Goal: Task Accomplishment & Management: Manage account settings

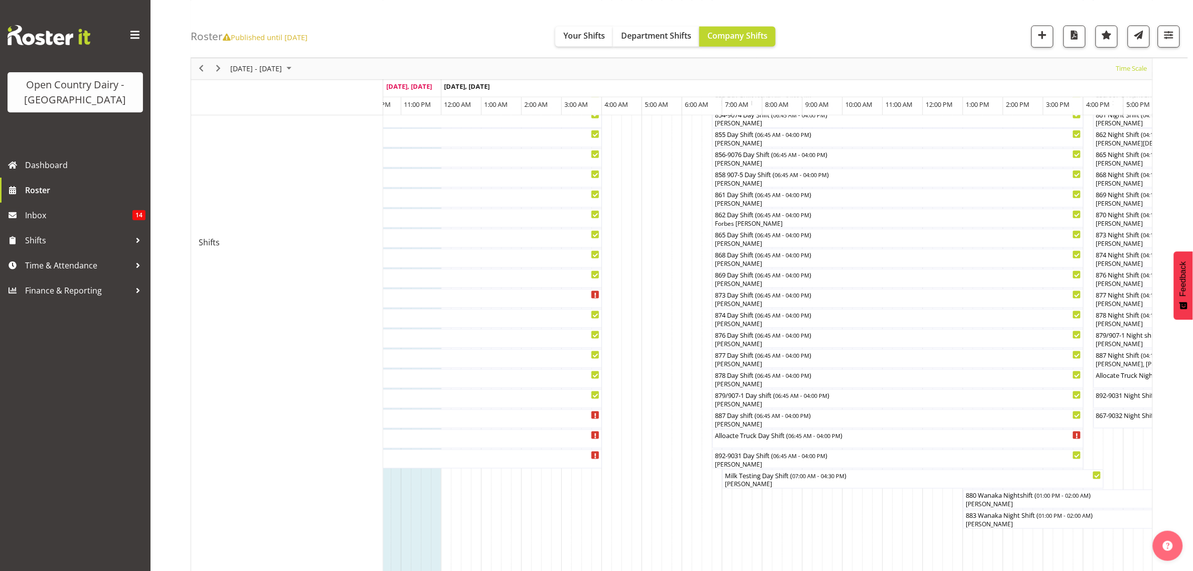
scroll to position [330, 0]
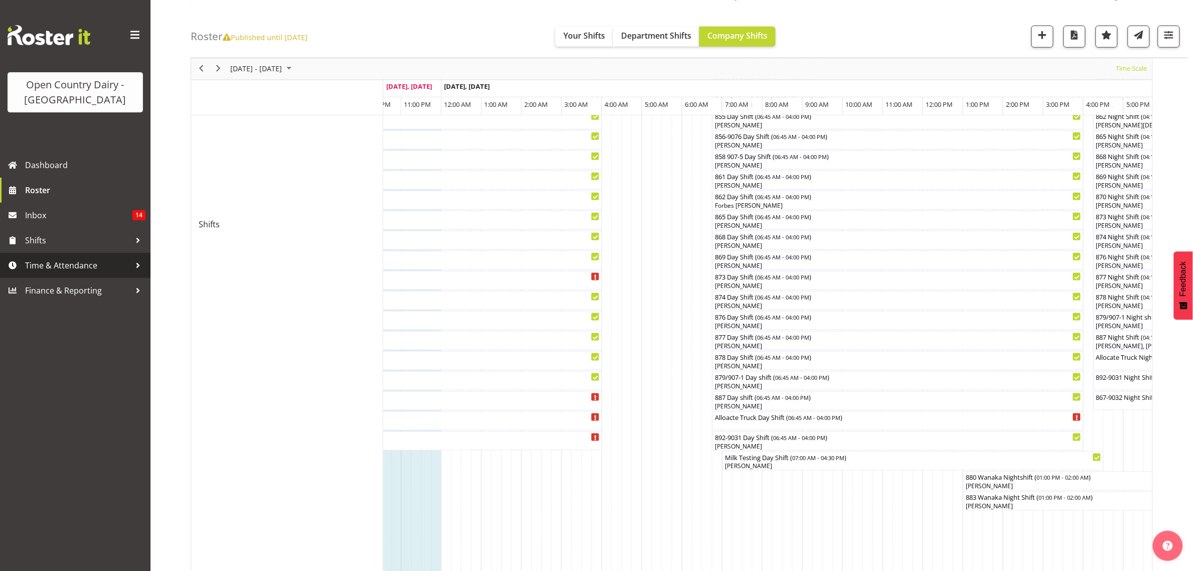
click at [43, 271] on span "Time & Attendance" at bounding box center [77, 265] width 105 height 15
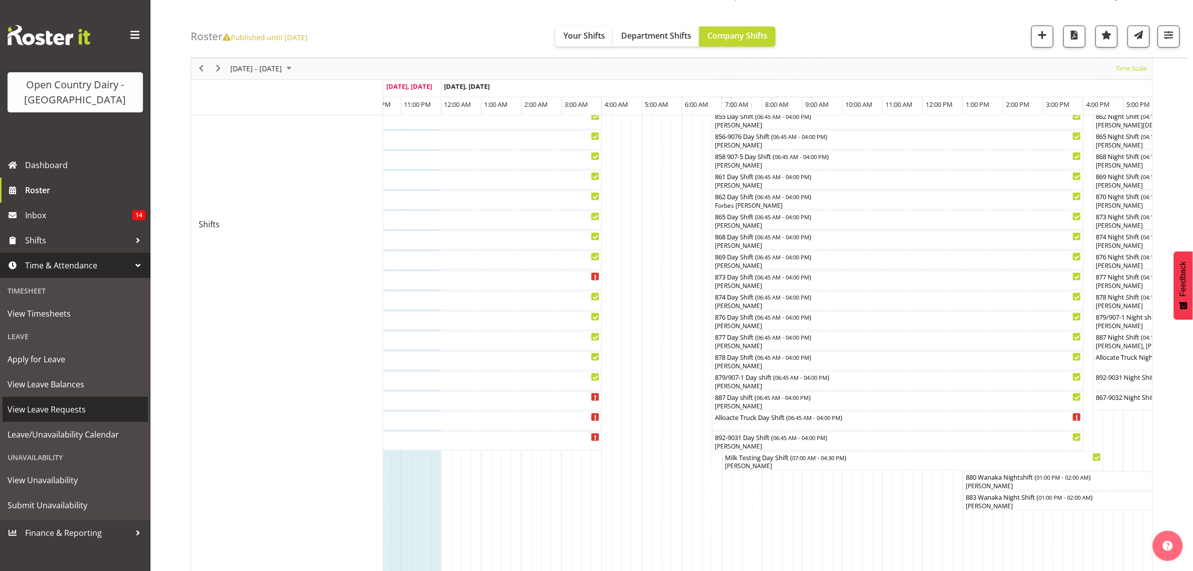
click at [45, 414] on span "View Leave Requests" at bounding box center [75, 409] width 135 height 15
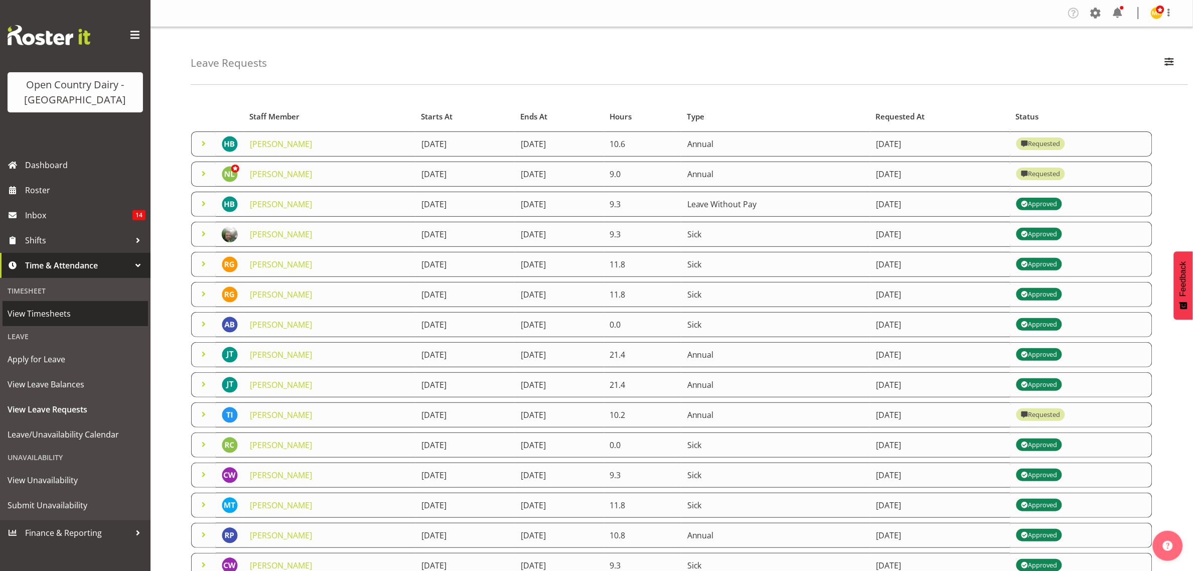
click at [23, 314] on span "View Timesheets" at bounding box center [75, 313] width 135 height 15
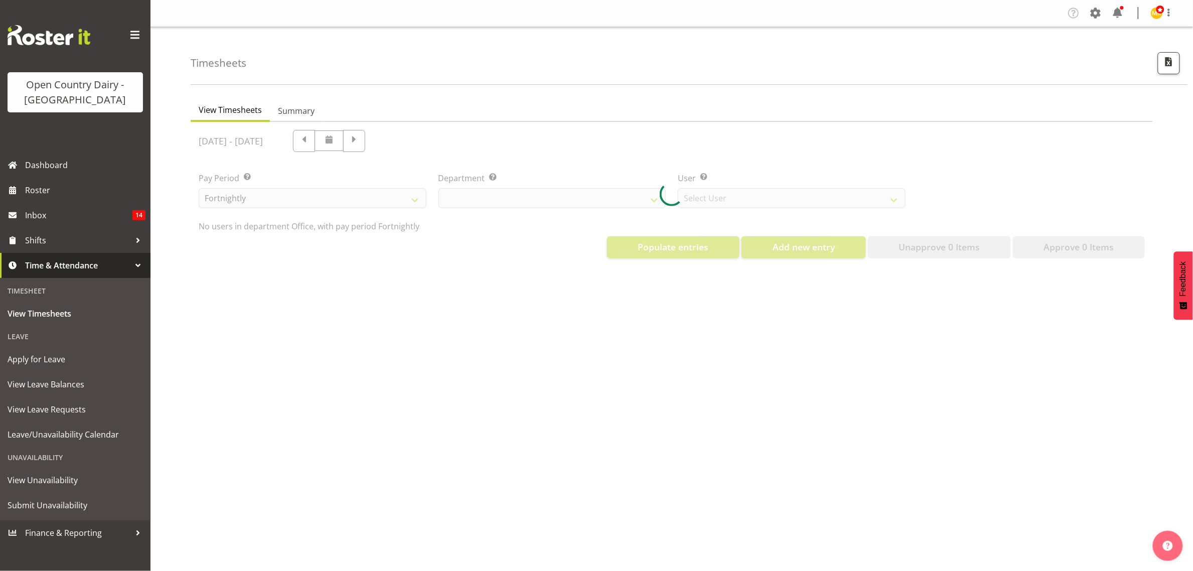
select select "699"
select select "8449"
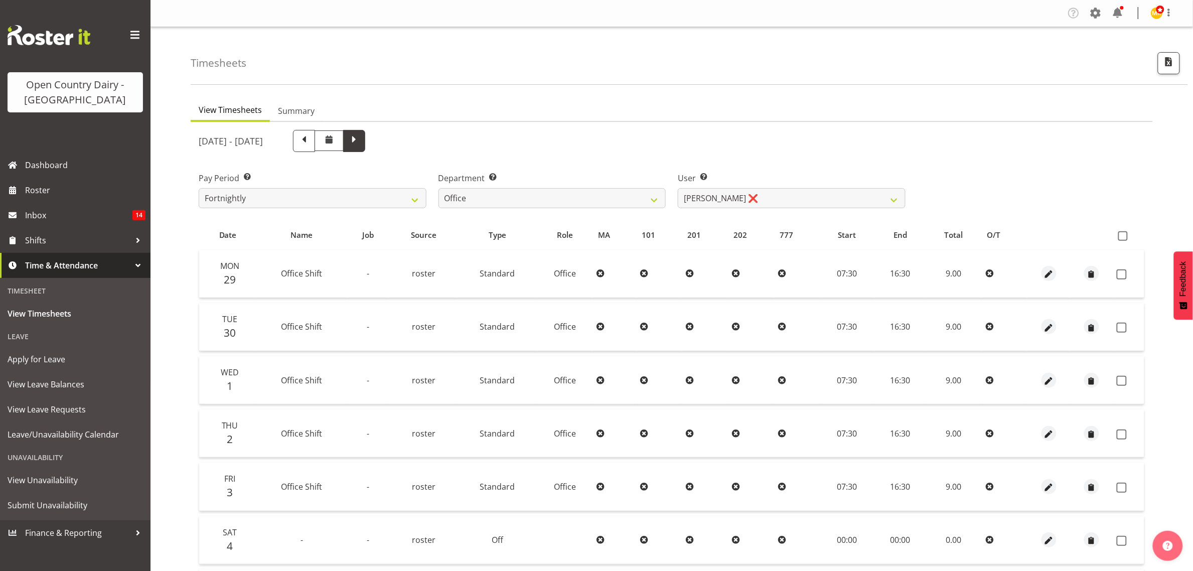
click at [361, 134] on span at bounding box center [354, 139] width 13 height 13
select select
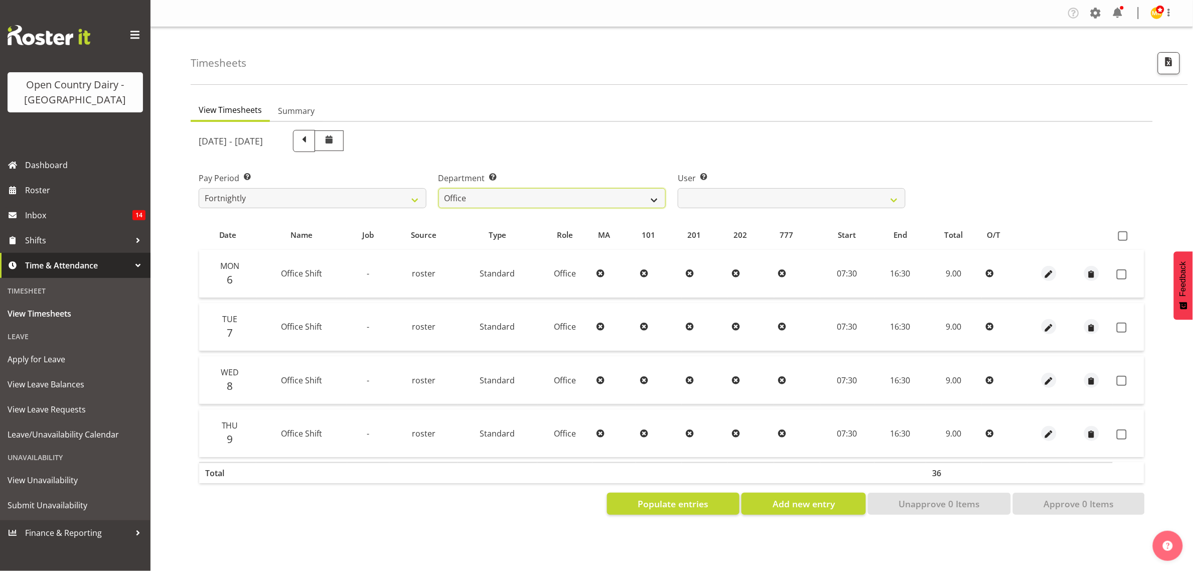
click at [655, 199] on select "734 735 736 737 738 739 851 853 854 855 856 858 861 862 865 867-9032 868 869 87…" at bounding box center [553, 198] width 228 height 20
select select "755"
click at [439, 188] on select "734 735 736 737 738 739 851 853 854 855 856 858 861 862 865 867-9032 868 869 87…" at bounding box center [553, 198] width 228 height 20
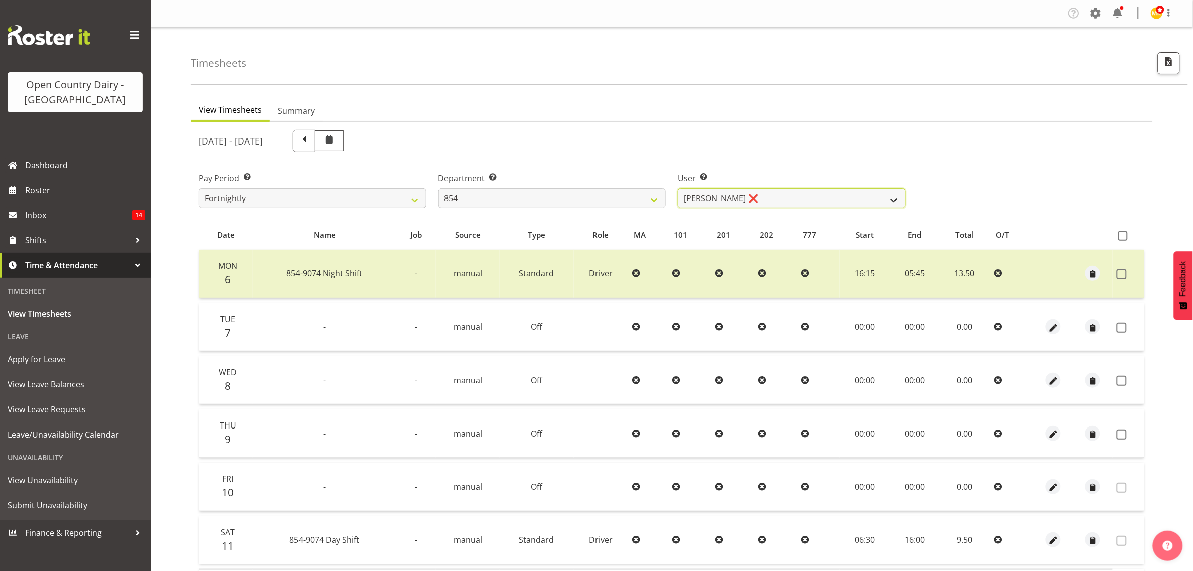
click at [892, 199] on select "Carl Johnstone ❌ John Rook ❌ Karl Nicol ❌ Raymond George ❌" at bounding box center [792, 198] width 228 height 20
select select "10054"
click at [678, 188] on select "Carl Johnstone ❌ John Rook ❌ Karl Nicol ❌ Raymond George ❌" at bounding box center [792, 198] width 228 height 20
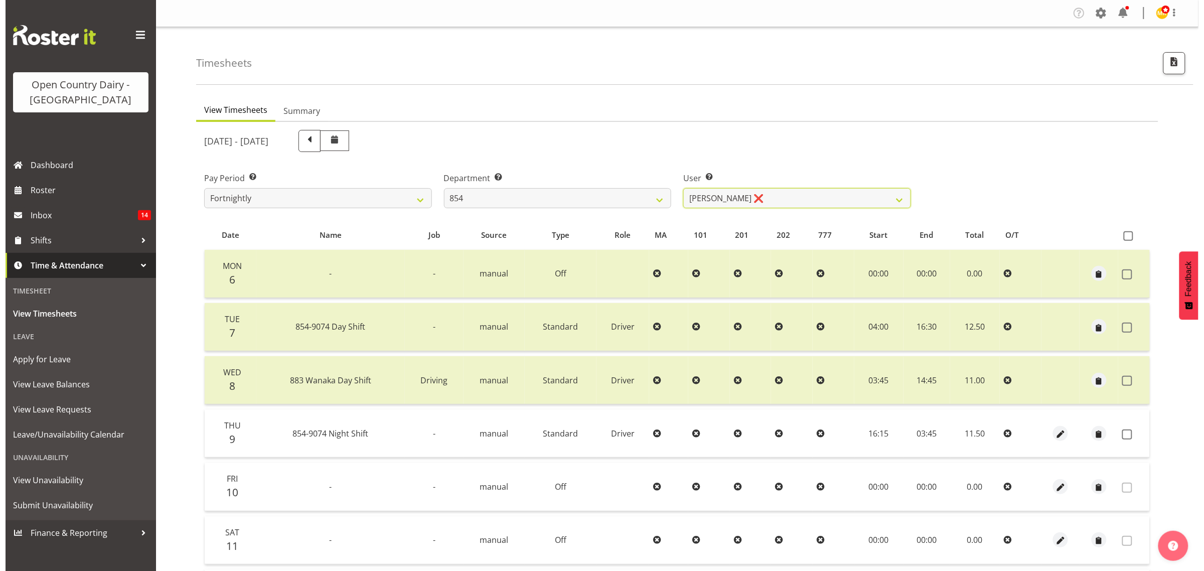
scroll to position [125, 0]
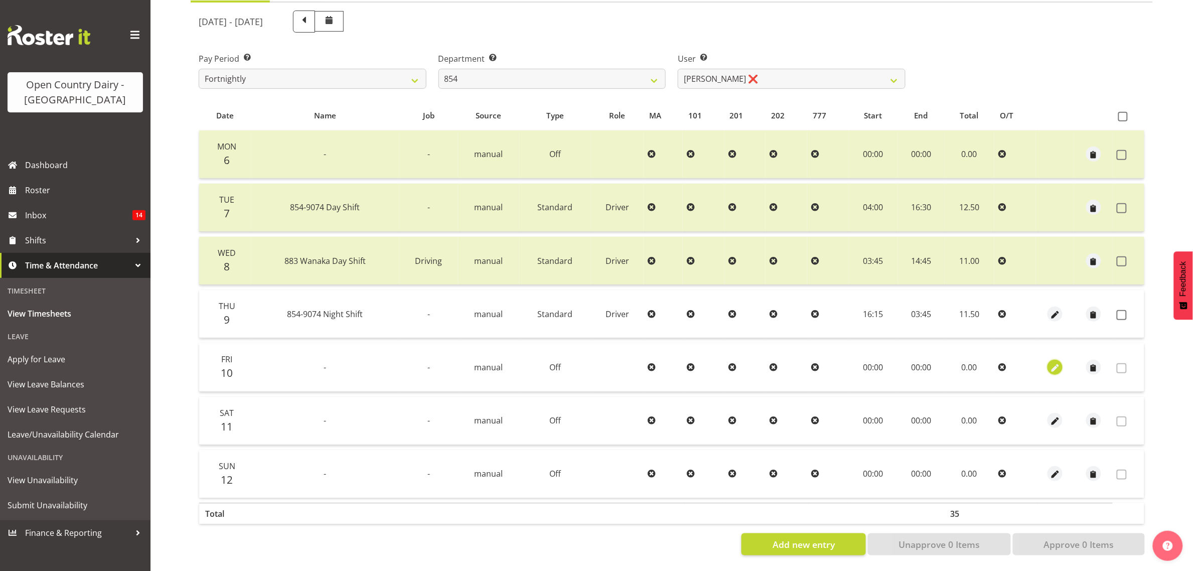
click at [1053, 362] on span "button" at bounding box center [1056, 368] width 12 height 12
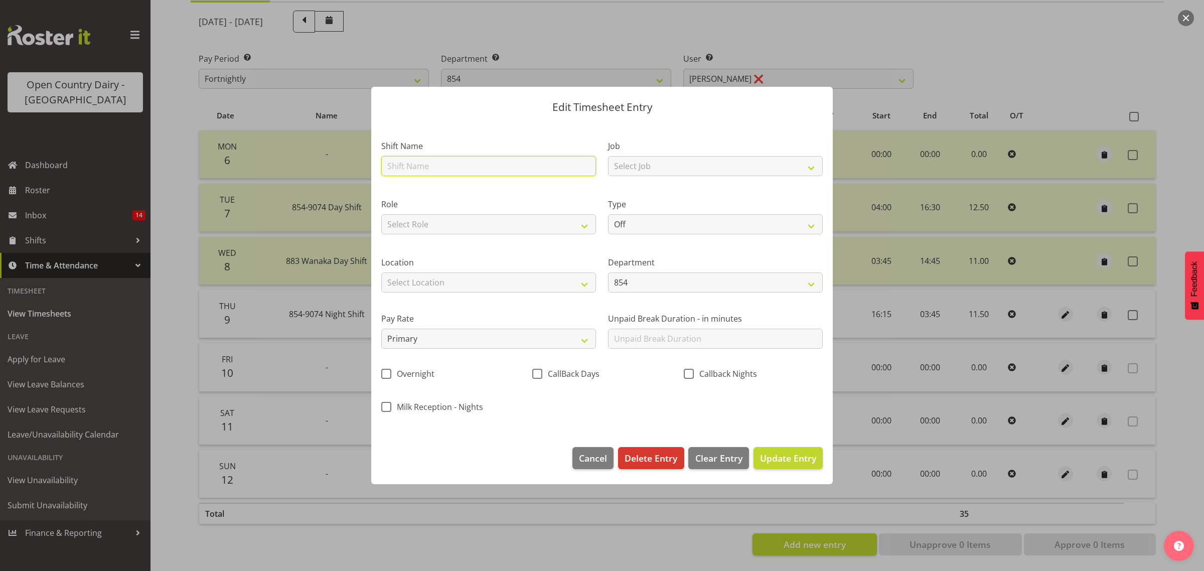
click at [407, 165] on input "text" at bounding box center [488, 166] width 215 height 20
type input "leave"
click at [658, 232] on select "Off Standard Public Holiday Public Holiday (Worked) Day In Lieu Annual Leave Si…" at bounding box center [715, 224] width 215 height 20
select select "Sick"
click at [608, 214] on select "Off Standard Public Holiday Public Holiday (Worked) Day In Lieu Annual Leave Si…" at bounding box center [715, 224] width 215 height 20
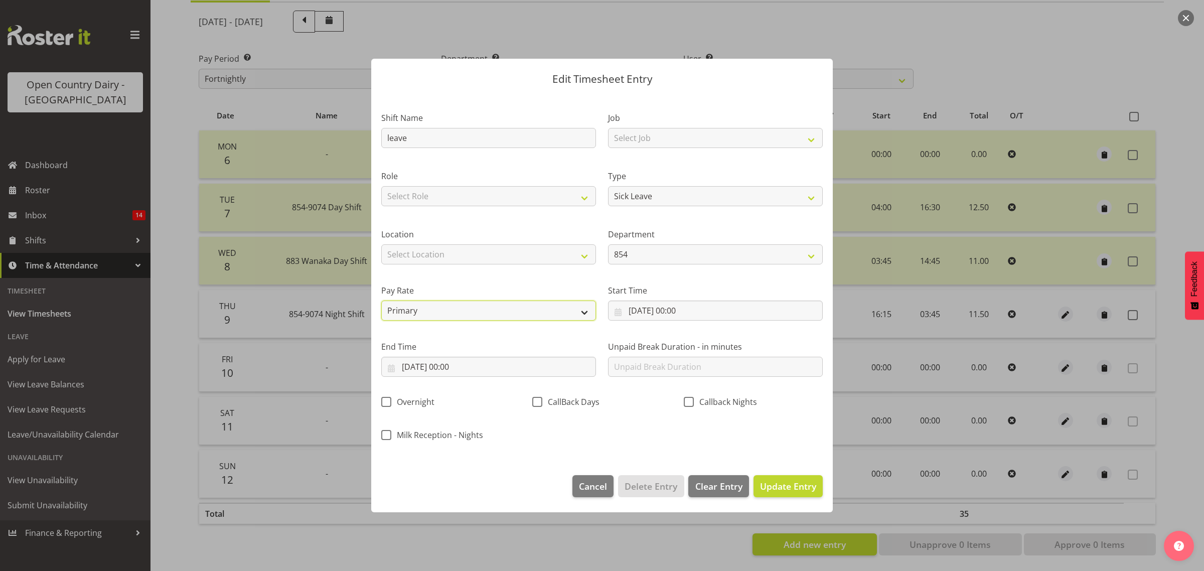
click at [584, 308] on select "Primary Secondary Tertiary Fourth Fifth" at bounding box center [488, 311] width 215 height 20
click at [476, 277] on div "Pay Rate Primary Secondary Tertiary Fourth Fifth" at bounding box center [488, 298] width 227 height 56
click at [498, 256] on select "Select Location Awarua Milk Awarua Office Freight Horotiu office Waharoa Office…" at bounding box center [488, 254] width 215 height 20
select select "988"
click at [381, 244] on select "Select Location Awarua Milk Awarua Office Freight Horotiu office Waharoa Office…" at bounding box center [488, 254] width 215 height 20
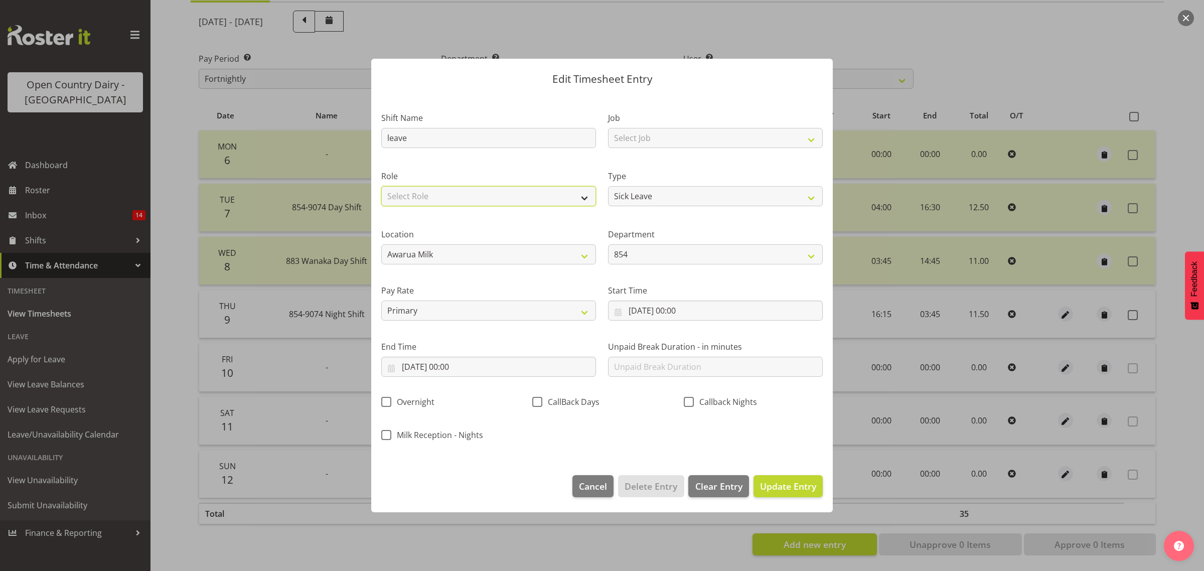
click at [441, 198] on select "Select Role Driver Driver Buddy" at bounding box center [488, 196] width 215 height 20
select select "1154"
click at [381, 186] on select "Select Role Driver Driver Buddy" at bounding box center [488, 196] width 215 height 20
click at [460, 369] on input "10/10/2025, 00:00" at bounding box center [488, 367] width 215 height 20
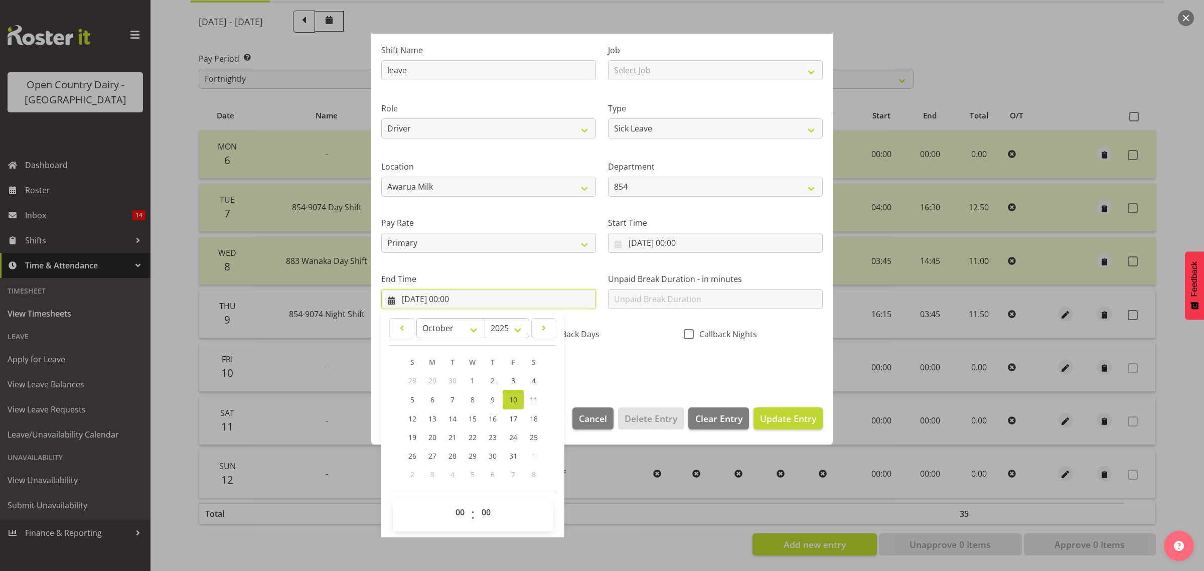
scroll to position [68, 0]
click at [460, 511] on select "00 01 02 03 04 05 06 07 08 09 10 11 12 13 14 15 16 17 18 19 20 21 22 23" at bounding box center [461, 512] width 23 height 20
select select "10"
click at [450, 502] on select "00 01 02 03 04 05 06 07 08 09 10 11 12 13 14 15 16 17 18 19 20 21 22 23" at bounding box center [461, 512] width 23 height 20
type input "10/10/2025, 10:00"
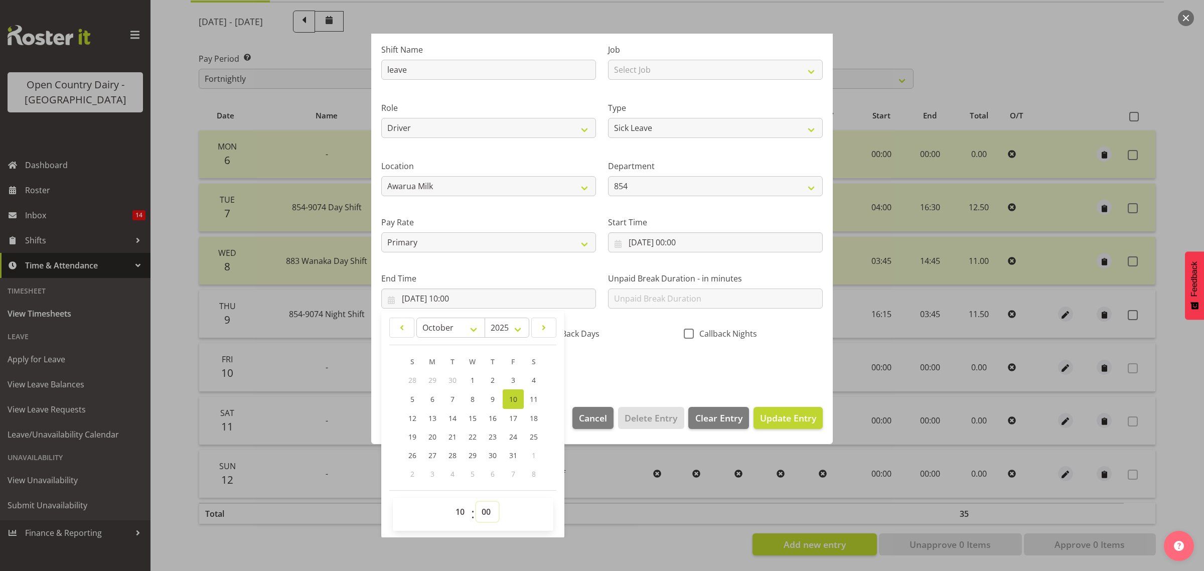
click at [488, 512] on select "00 01 02 03 04 05 06 07 08 09 10 11 12 13 14 15 16 17 18 19 20 21 22 23 24 25 2…" at bounding box center [487, 512] width 23 height 20
click at [483, 513] on select "00 01 02 03 04 05 06 07 08 09 10 11 12 13 14 15 16 17 18 19 20 21 22 23 24 25 2…" at bounding box center [487, 512] width 23 height 20
select select "37"
click at [476, 502] on select "00 01 02 03 04 05 06 07 08 09 10 11 12 13 14 15 16 17 18 19 20 21 22 23 24 25 2…" at bounding box center [487, 512] width 23 height 20
type input "10/10/2025, 10:37"
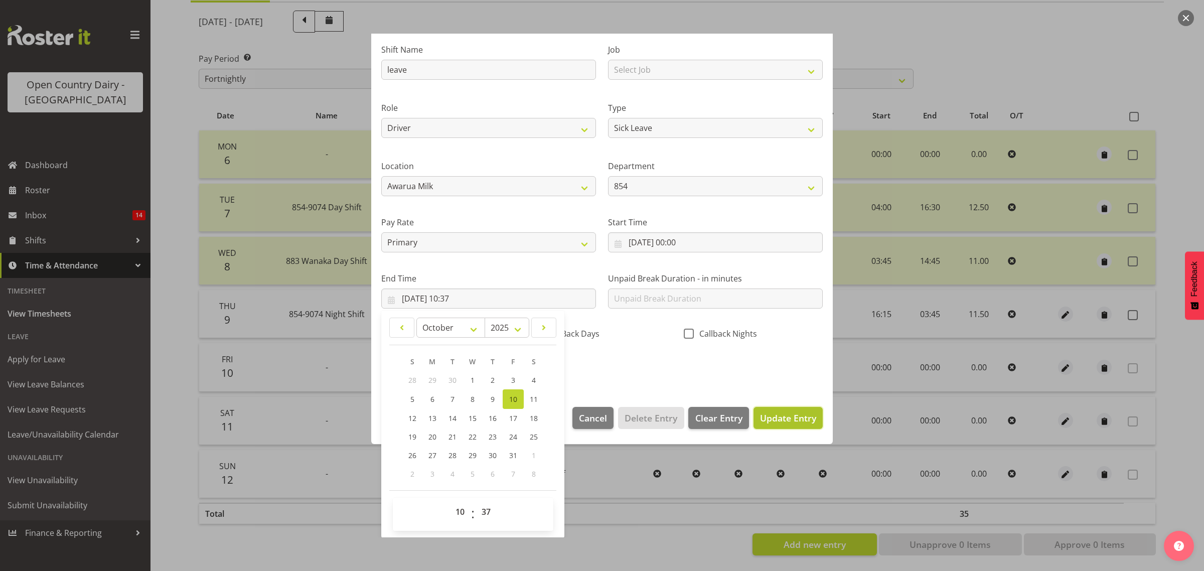
click at [763, 422] on span "Update Entry" at bounding box center [788, 418] width 56 height 12
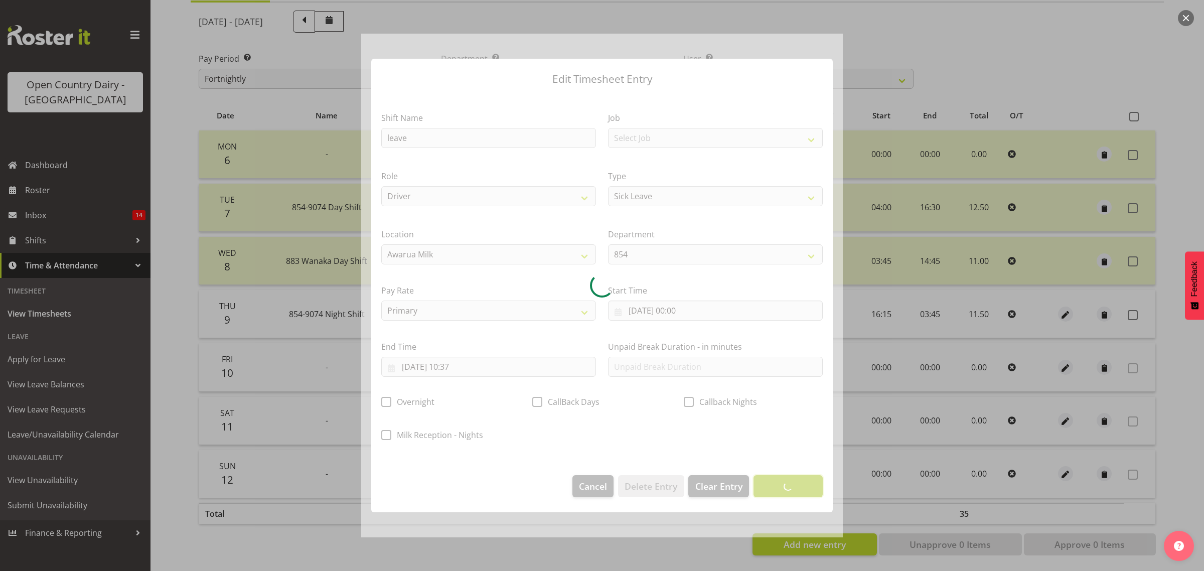
scroll to position [0, 0]
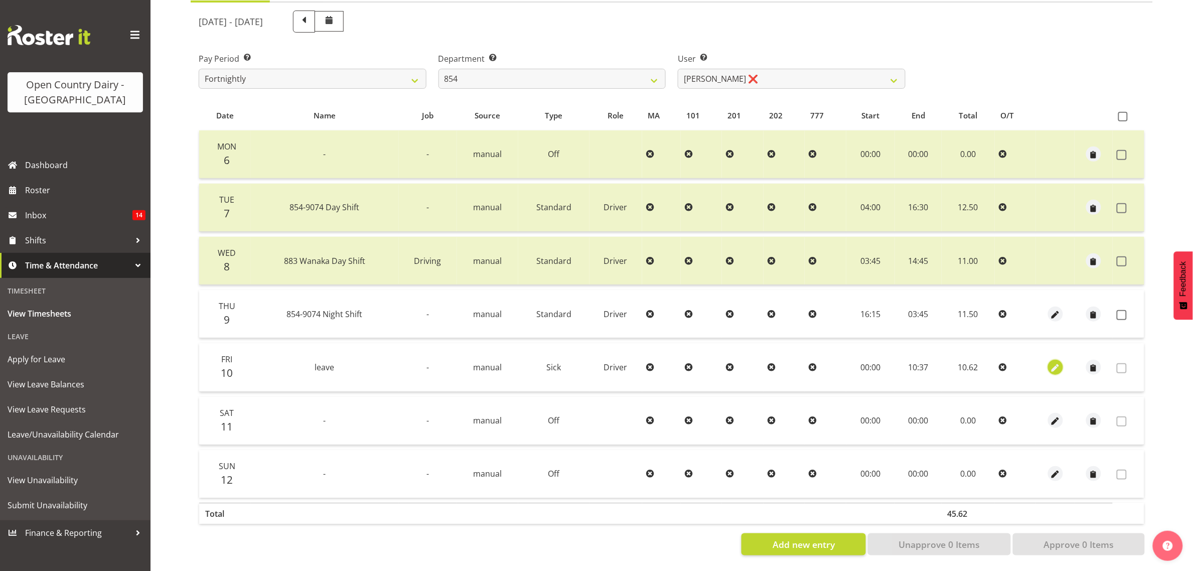
click at [1056, 362] on span "button" at bounding box center [1056, 368] width 12 height 12
select select "Sick"
select select "9"
select select "2025"
select select "10"
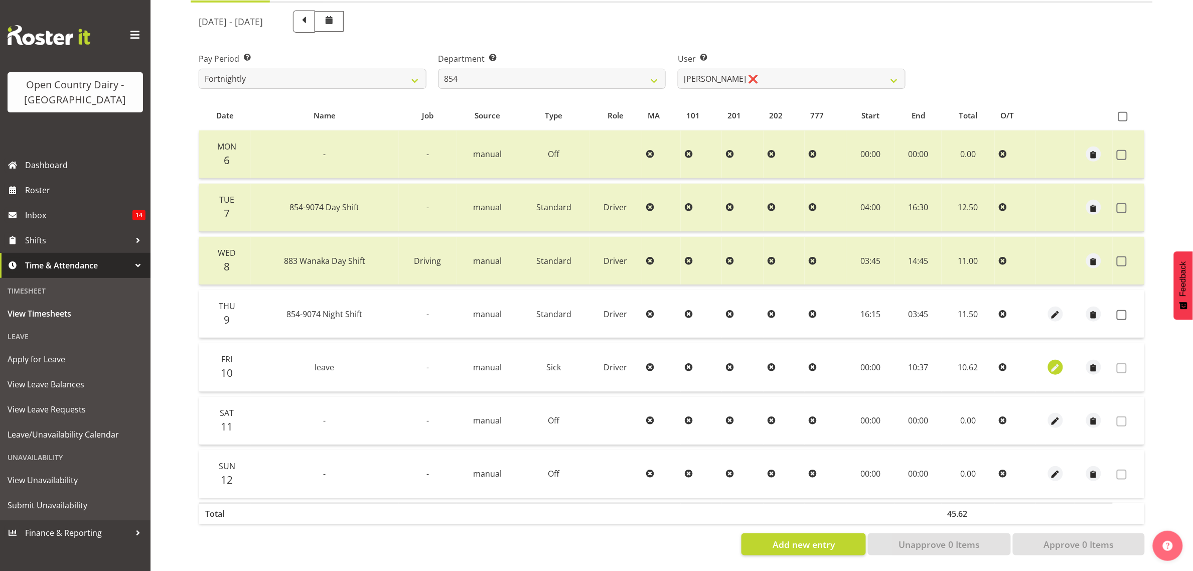
select select "37"
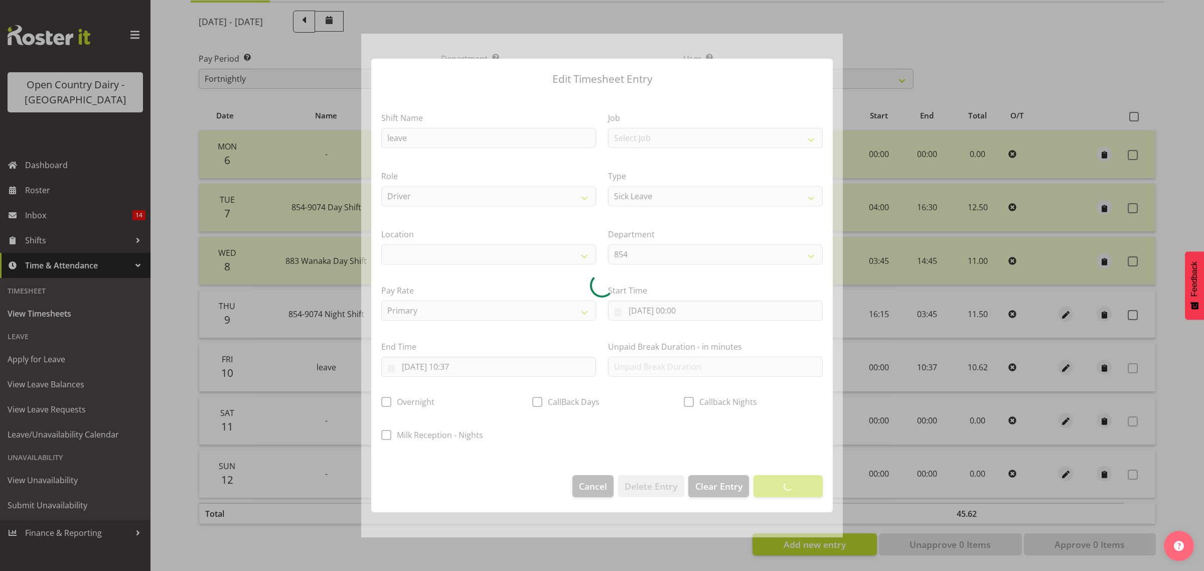
select select
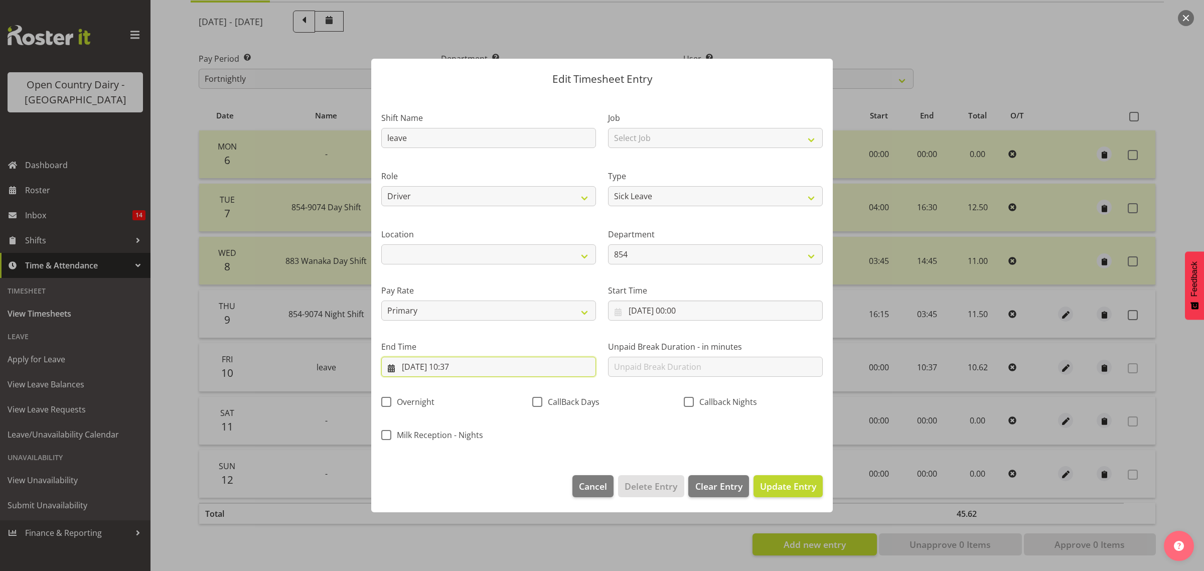
click at [468, 369] on input "10/10/2025, 10:37" at bounding box center [488, 367] width 215 height 20
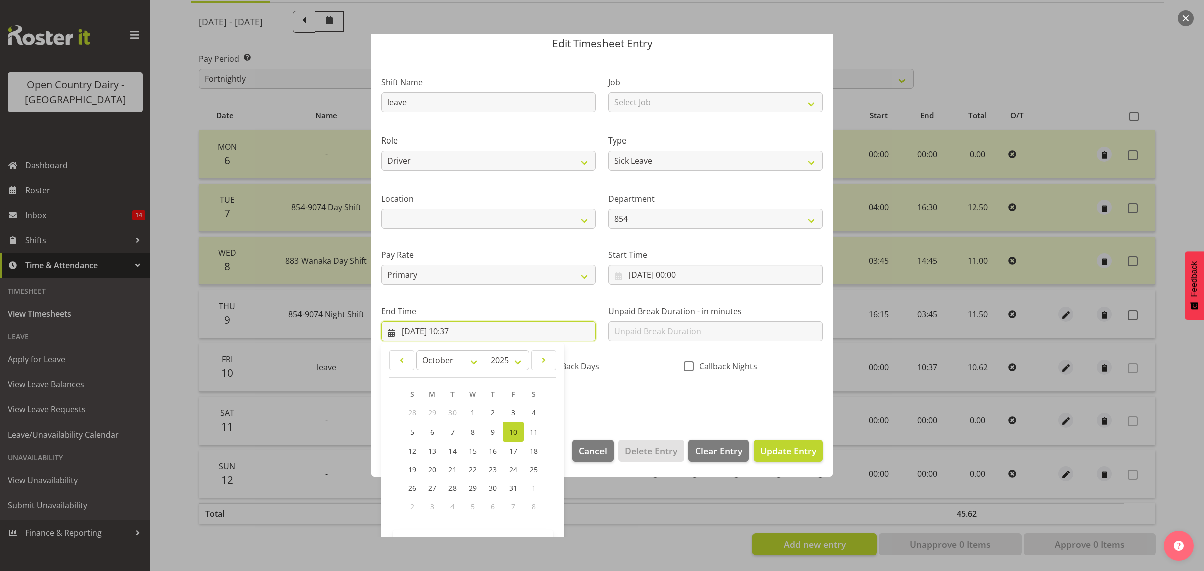
scroll to position [68, 0]
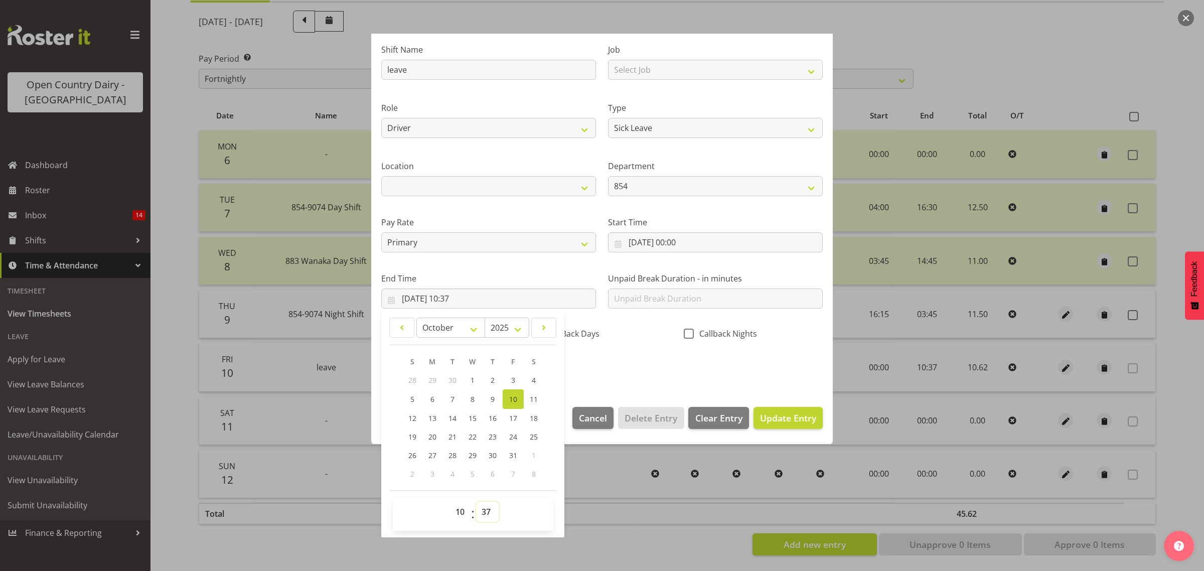
click at [489, 508] on select "00 01 02 03 04 05 06 07 08 09 10 11 12 13 14 15 16 17 18 19 20 21 22 23 24 25 2…" at bounding box center [487, 512] width 23 height 20
select select "32"
click at [476, 502] on select "00 01 02 03 04 05 06 07 08 09 10 11 12 13 14 15 16 17 18 19 20 21 22 23 24 25 2…" at bounding box center [487, 512] width 23 height 20
type input "10/10/2025, 10:32"
click at [787, 425] on span "Update Entry" at bounding box center [788, 417] width 56 height 13
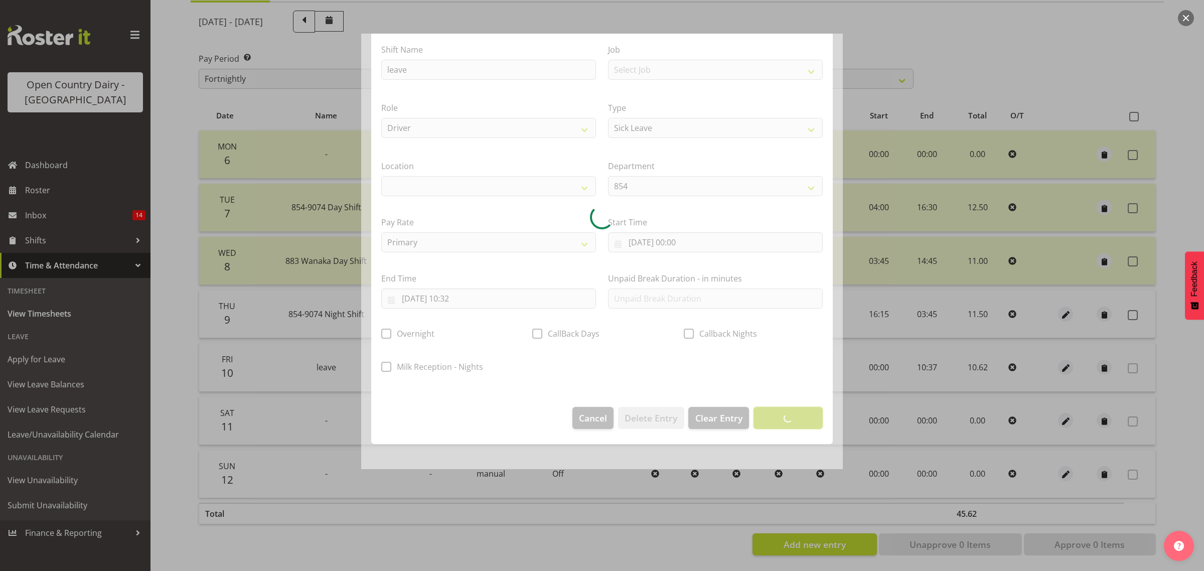
scroll to position [0, 0]
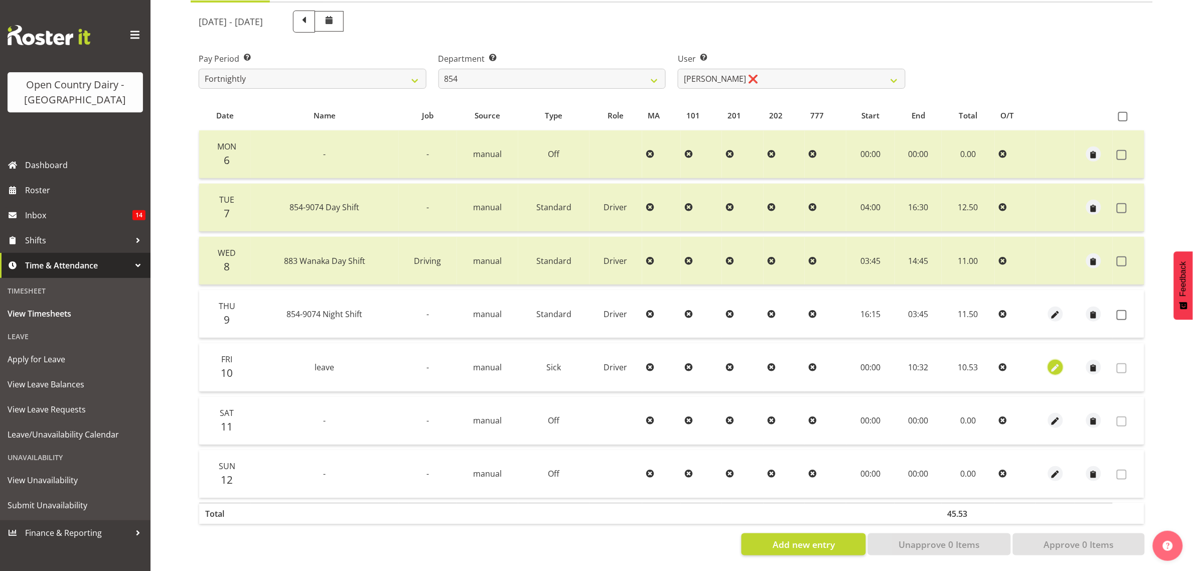
click at [1052, 362] on span "button" at bounding box center [1056, 368] width 12 height 12
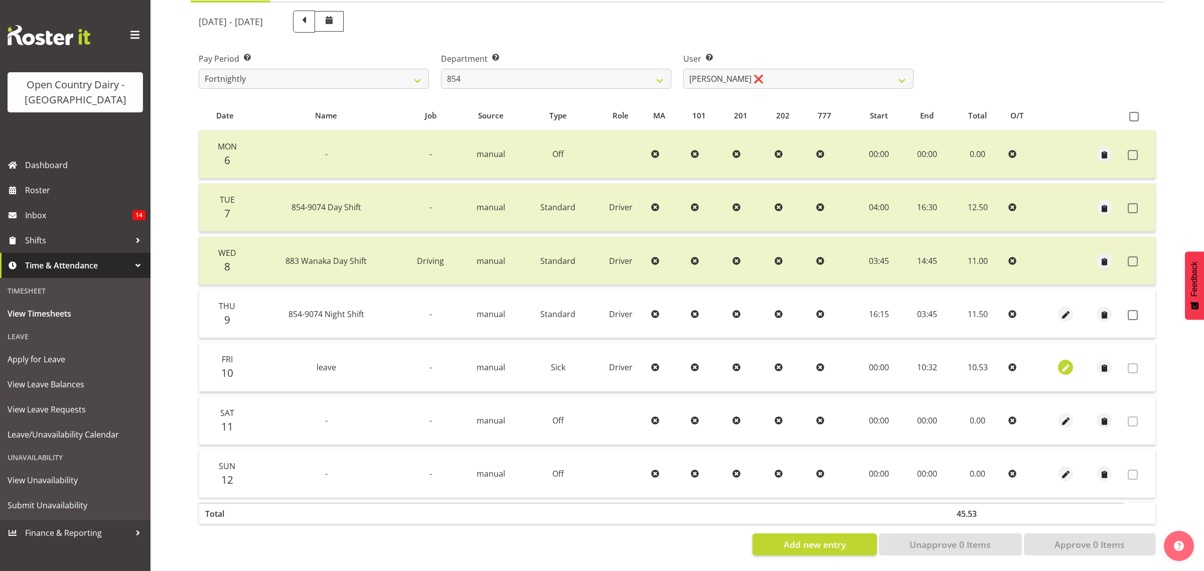
select select "Sick"
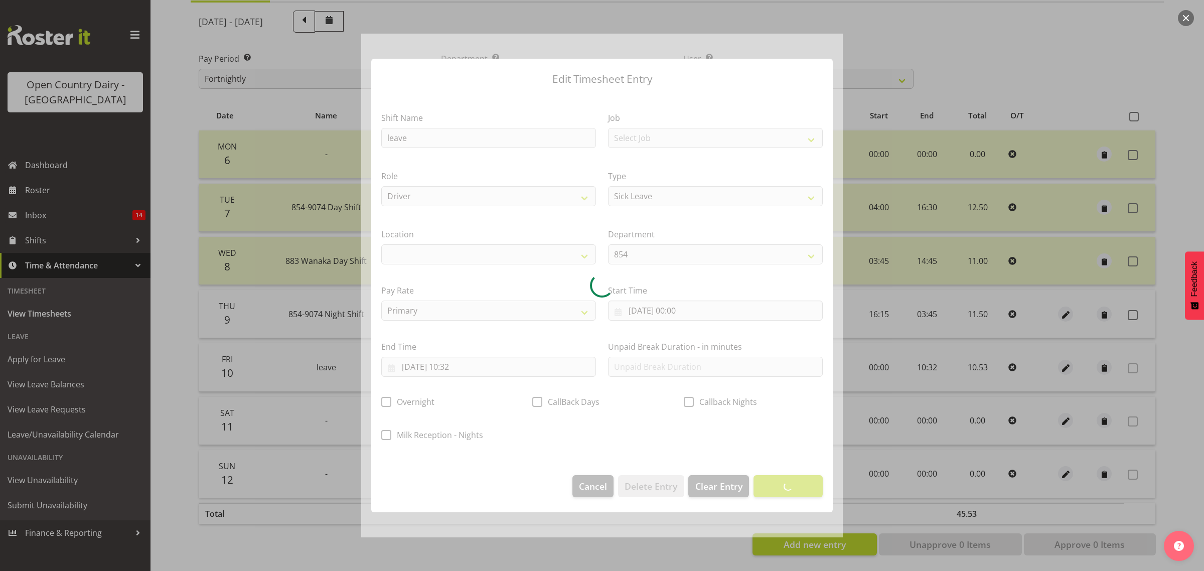
select select
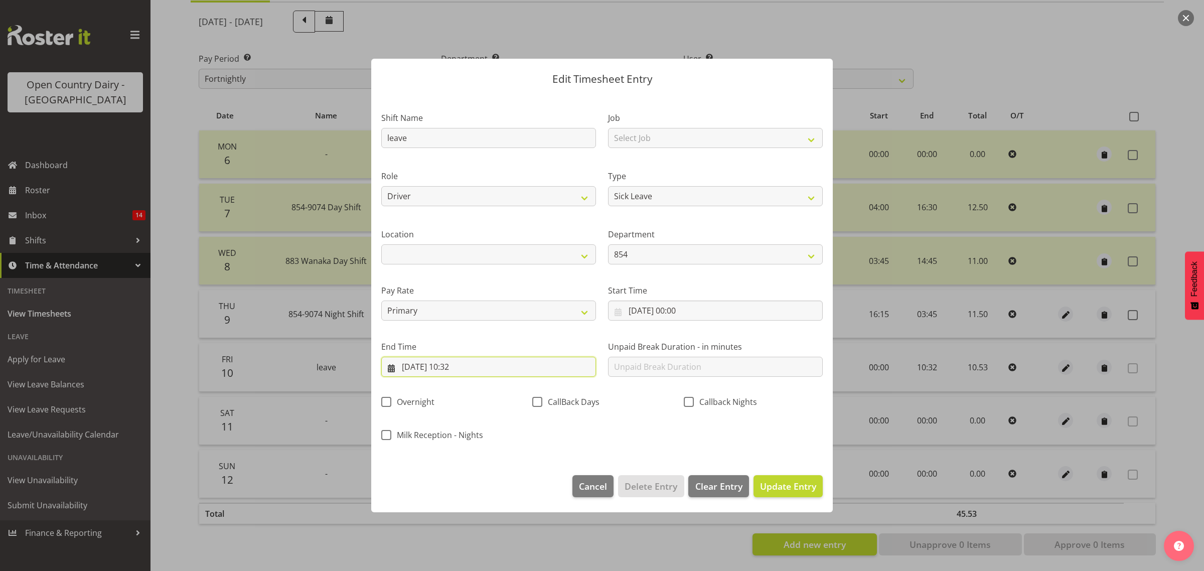
click at [465, 365] on input "10/10/2025, 10:32" at bounding box center [488, 367] width 215 height 20
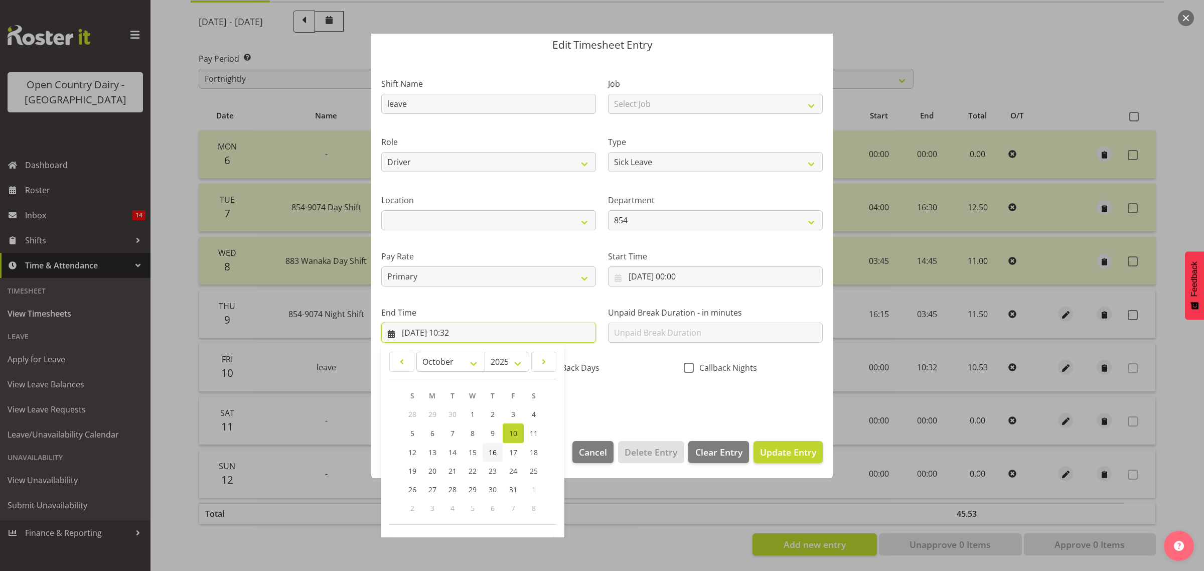
scroll to position [68, 0]
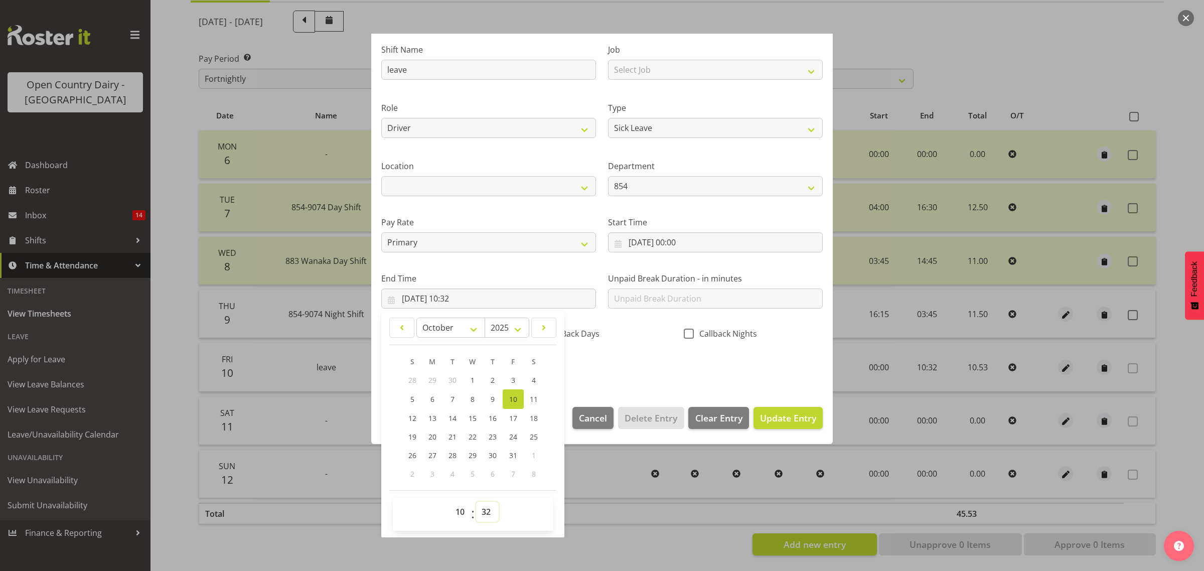
click at [484, 512] on select "00 01 02 03 04 05 06 07 08 09 10 11 12 13 14 15 16 17 18 19 20 21 22 23 24 25 2…" at bounding box center [487, 512] width 23 height 20
select select "34"
click at [476, 502] on select "00 01 02 03 04 05 06 07 08 09 10 11 12 13 14 15 16 17 18 19 20 21 22 23 24 25 2…" at bounding box center [487, 512] width 23 height 20
type input "10/10/2025, 10:34"
click at [787, 422] on span "Update Entry" at bounding box center [788, 418] width 56 height 12
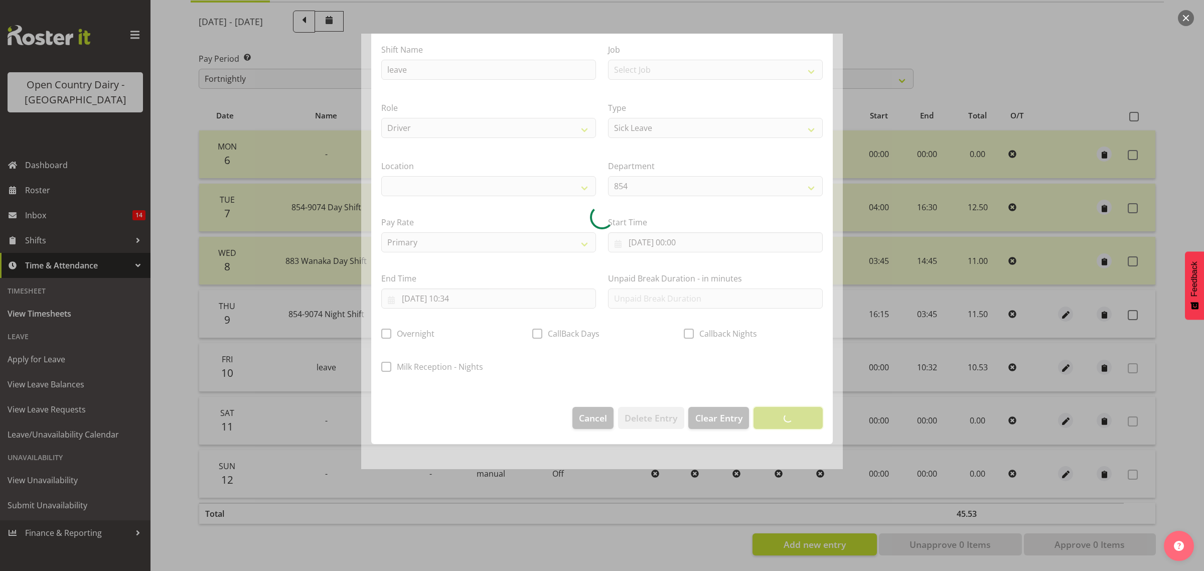
scroll to position [0, 0]
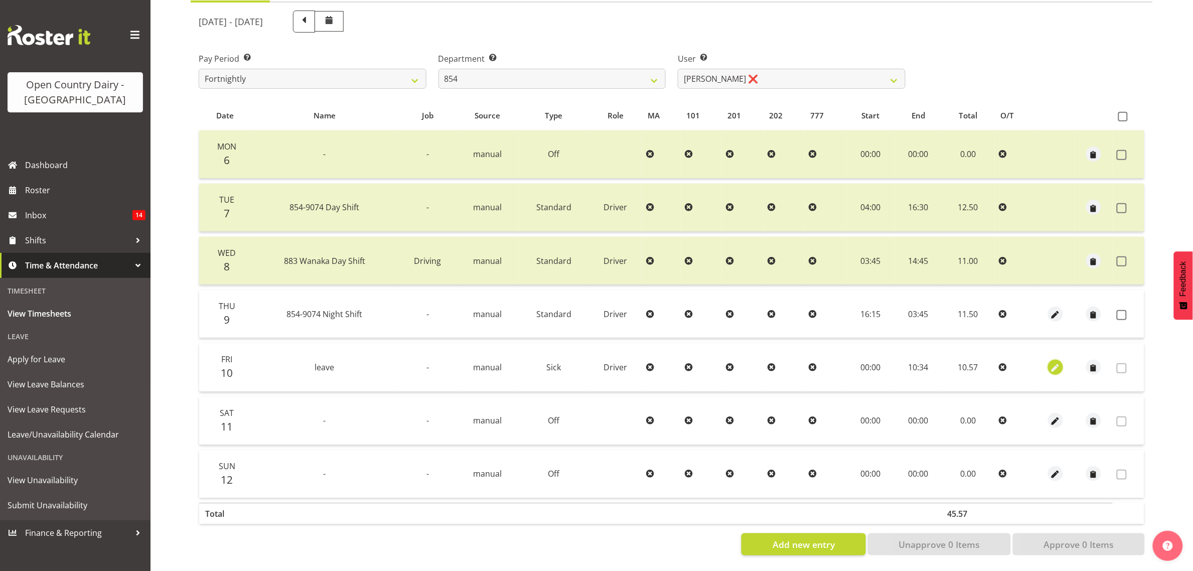
click at [1056, 362] on span "button" at bounding box center [1056, 368] width 12 height 12
select select "Sick"
select select "9"
select select "2025"
select select "10"
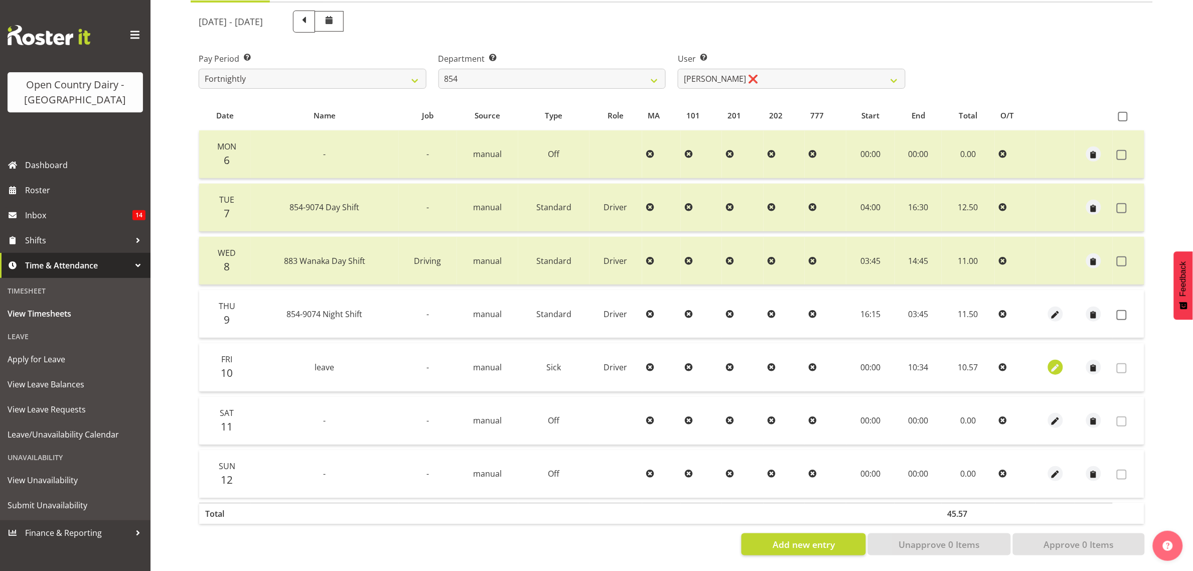
select select "34"
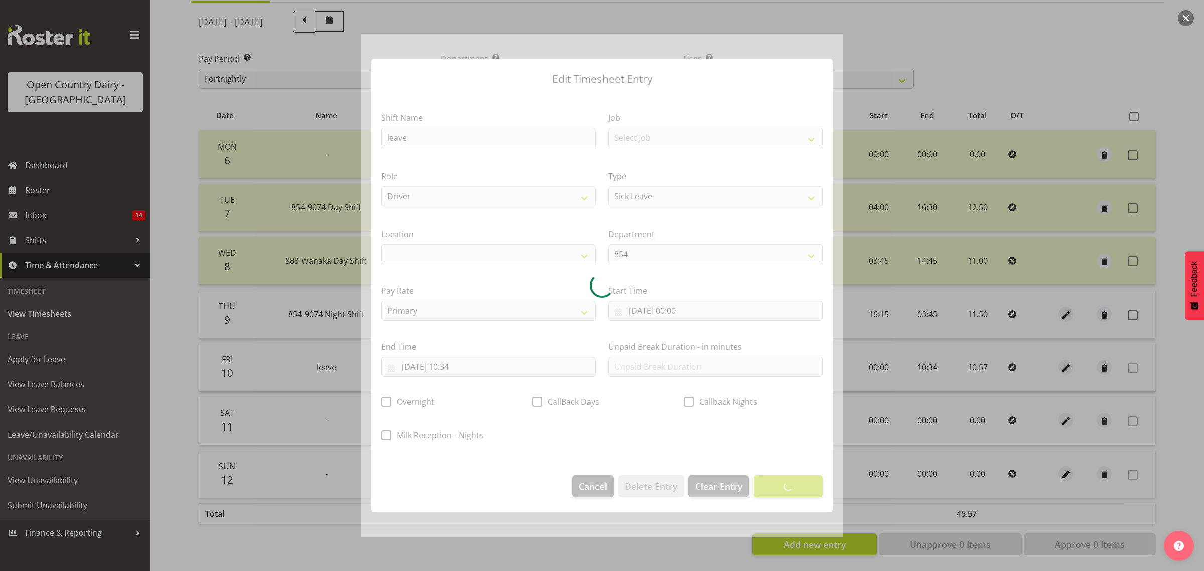
select select
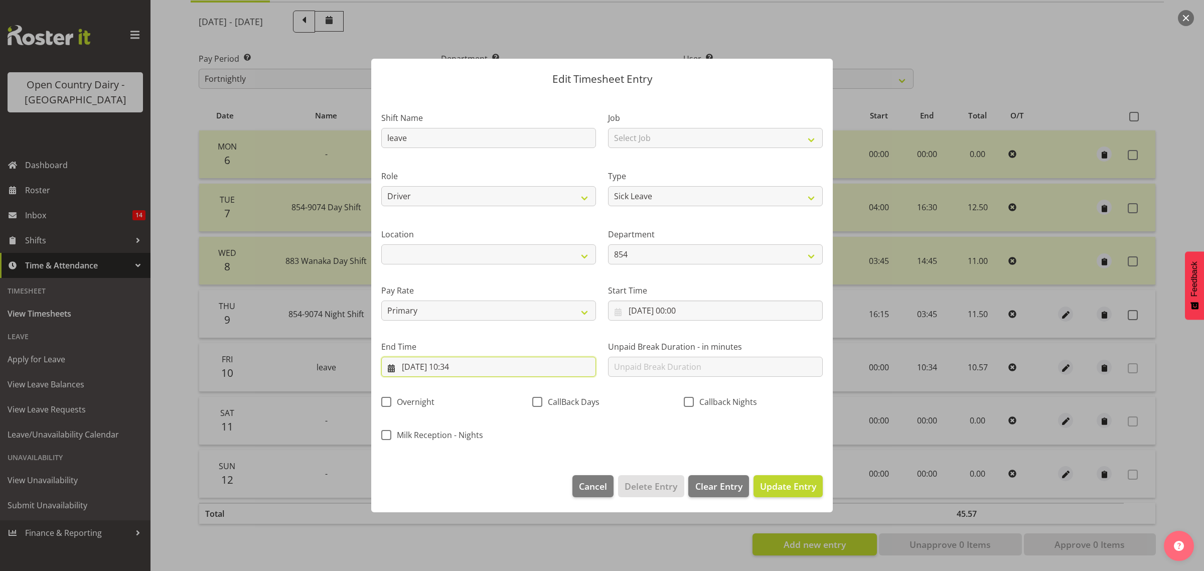
click at [468, 365] on input "10/10/2025, 10:34" at bounding box center [488, 367] width 215 height 20
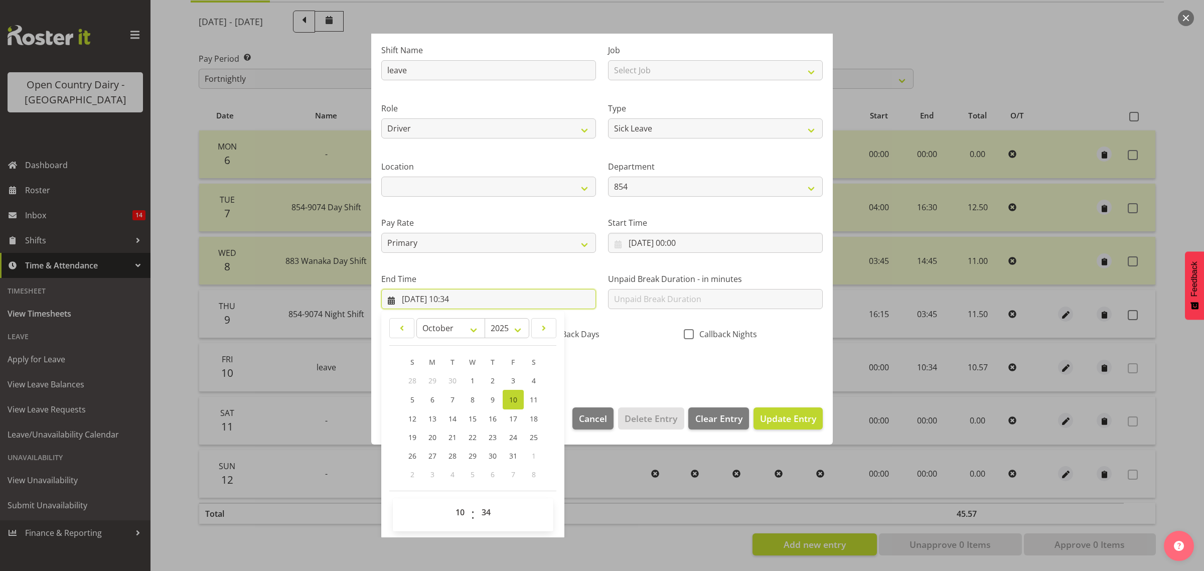
scroll to position [68, 0]
click at [483, 516] on select "00 01 02 03 04 05 06 07 08 09 10 11 12 13 14 15 16 17 18 19 20 21 22 23 24 25 2…" at bounding box center [487, 512] width 23 height 20
select select "33"
click at [476, 502] on select "00 01 02 03 04 05 06 07 08 09 10 11 12 13 14 15 16 17 18 19 20 21 22 23 24 25 2…" at bounding box center [487, 512] width 23 height 20
type input "10/10/2025, 10:33"
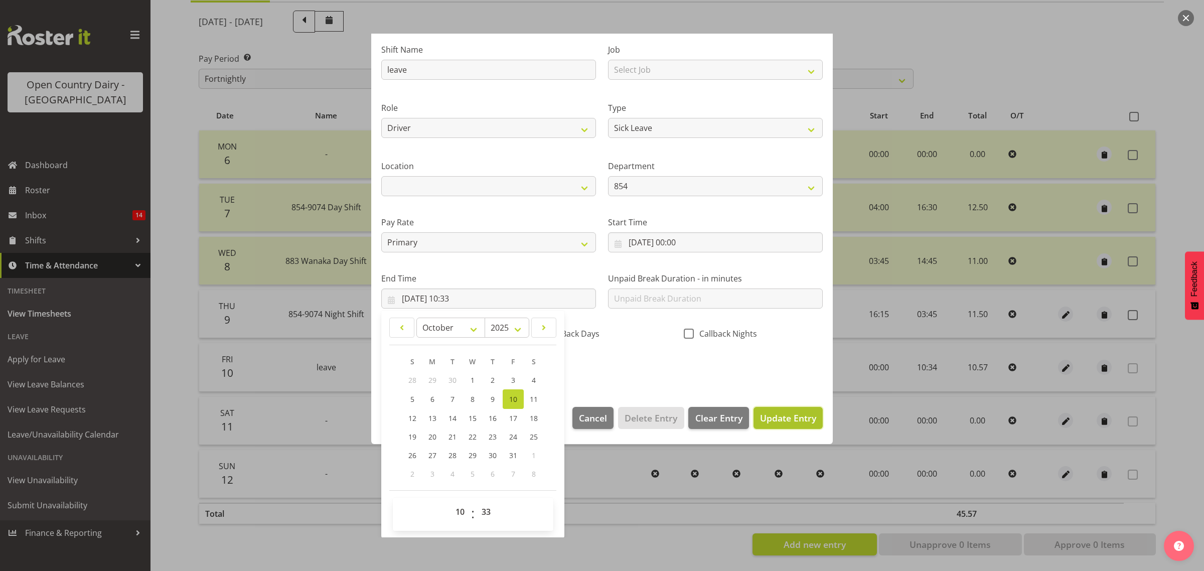
click at [778, 415] on span "Update Entry" at bounding box center [788, 418] width 56 height 12
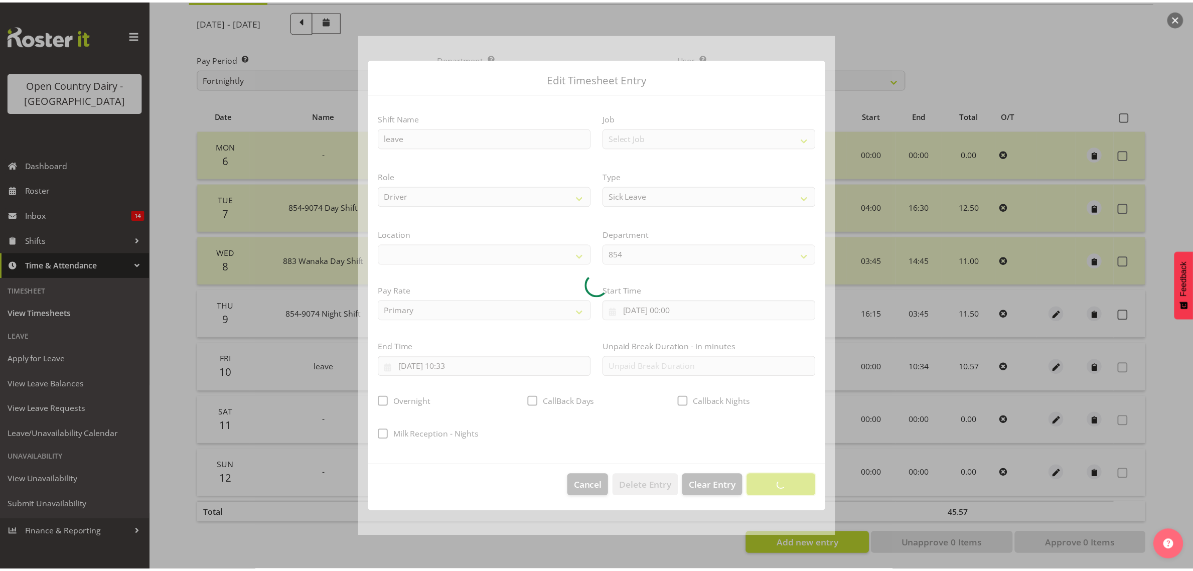
scroll to position [0, 0]
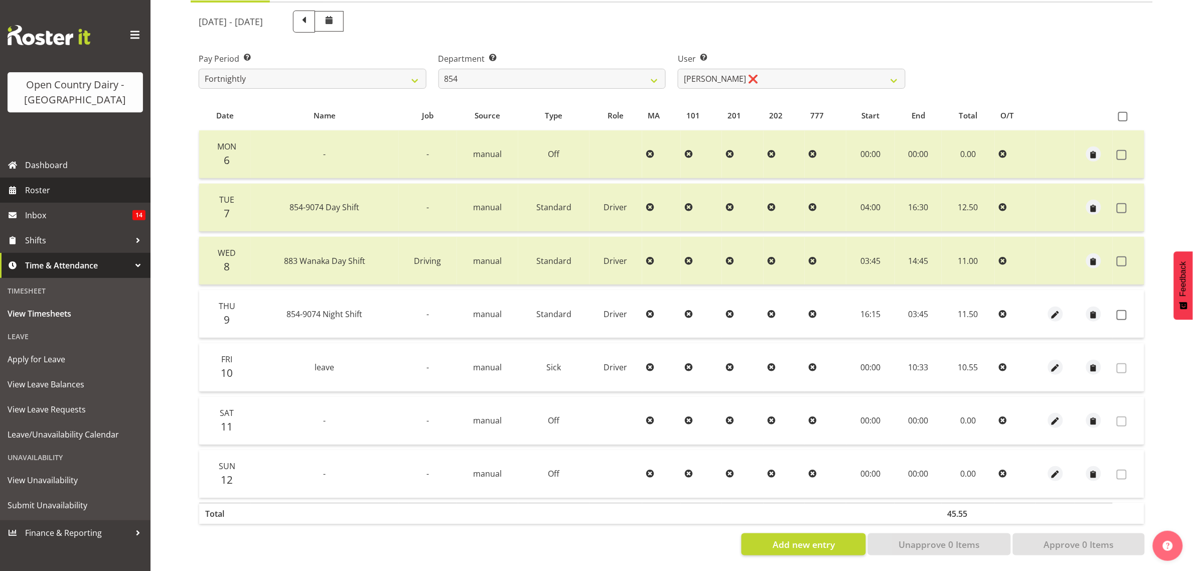
click at [41, 187] on span "Roster" at bounding box center [85, 190] width 120 height 15
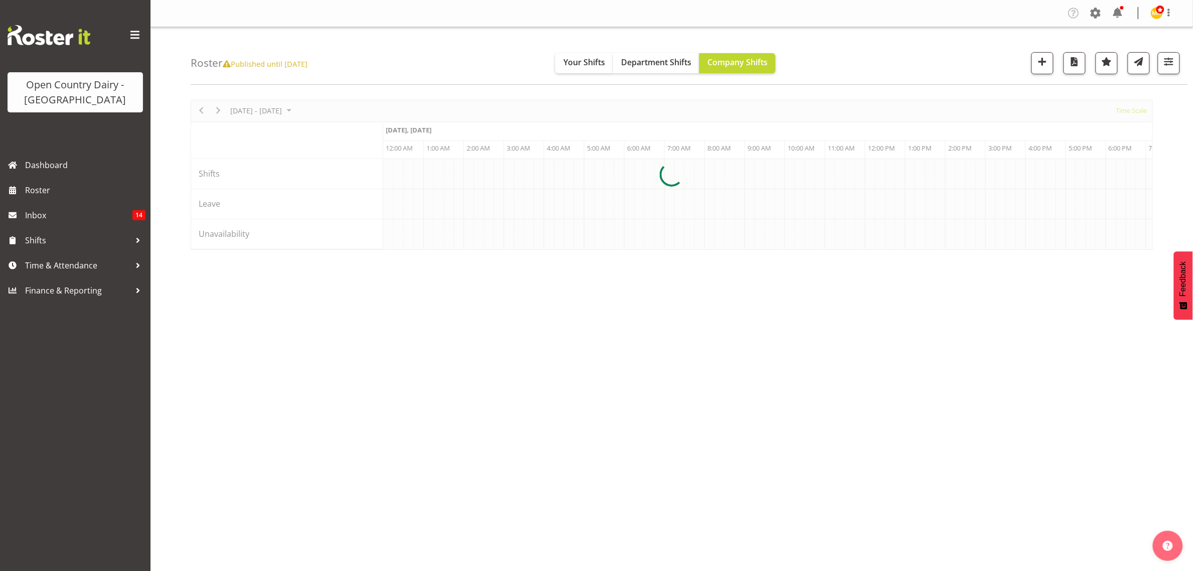
scroll to position [0, 3854]
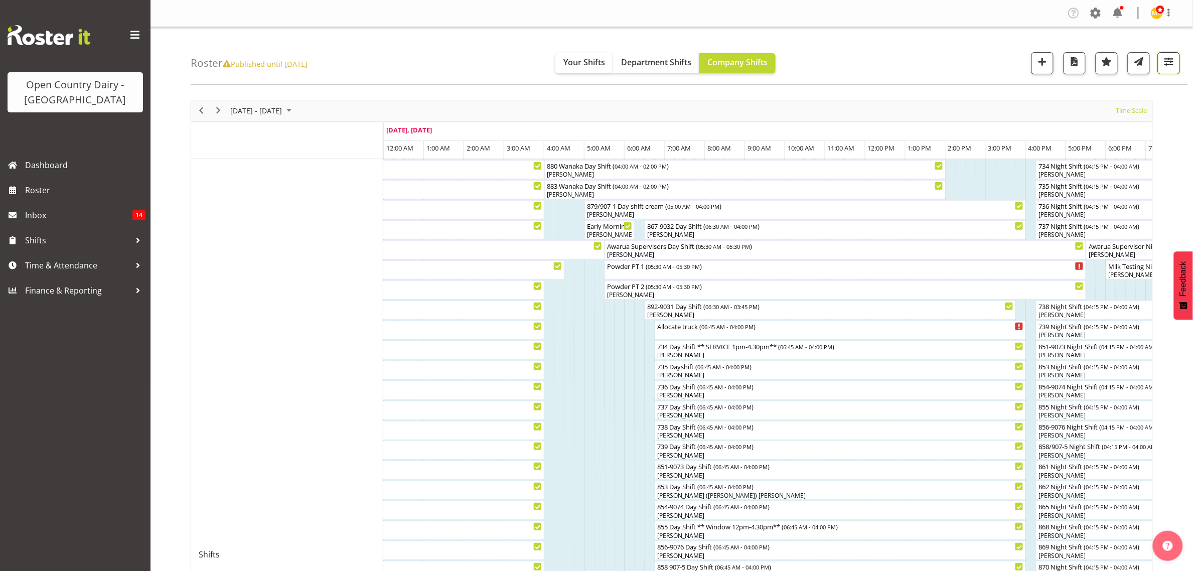
click at [1166, 73] on button "button" at bounding box center [1169, 63] width 22 height 22
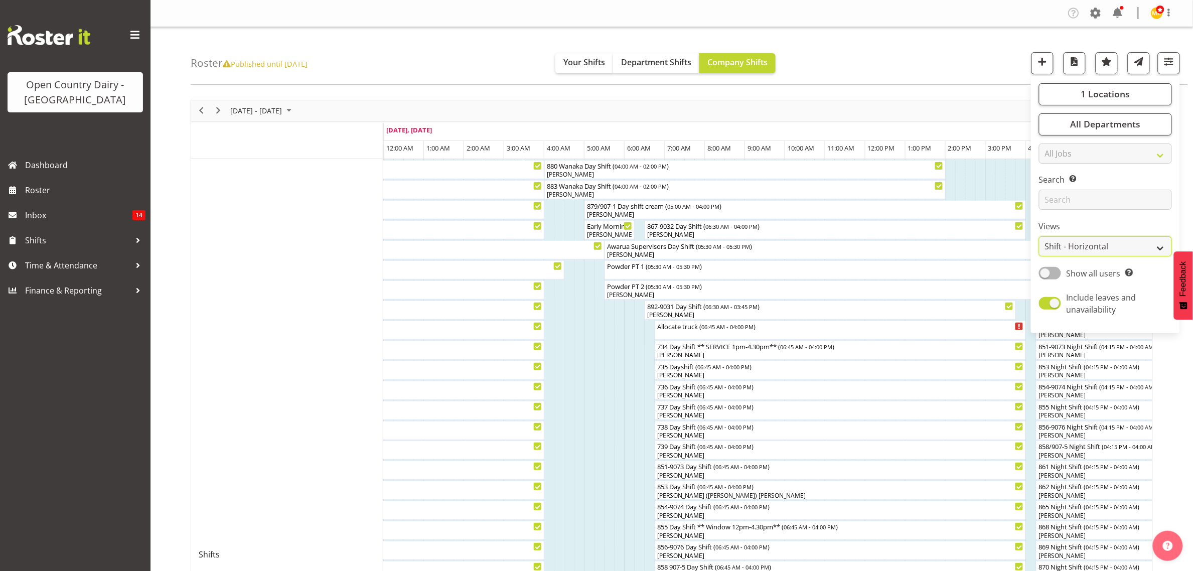
click at [1137, 249] on select "Staff Role Shift - Horizontal Shift - Vertical Staff - Location" at bounding box center [1105, 246] width 133 height 20
select select "staff"
click at [1040, 236] on select "Staff Role Shift - Horizontal Shift - Vertical Staff - Location" at bounding box center [1105, 246] width 133 height 20
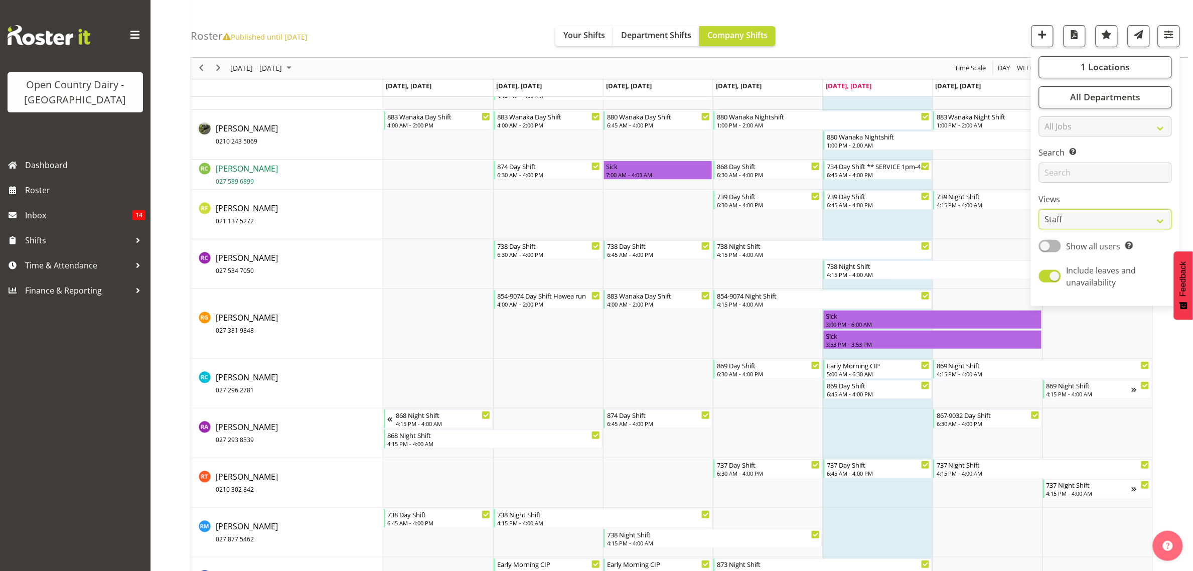
scroll to position [4830, 0]
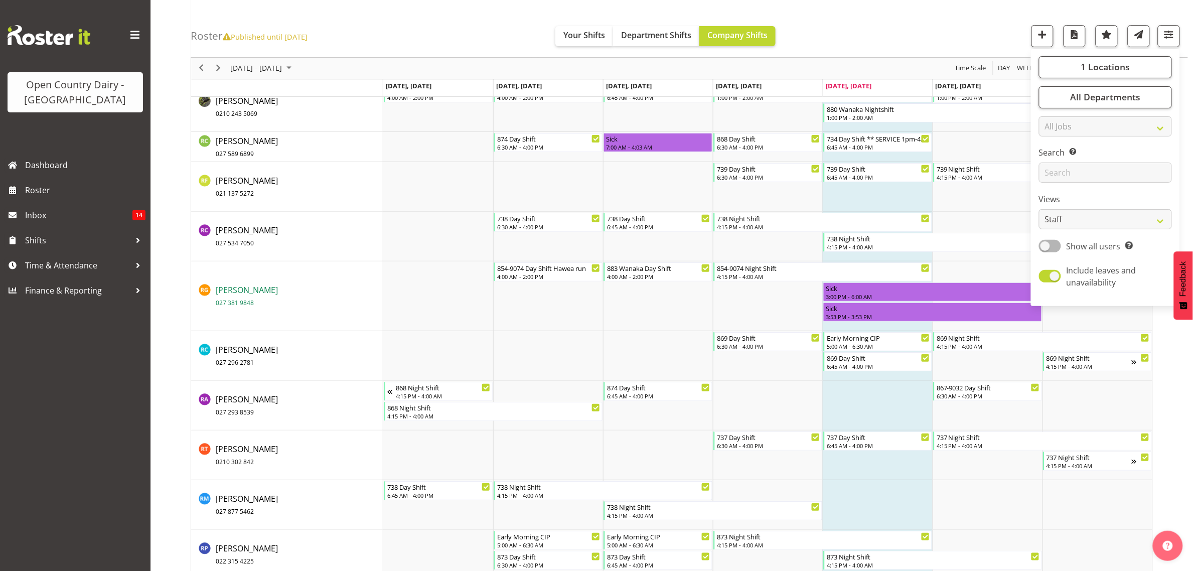
click at [254, 286] on span "Raymond George 027 381 9848" at bounding box center [247, 296] width 62 height 23
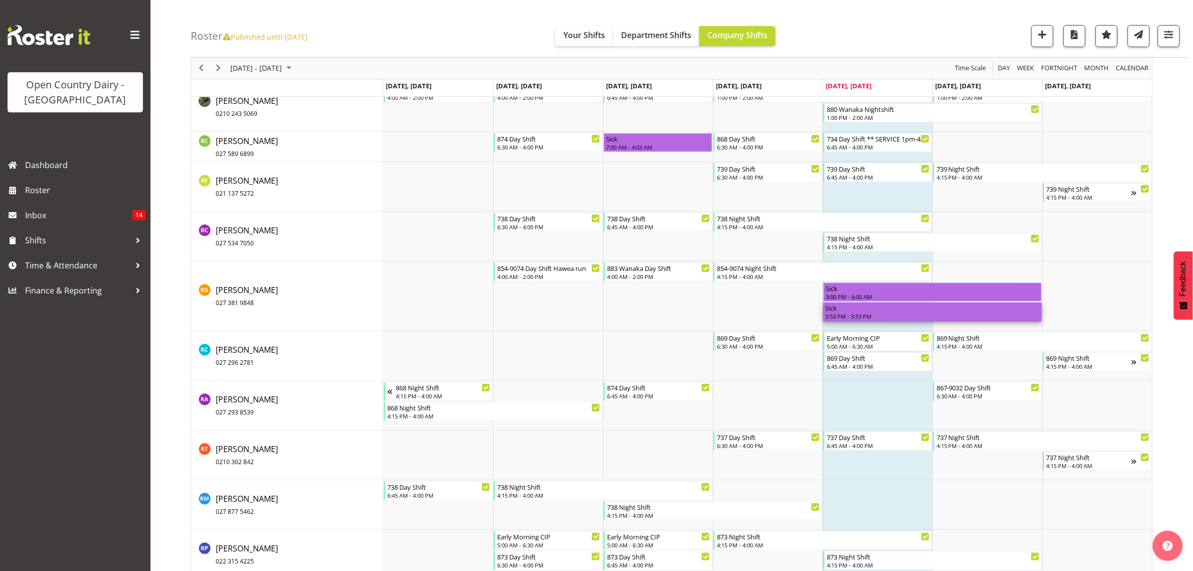
click at [879, 312] on div "Sick" at bounding box center [932, 308] width 215 height 10
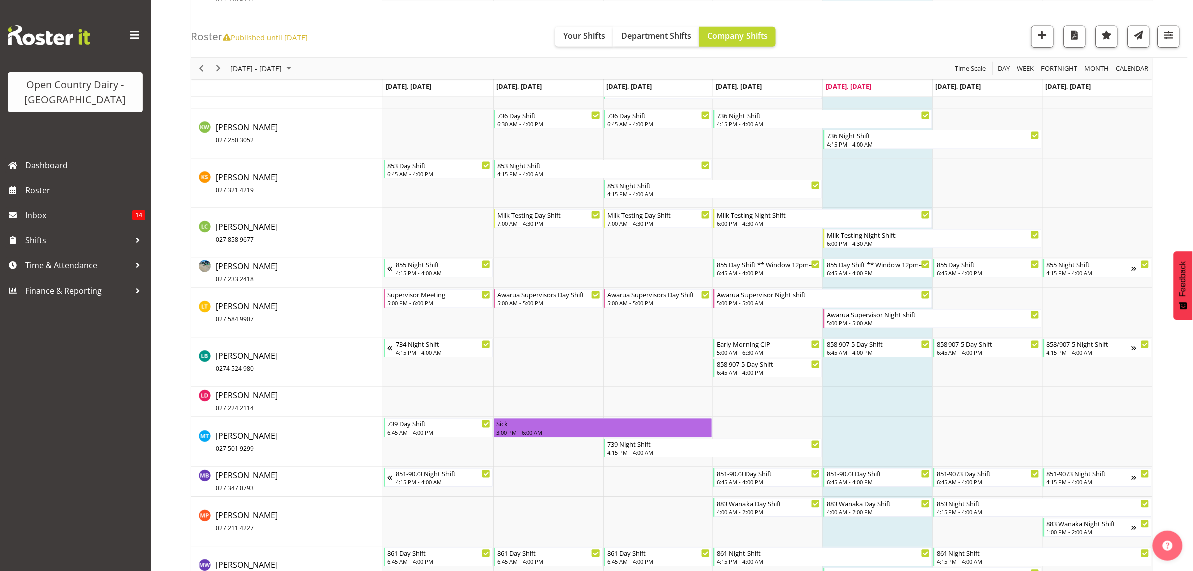
scroll to position [3701, 0]
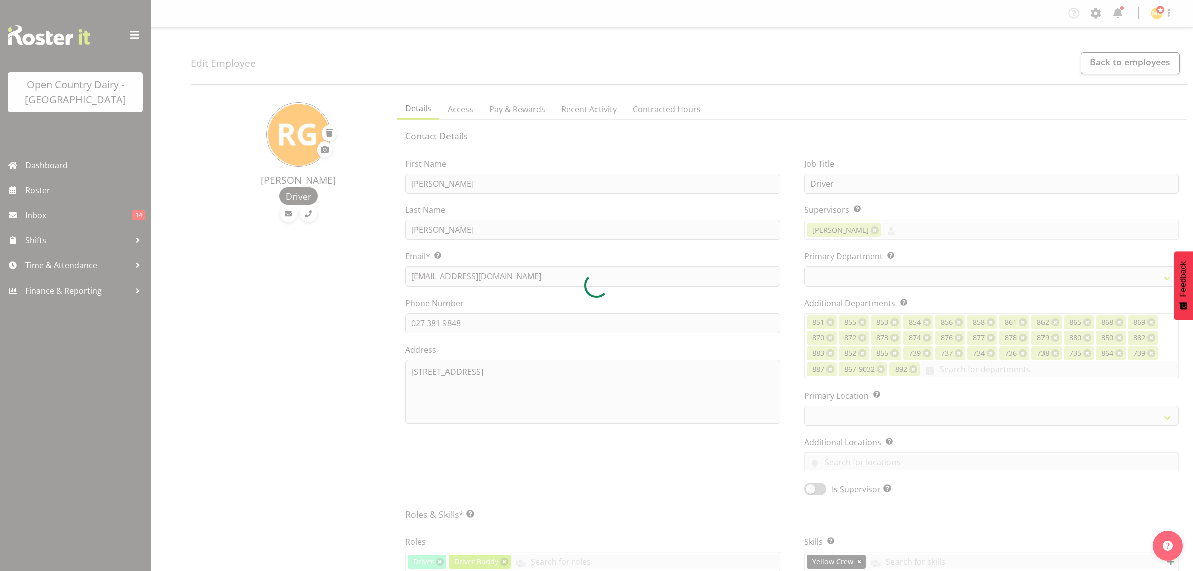
select select "TimelineWeek"
select select
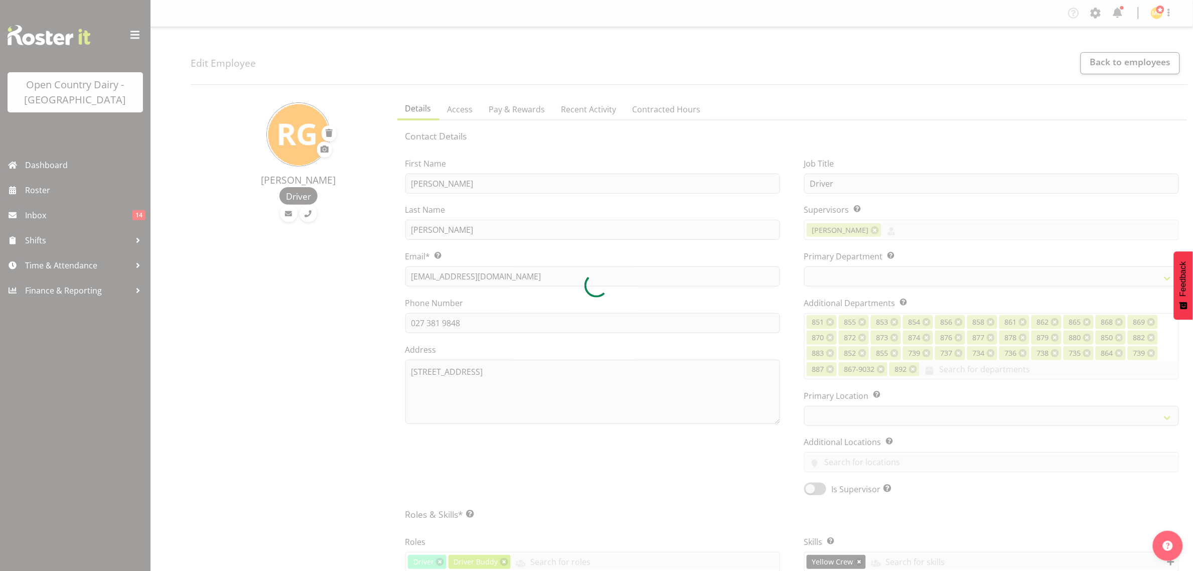
select select
select select "755"
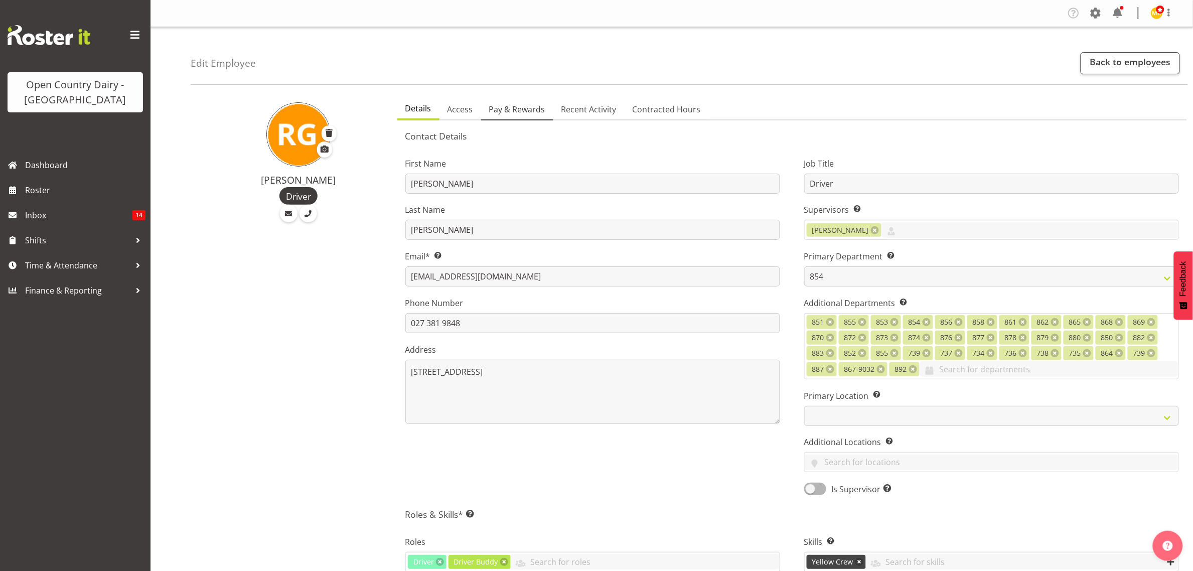
click at [510, 111] on span "Pay & Rewards" at bounding box center [517, 109] width 56 height 12
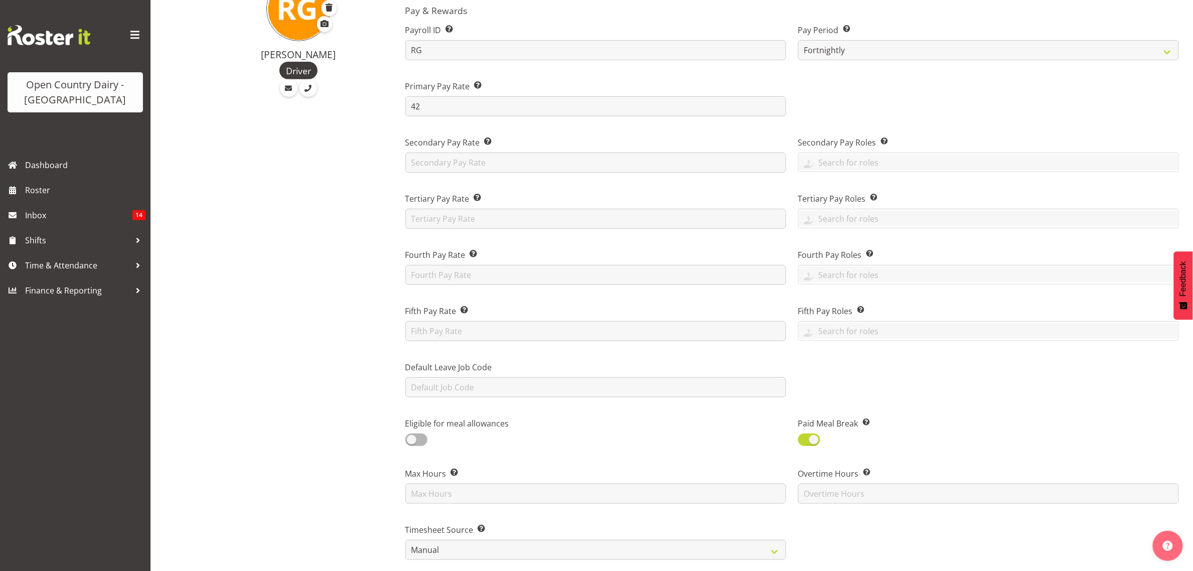
scroll to position [376, 0]
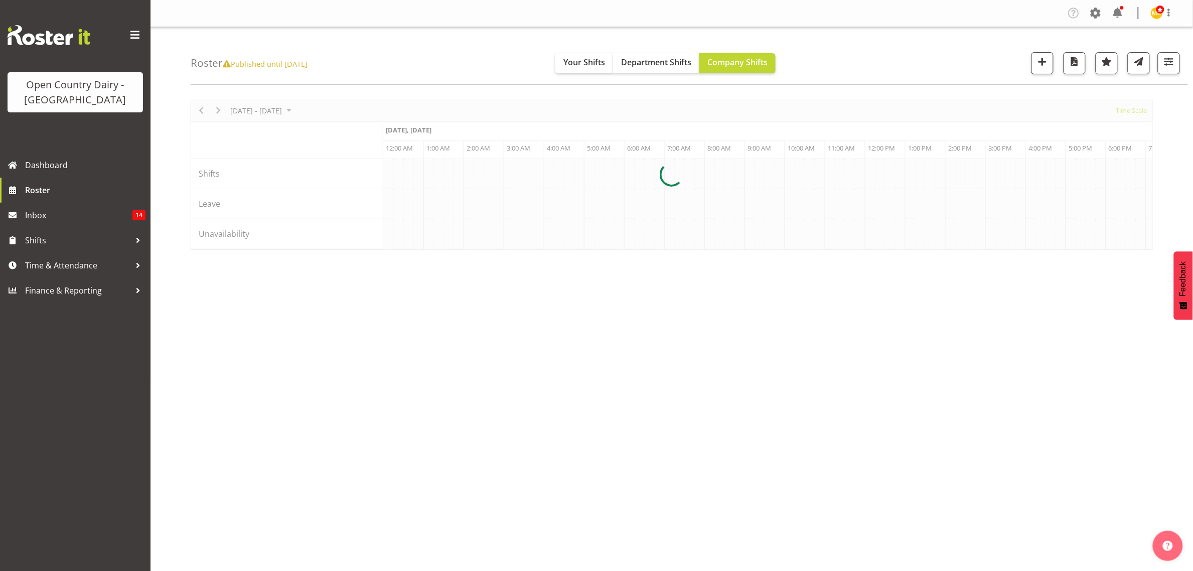
scroll to position [0, 3854]
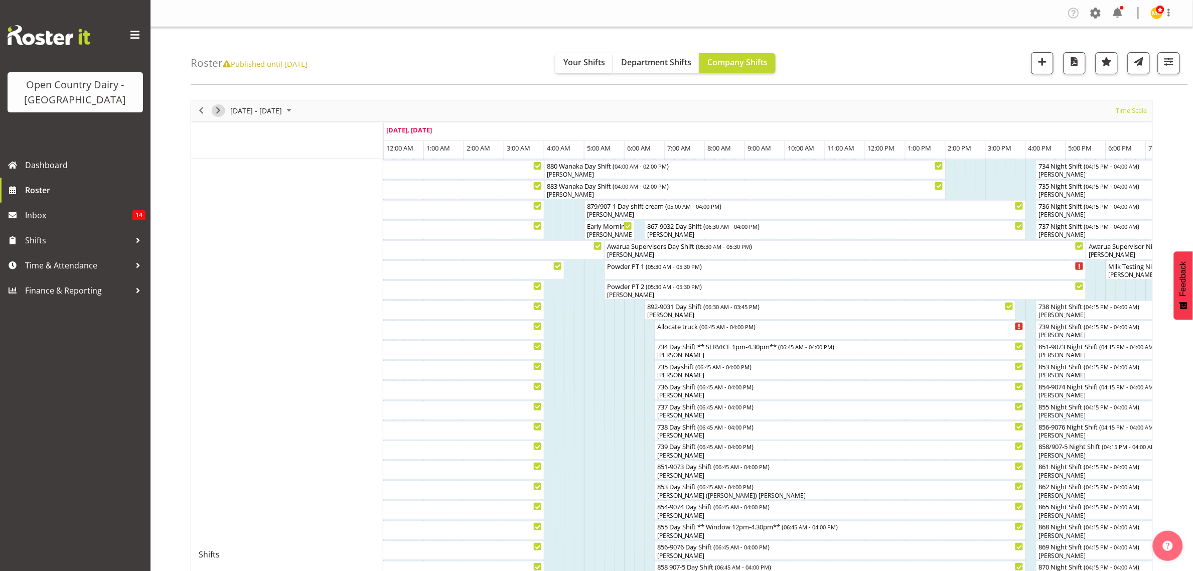
click at [221, 112] on span "Next" at bounding box center [218, 110] width 12 height 13
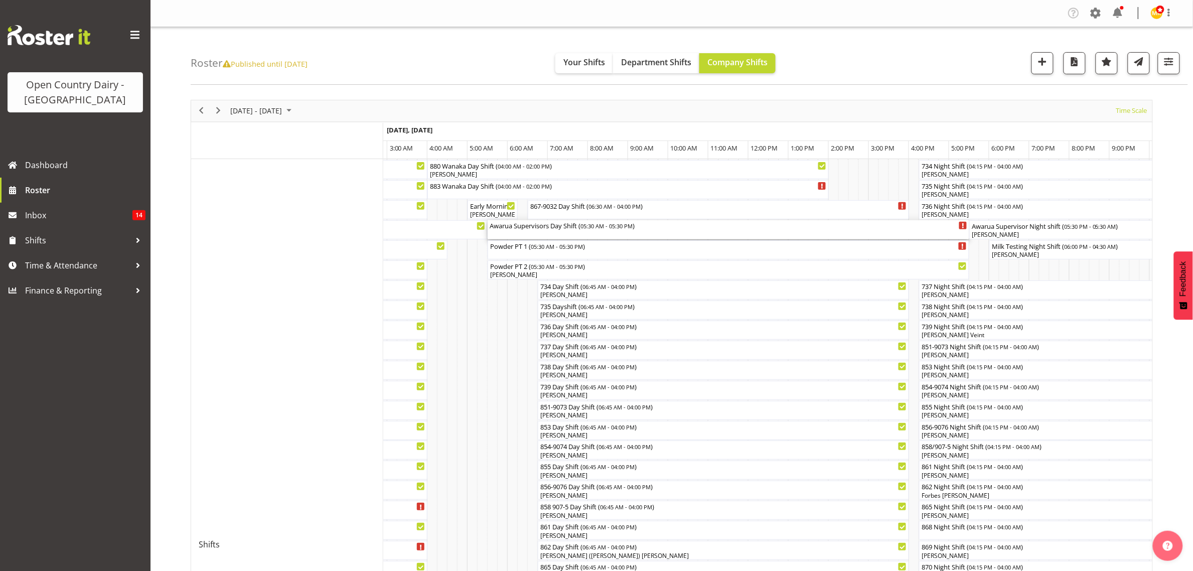
click at [565, 229] on div "Awarua Supervisors Day Shift ( 05:30 AM - 05:30 PM )" at bounding box center [729, 225] width 478 height 10
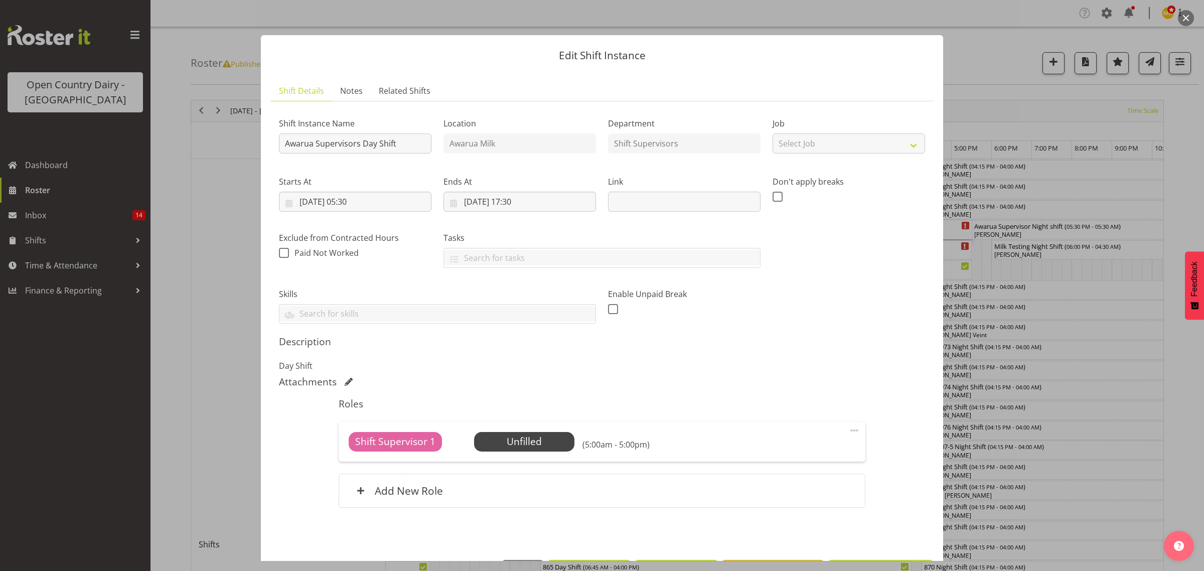
click at [516, 453] on div "Shift Supervisor 1 Unfilled Select Employee (5:00am - 5:00pm) Edit Cover Role D…" at bounding box center [602, 441] width 526 height 39
click at [515, 448] on span "Select Employee" at bounding box center [524, 442] width 75 height 15
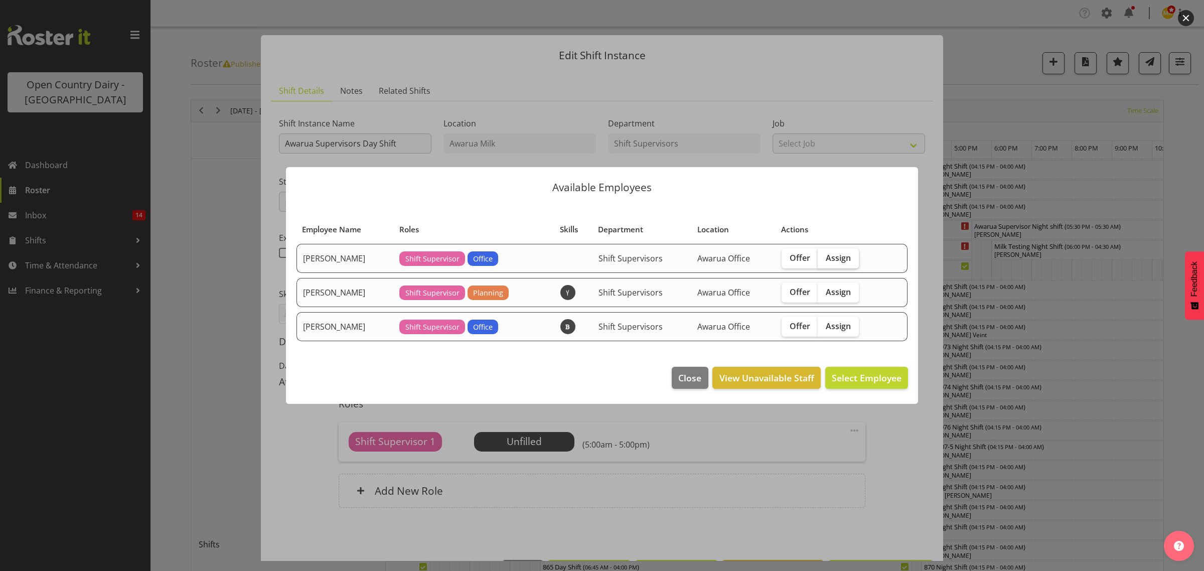
click at [840, 259] on span "Assign" at bounding box center [838, 258] width 25 height 10
click at [824, 259] on input "Assign" at bounding box center [821, 257] width 7 height 7
checkbox input "true"
click at [879, 379] on span "Assign [PERSON_NAME]" at bounding box center [850, 378] width 101 height 12
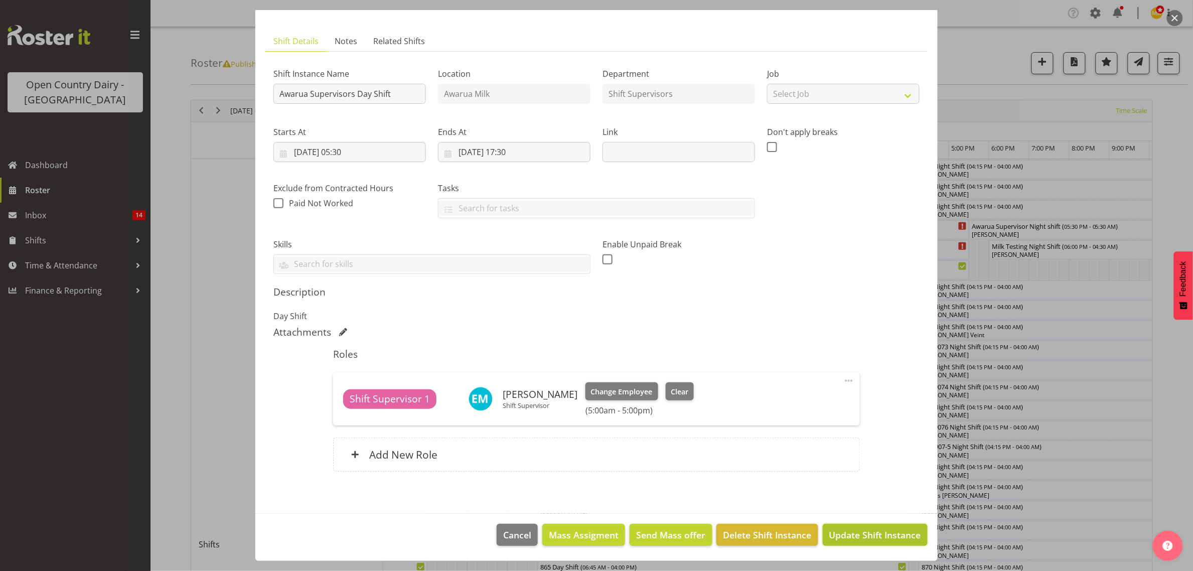
click at [864, 532] on span "Update Shift Instance" at bounding box center [875, 534] width 92 height 13
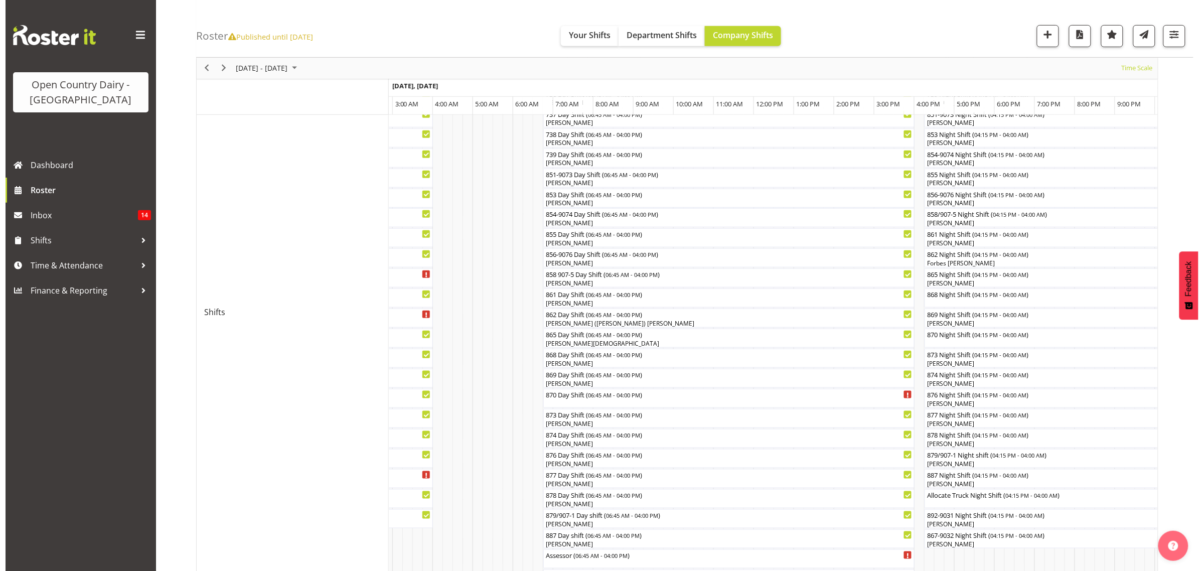
scroll to position [251, 0]
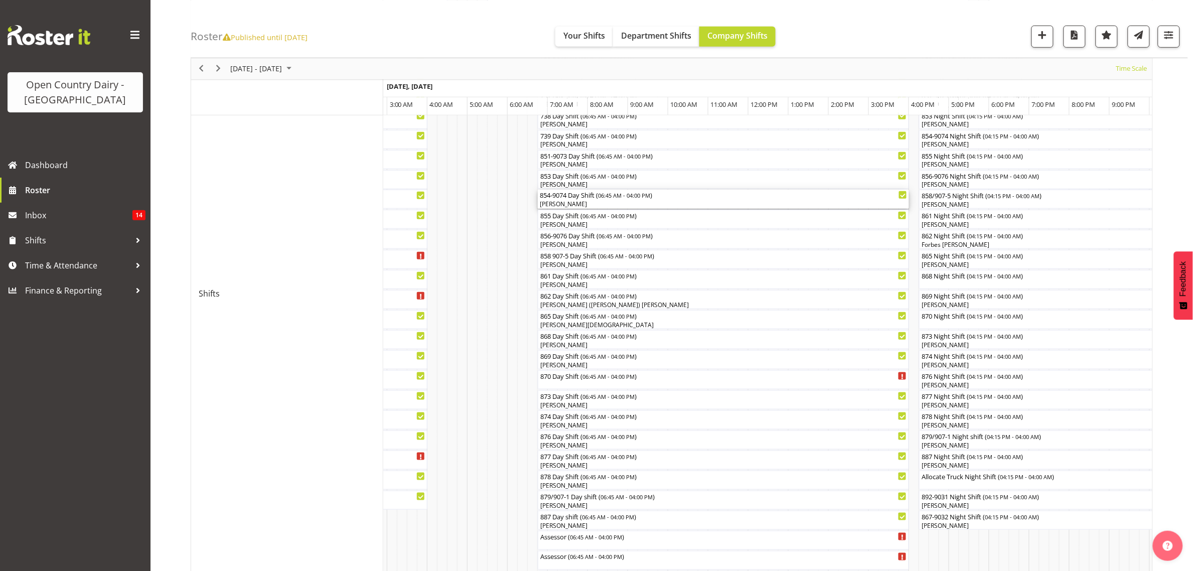
click at [568, 195] on div "854-9074 Day Shift ( 06:45 AM - 04:00 PM )" at bounding box center [723, 195] width 367 height 10
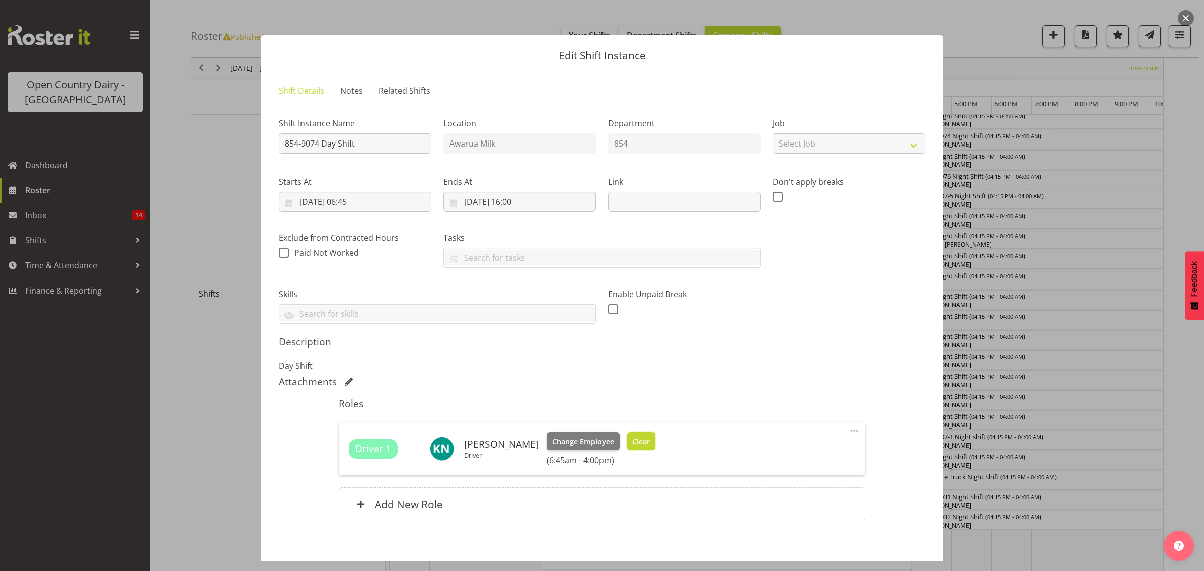
click at [637, 437] on span "Clear" at bounding box center [641, 441] width 18 height 11
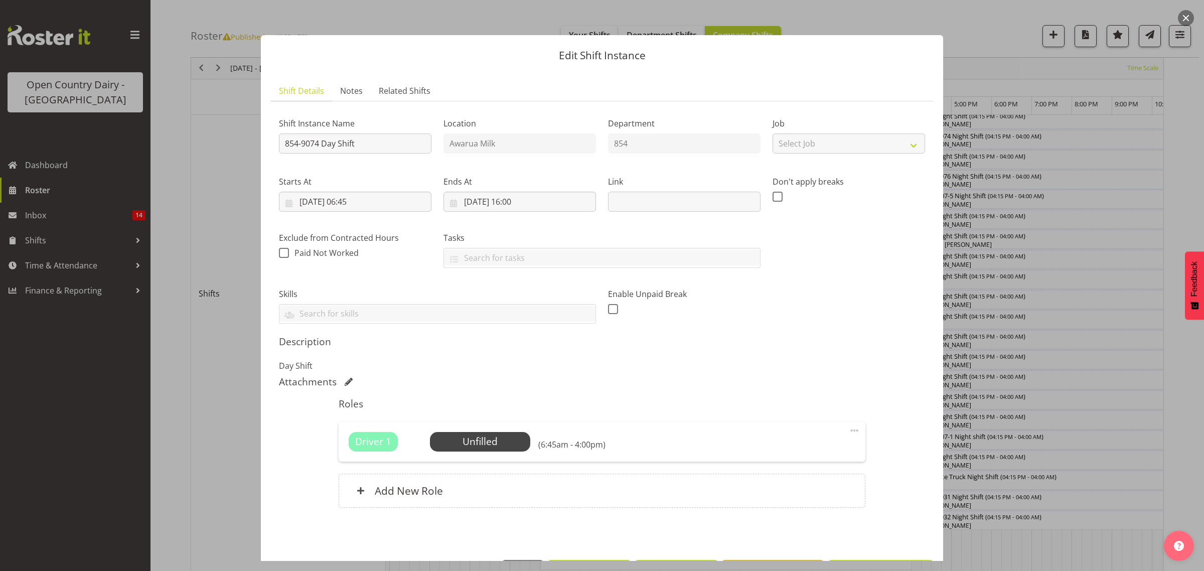
scroll to position [36, 0]
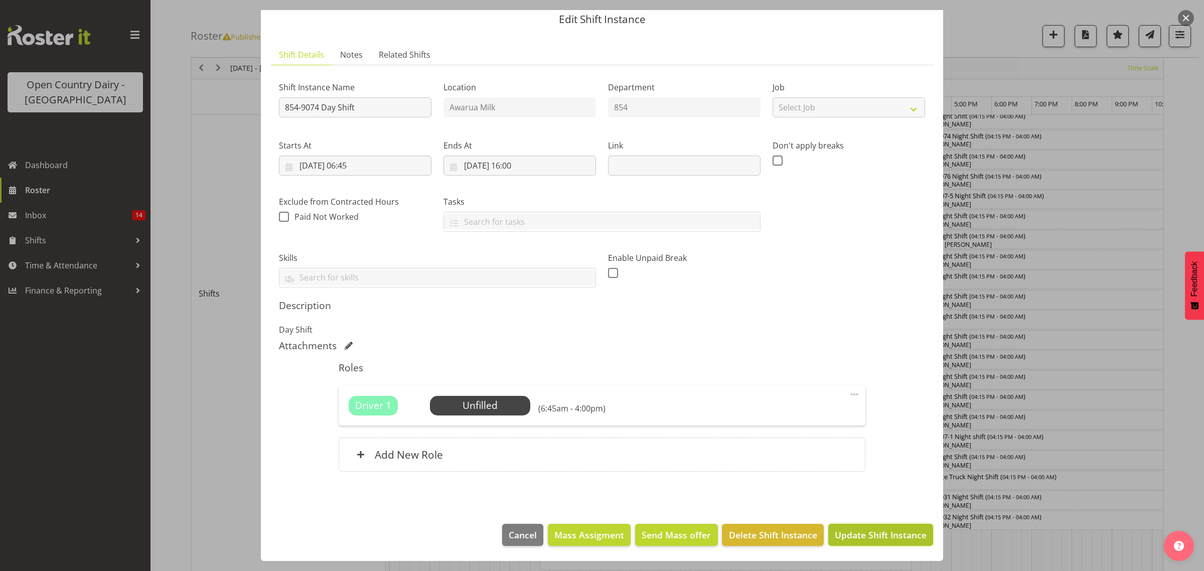
click at [882, 537] on span "Update Shift Instance" at bounding box center [881, 534] width 92 height 13
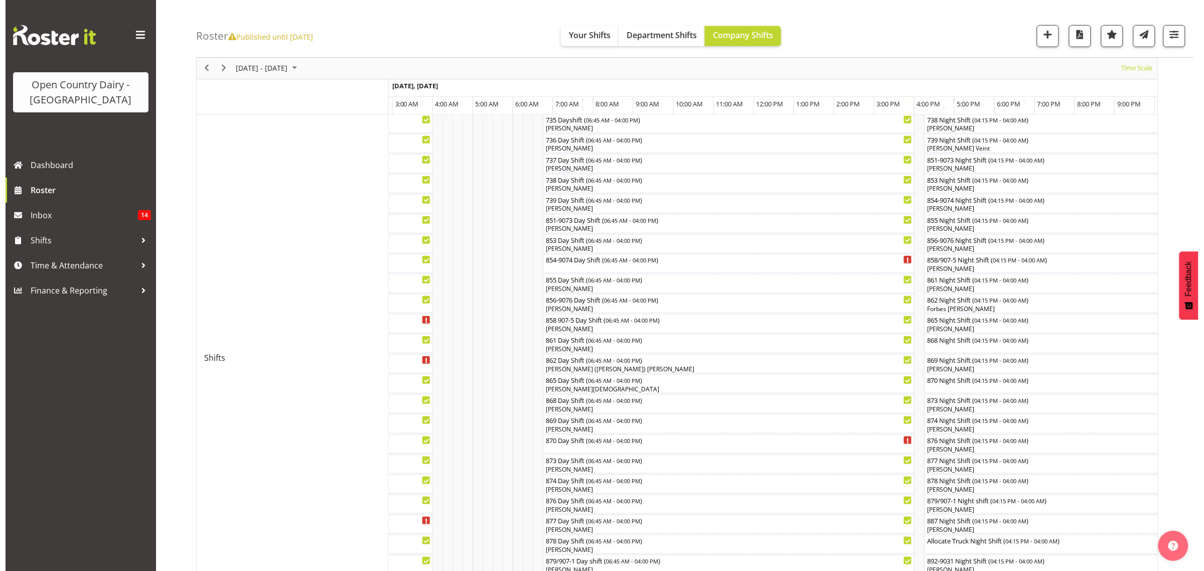
scroll to position [188, 0]
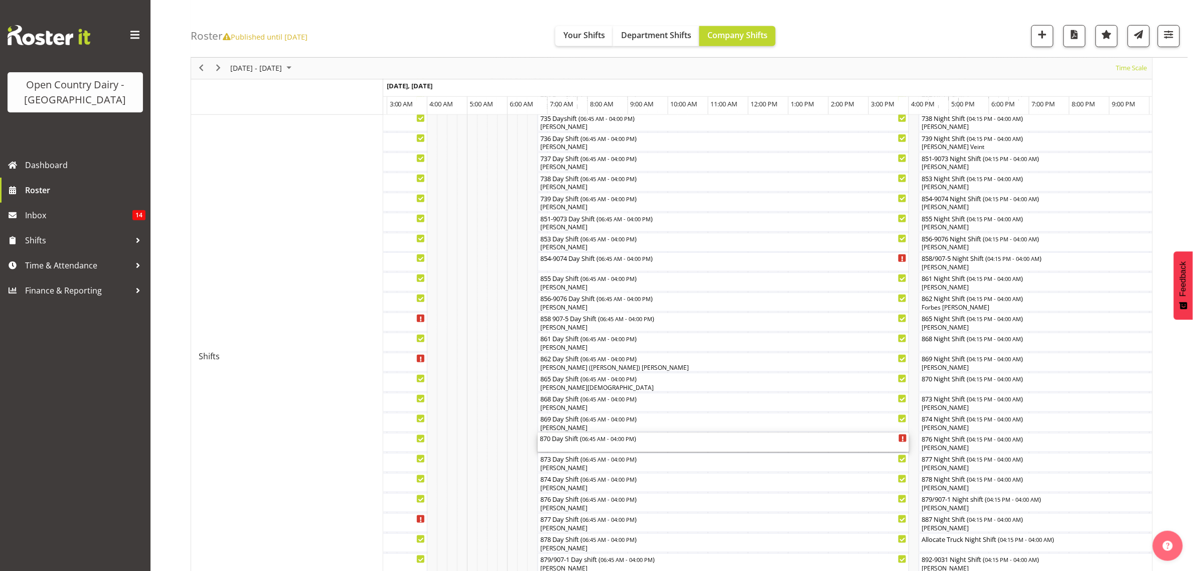
click at [565, 438] on div "870 Day Shift ( 06:45 AM - 04:00 PM )" at bounding box center [723, 438] width 367 height 10
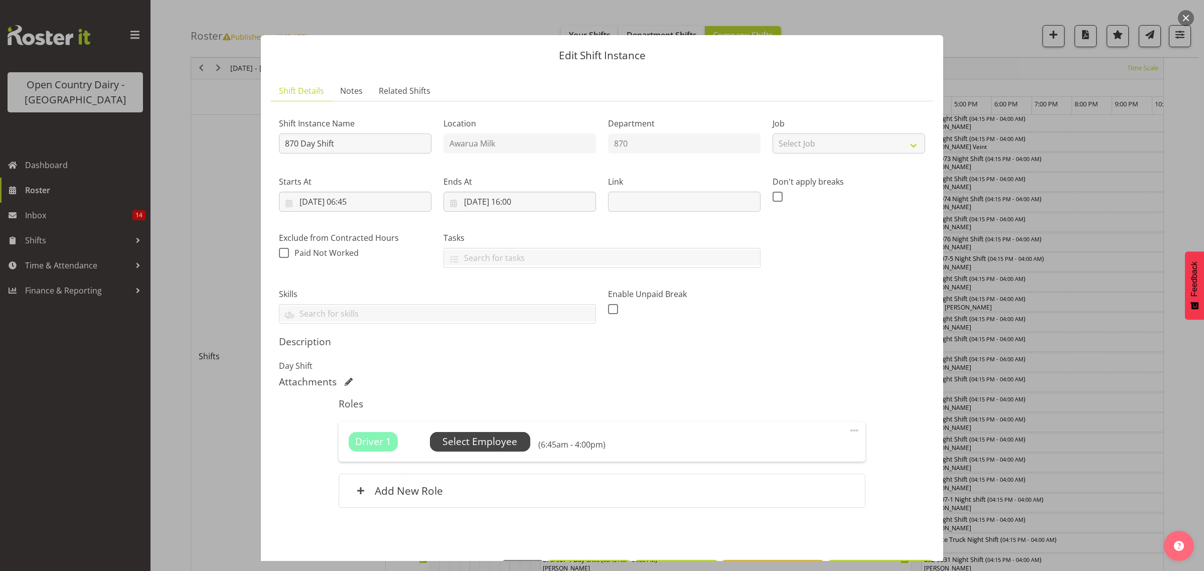
click at [488, 446] on span "Select Employee" at bounding box center [480, 442] width 75 height 15
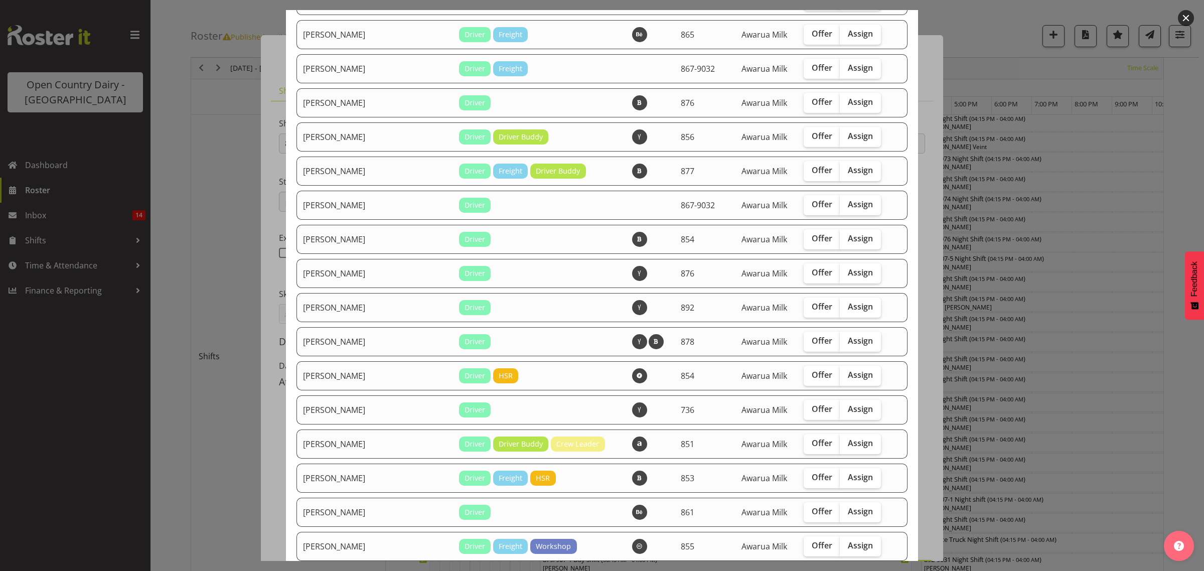
scroll to position [690, 0]
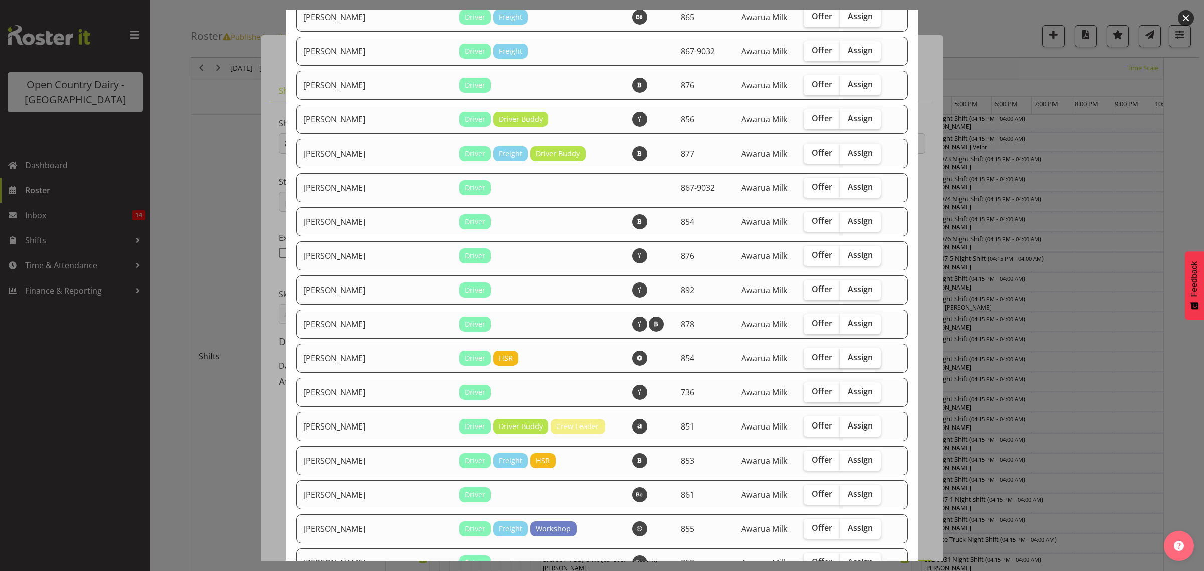
click at [852, 362] on span "Assign" at bounding box center [860, 357] width 25 height 10
click at [847, 361] on input "Assign" at bounding box center [843, 357] width 7 height 7
checkbox input "true"
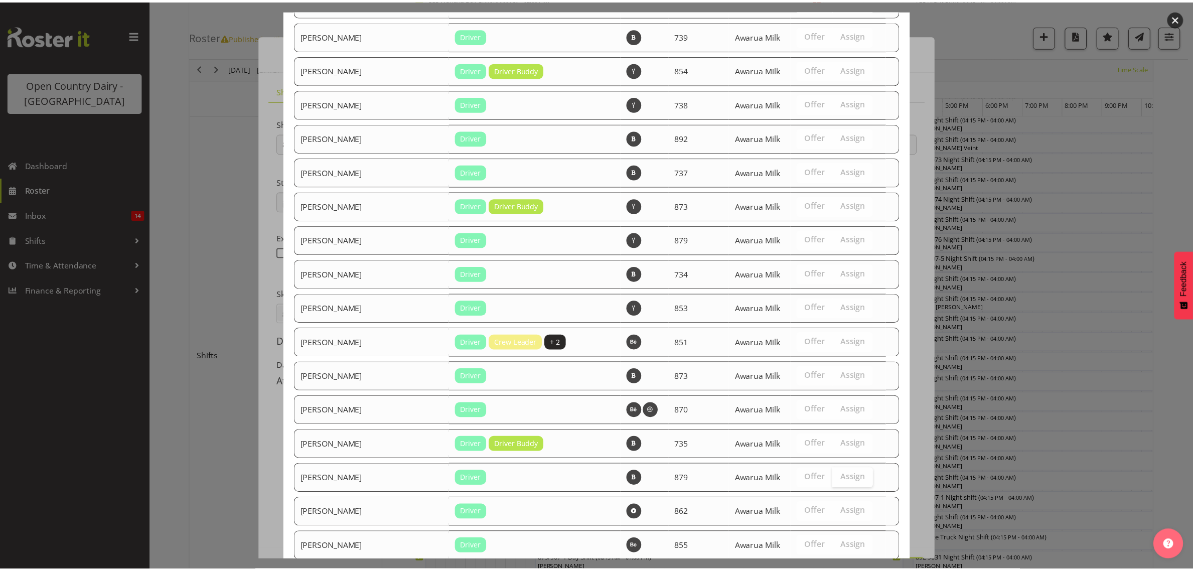
scroll to position [1464, 0]
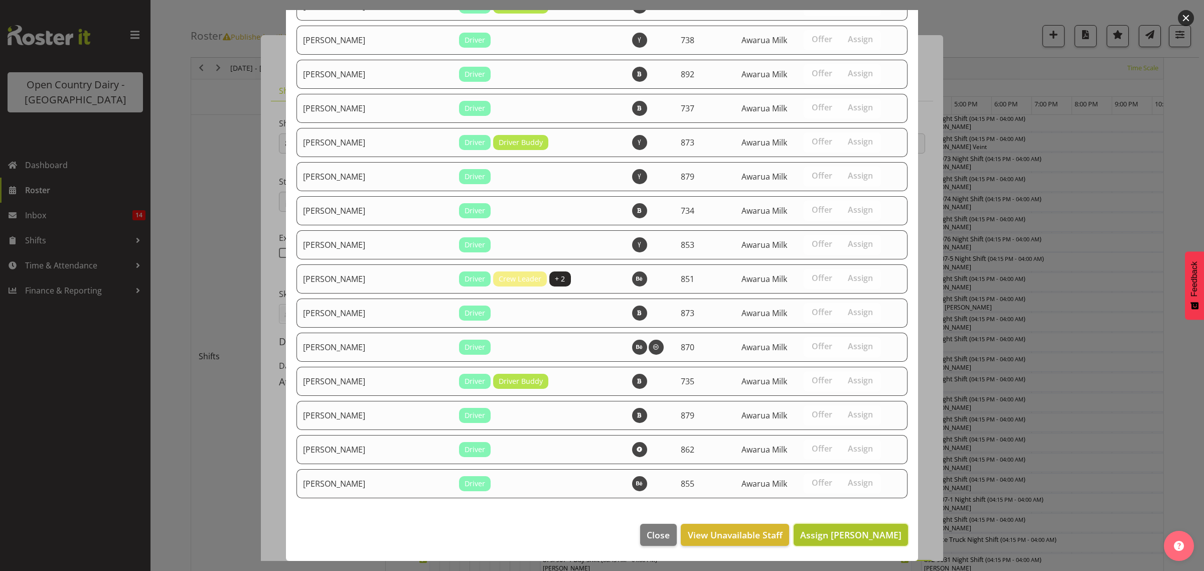
click at [865, 540] on span "Assign [PERSON_NAME]" at bounding box center [850, 535] width 101 height 12
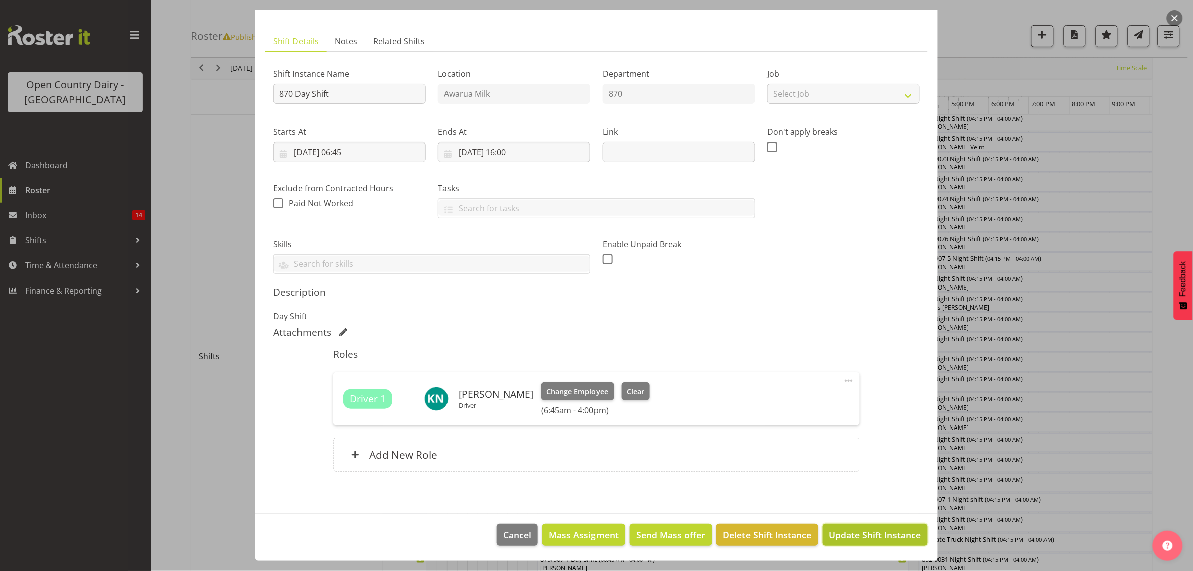
click at [862, 527] on button "Update Shift Instance" at bounding box center [875, 535] width 105 height 22
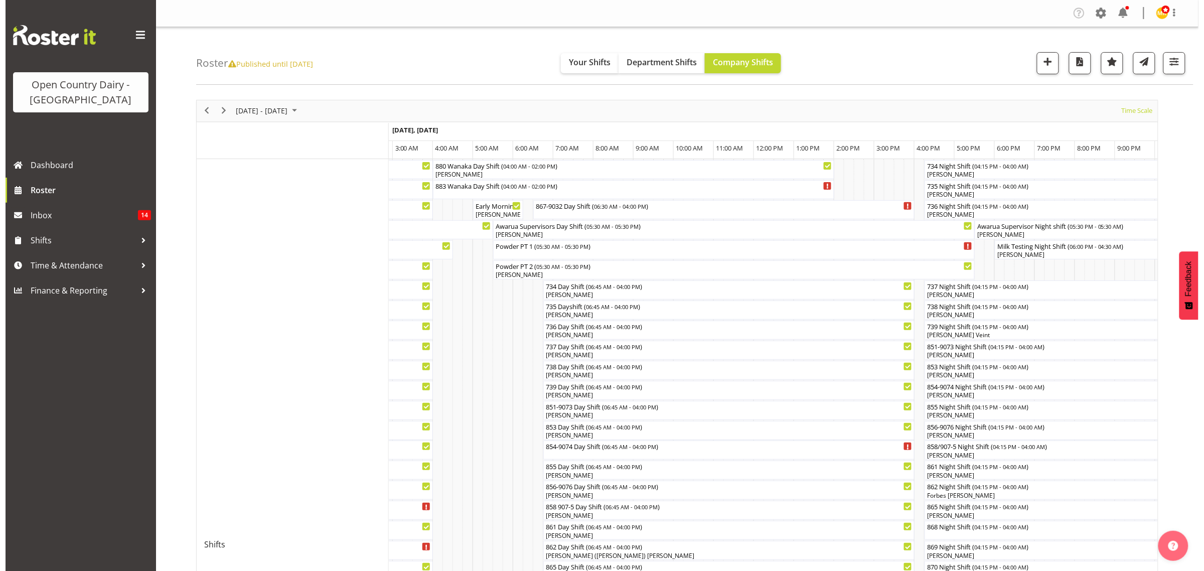
scroll to position [63, 0]
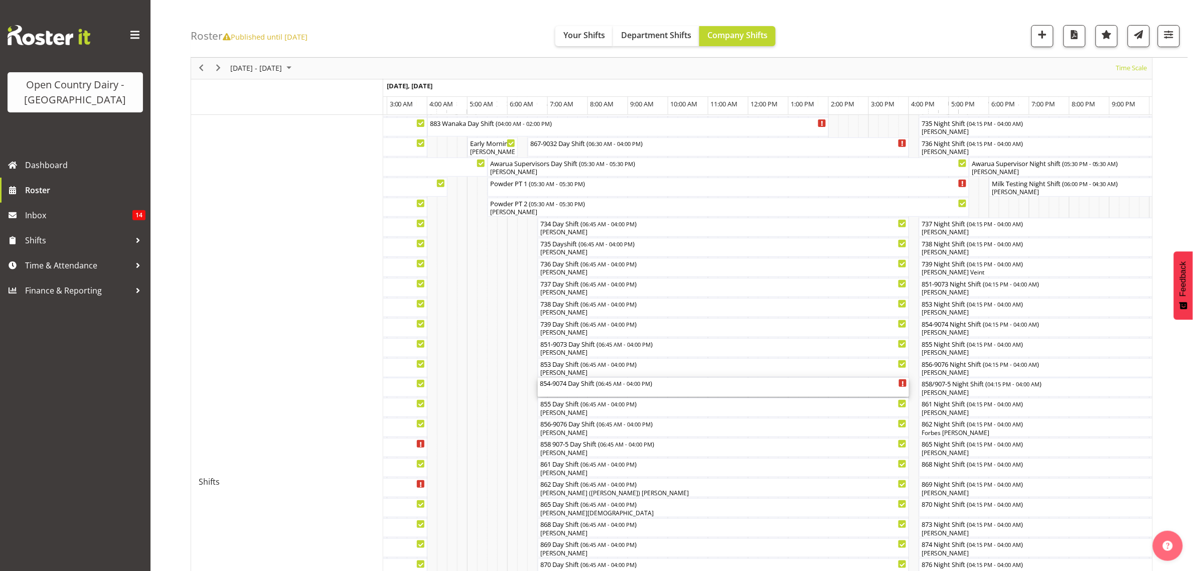
click at [566, 382] on div "854-9074 Day Shift ( 06:45 AM - 04:00 PM )" at bounding box center [723, 383] width 367 height 10
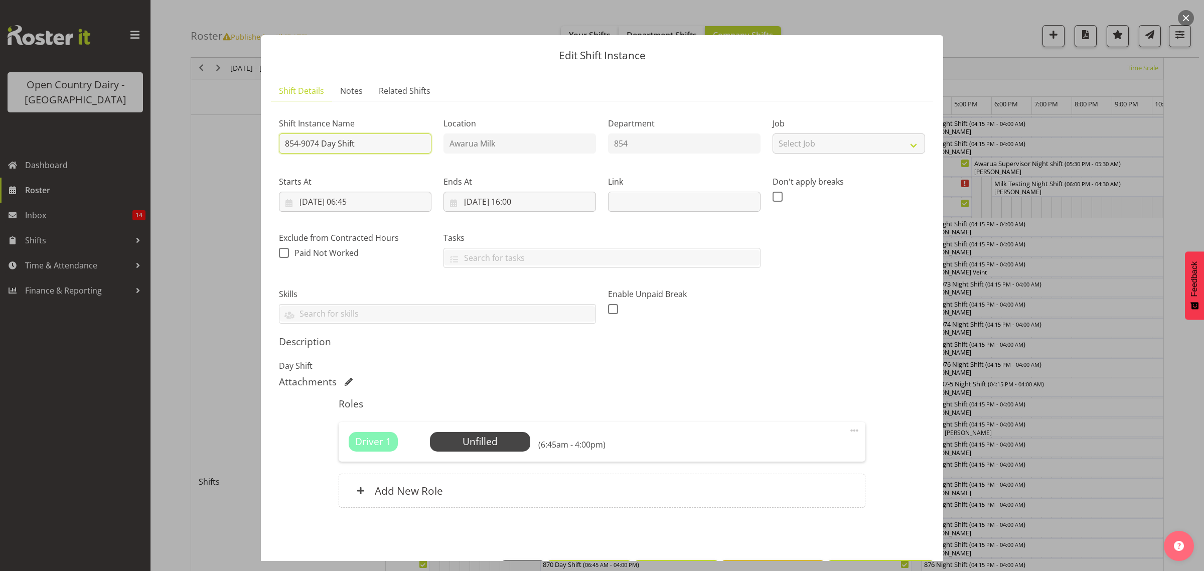
click at [367, 142] on input "854-9074 Day Shift" at bounding box center [355, 143] width 153 height 20
click at [1117, 427] on div at bounding box center [602, 285] width 1204 height 571
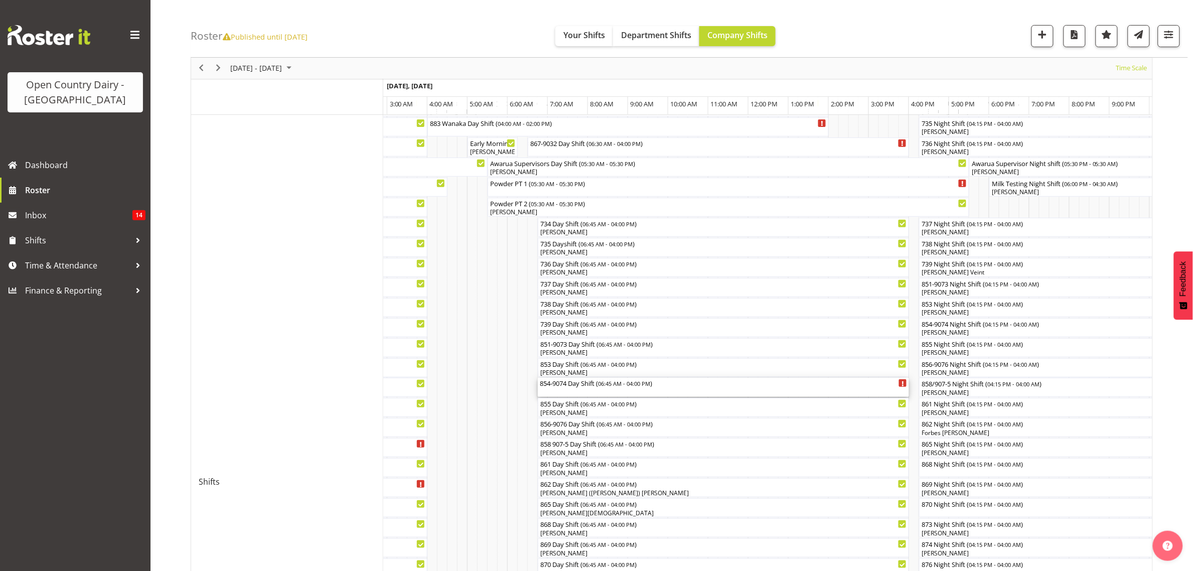
click at [588, 385] on div "854-9074 Day Shift ( 06:45 AM - 04:00 PM )" at bounding box center [723, 383] width 367 height 10
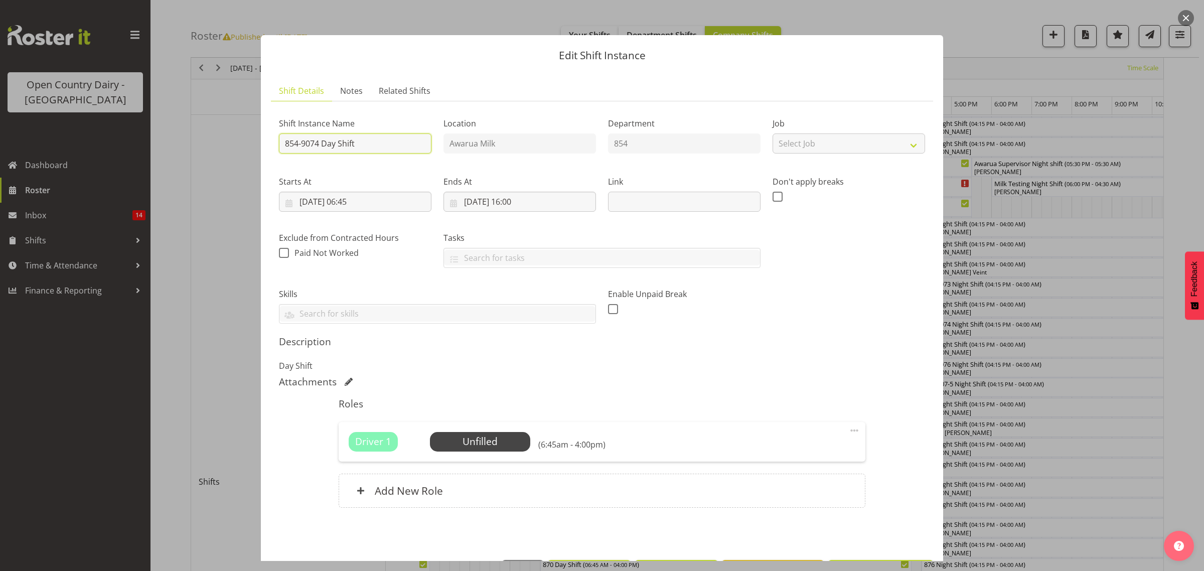
click at [372, 141] on input "854-9074 Day Shift" at bounding box center [355, 143] width 153 height 20
click at [355, 144] on input "854-9074 Day Shift X MOT" at bounding box center [355, 143] width 153 height 20
click at [408, 142] on input "854-9074 Day Shift ** X MOT" at bounding box center [355, 143] width 153 height 20
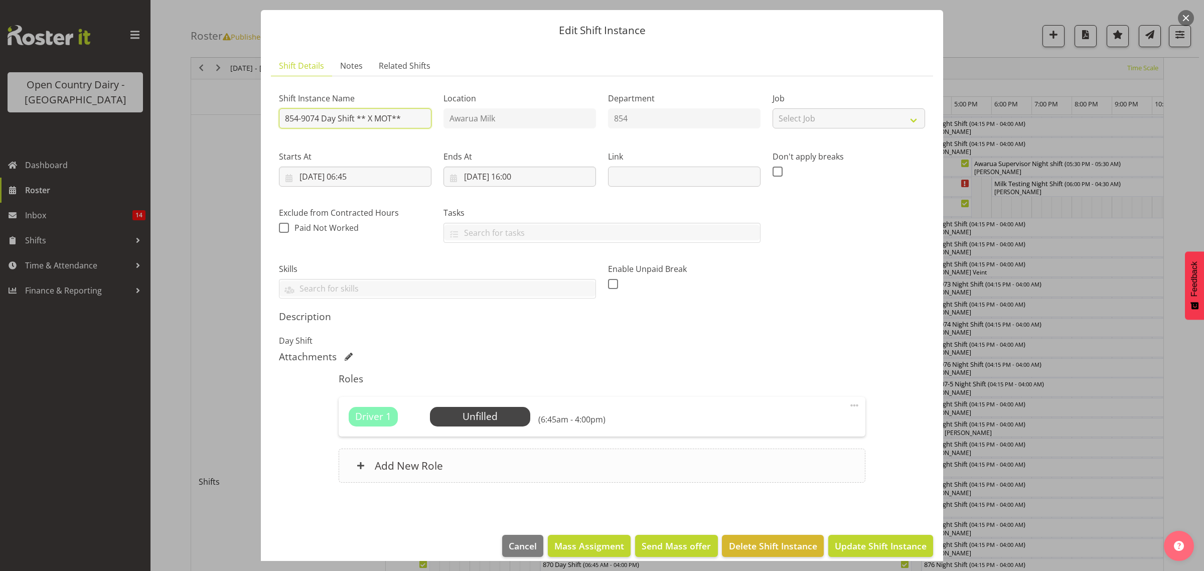
scroll to position [36, 0]
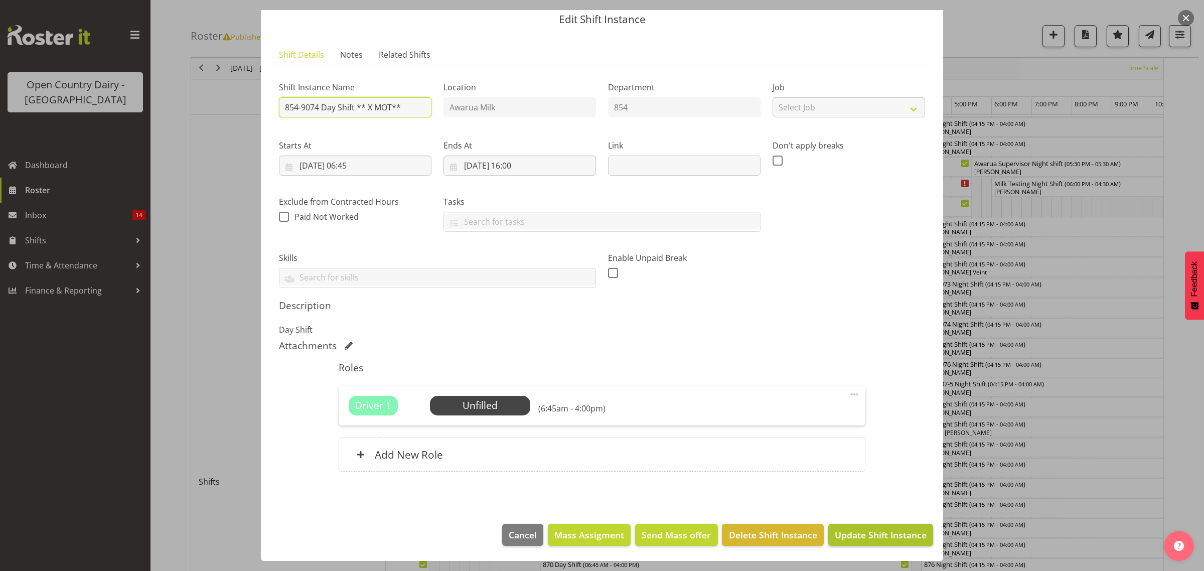
type input "854-9074 Day Shift ** X MOT**"
click at [851, 534] on span "Update Shift Instance" at bounding box center [881, 534] width 92 height 13
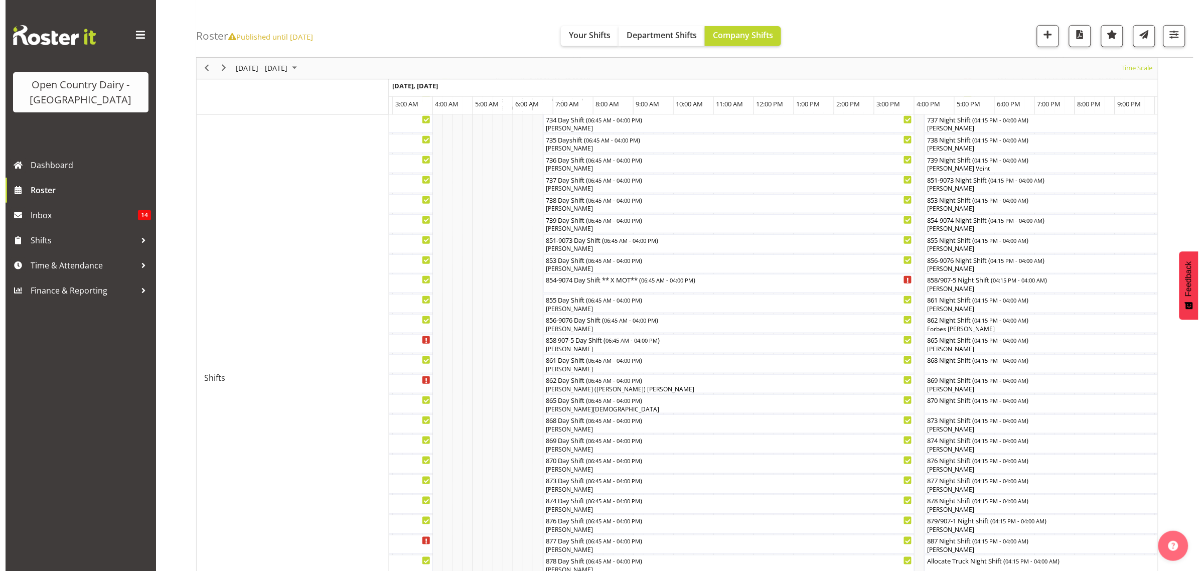
scroll to position [188, 0]
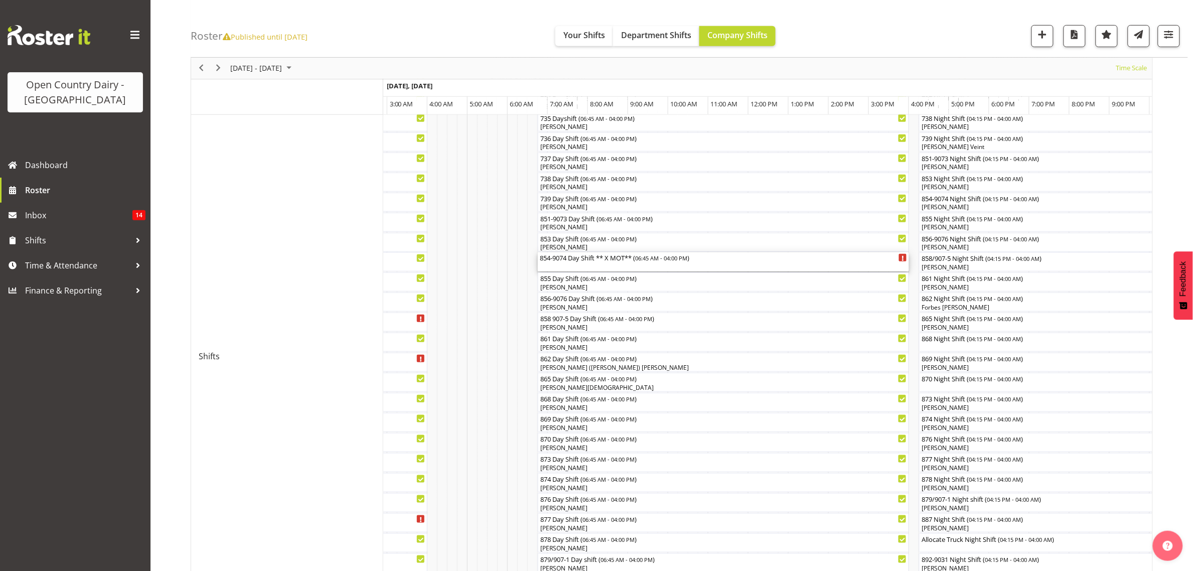
click at [606, 258] on div "854-9074 Day Shift ** X MOT** ( 06:45 AM - 04:00 PM )" at bounding box center [723, 257] width 367 height 10
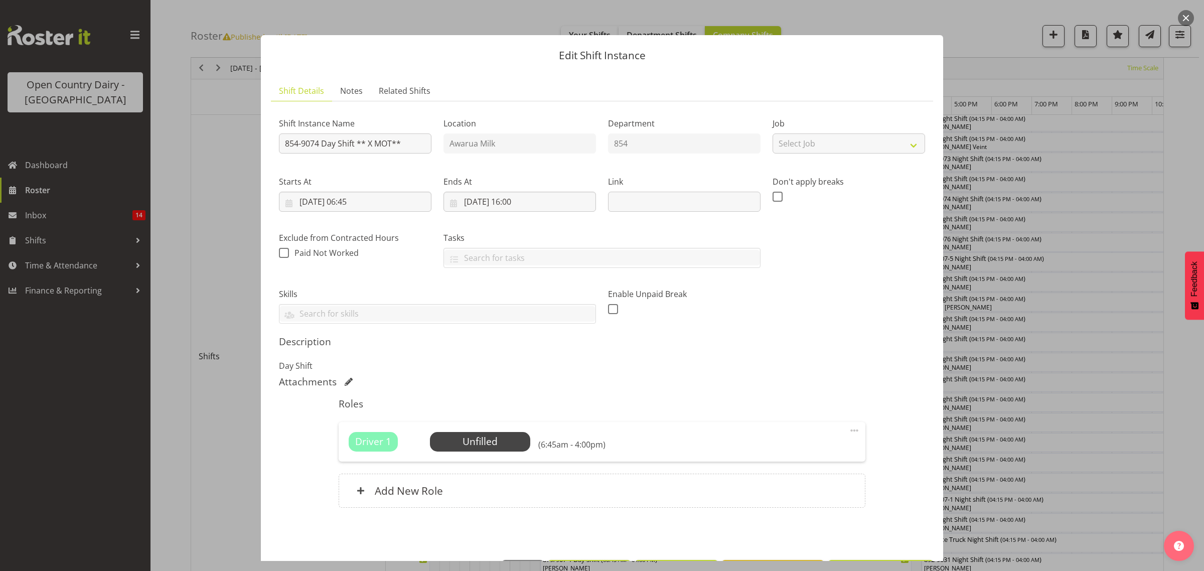
click at [1107, 419] on div at bounding box center [602, 285] width 1204 height 571
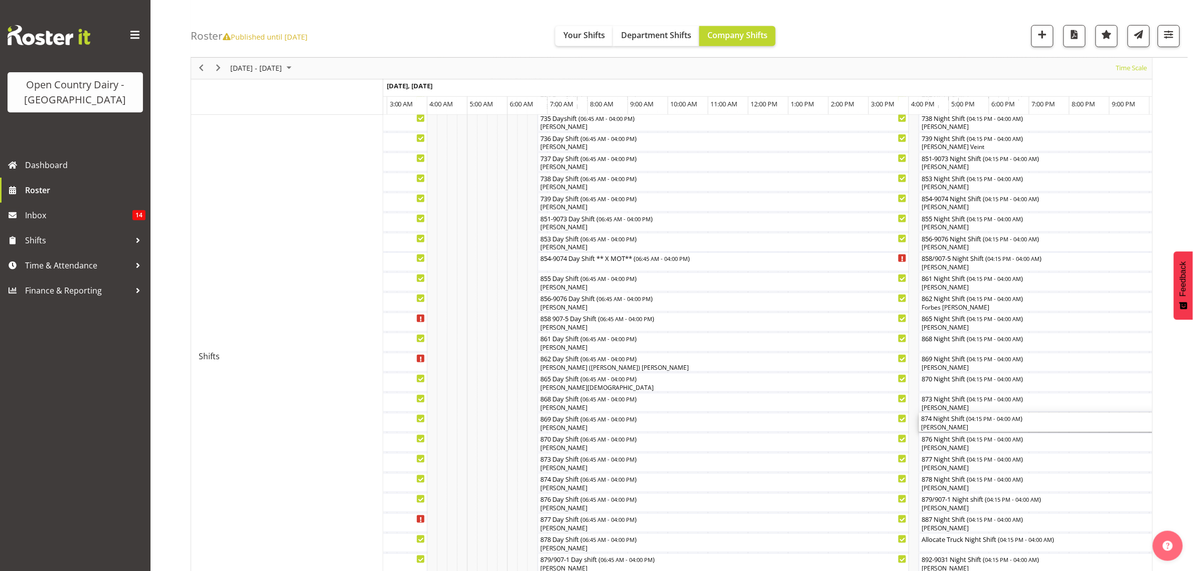
click at [1105, 418] on div "874 Night Shift ( 04:15 PM - 04:00 AM )" at bounding box center [1155, 418] width 468 height 10
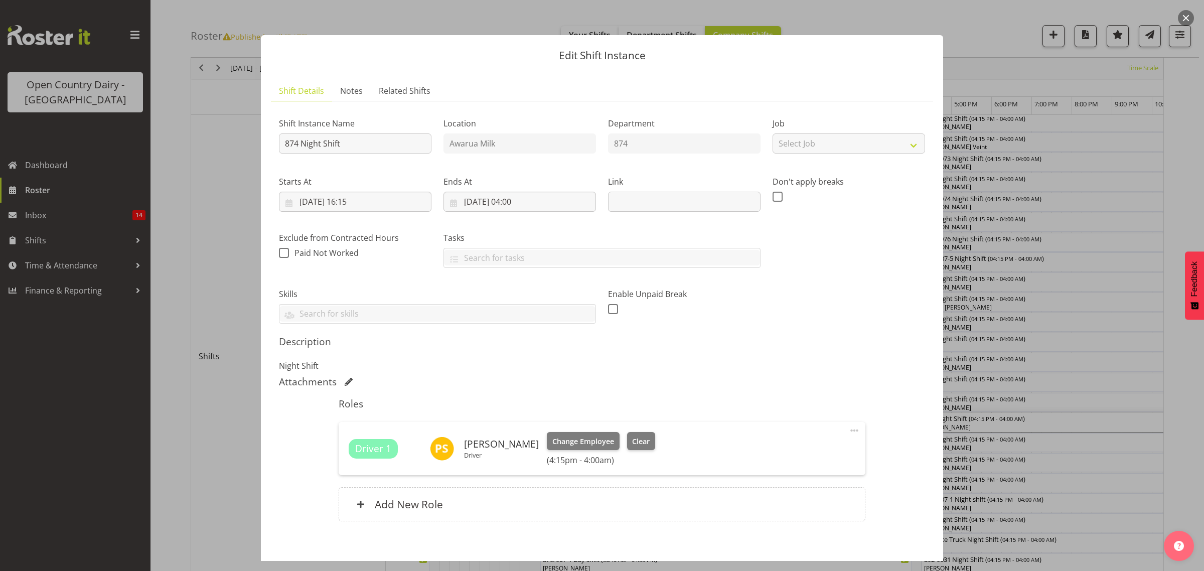
click at [1013, 385] on div at bounding box center [602, 285] width 1204 height 571
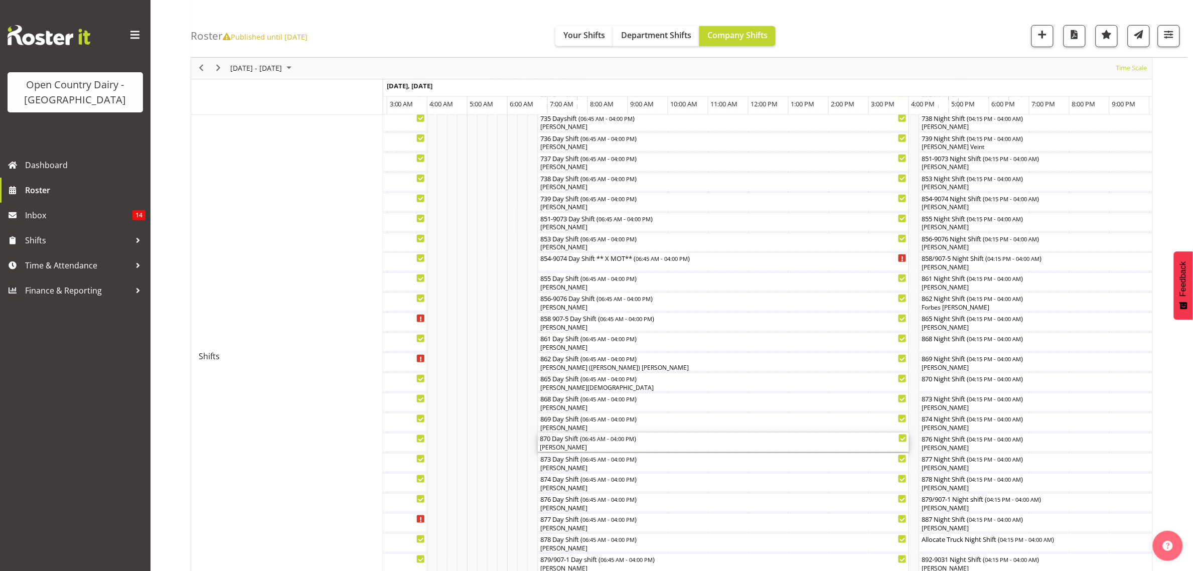
click at [563, 440] on div "870 Day Shift ( 06:45 AM - 04:00 PM )" at bounding box center [723, 438] width 367 height 10
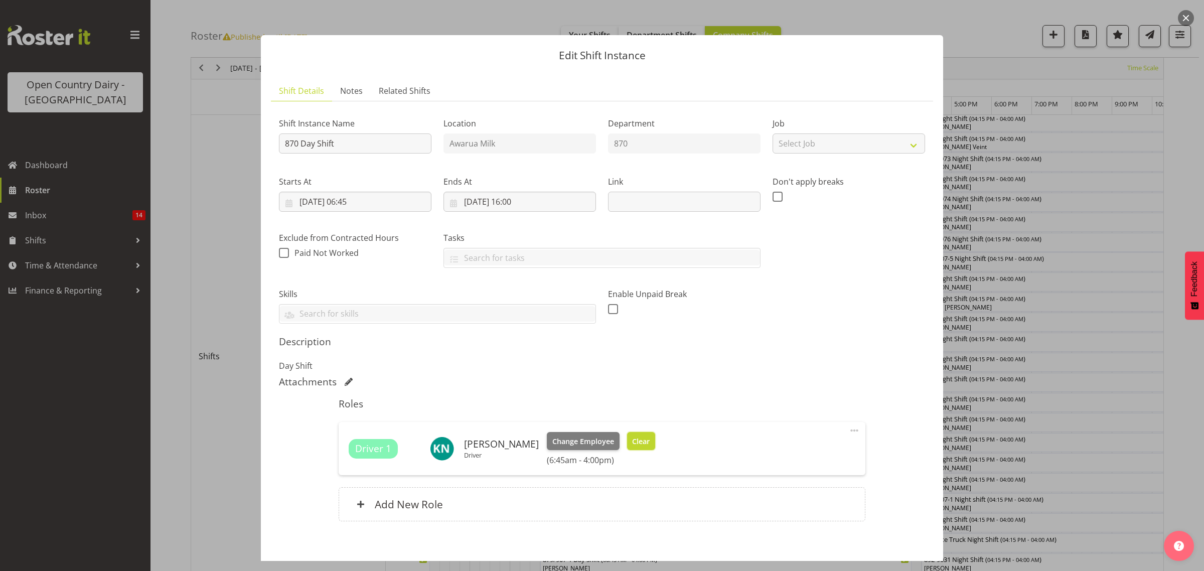
click at [632, 445] on span "Clear" at bounding box center [641, 441] width 18 height 11
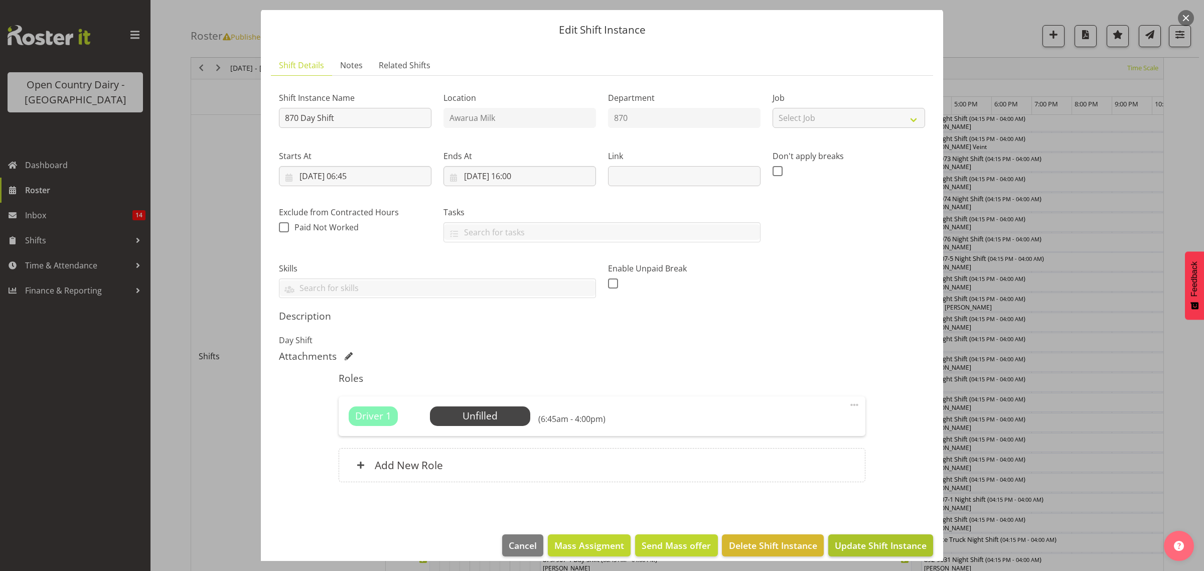
scroll to position [36, 0]
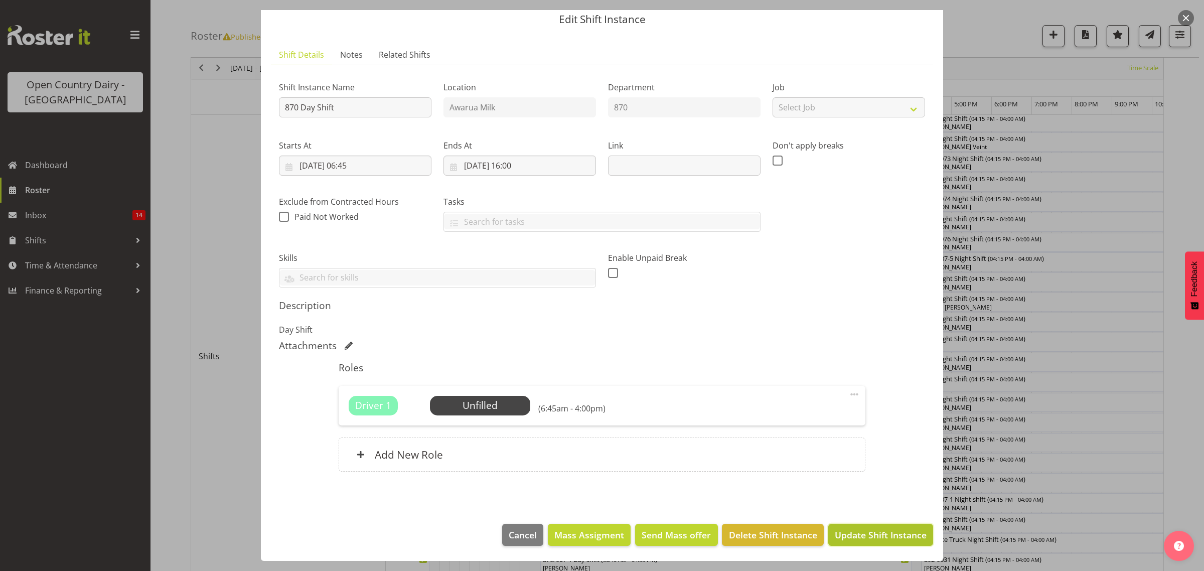
click at [861, 530] on span "Update Shift Instance" at bounding box center [881, 534] width 92 height 13
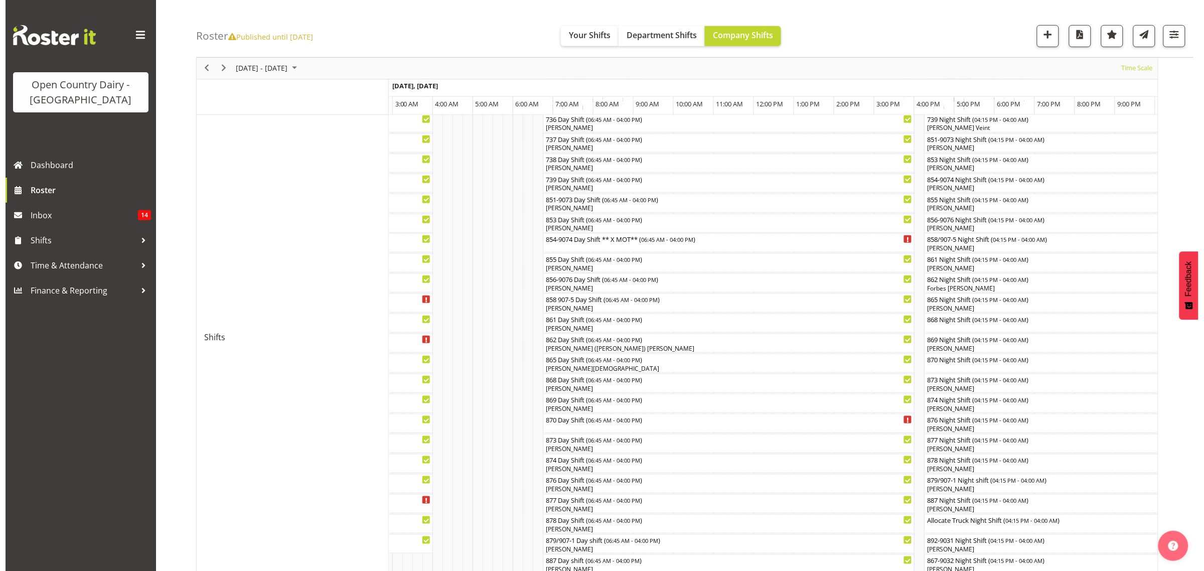
scroll to position [188, 0]
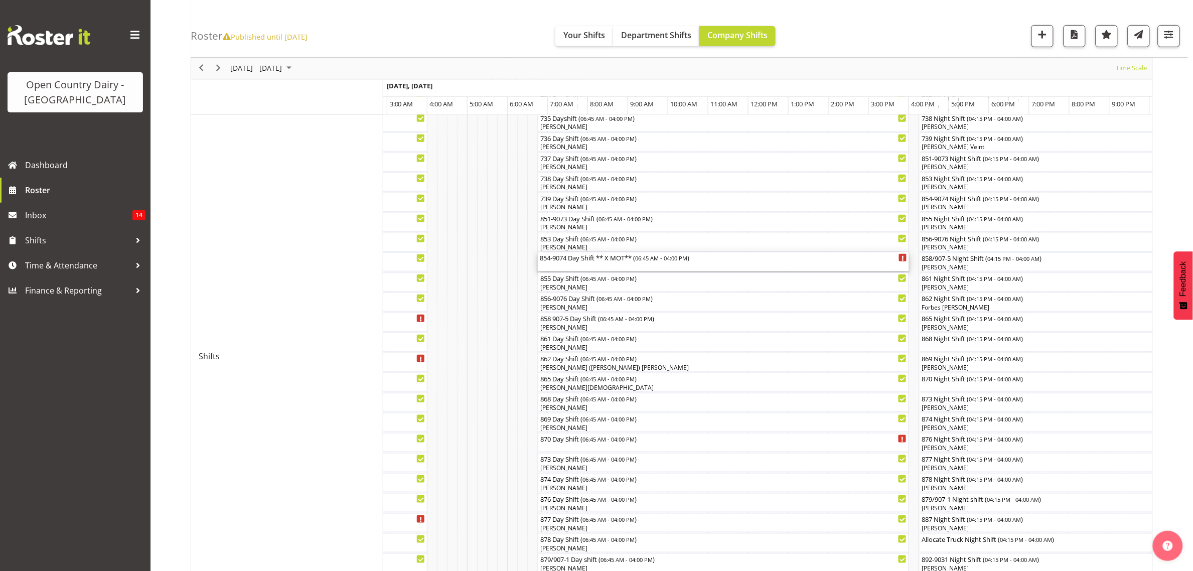
click at [576, 260] on div "854-9074 Day Shift ** X MOT** ( 06:45 AM - 04:00 PM )" at bounding box center [723, 257] width 367 height 10
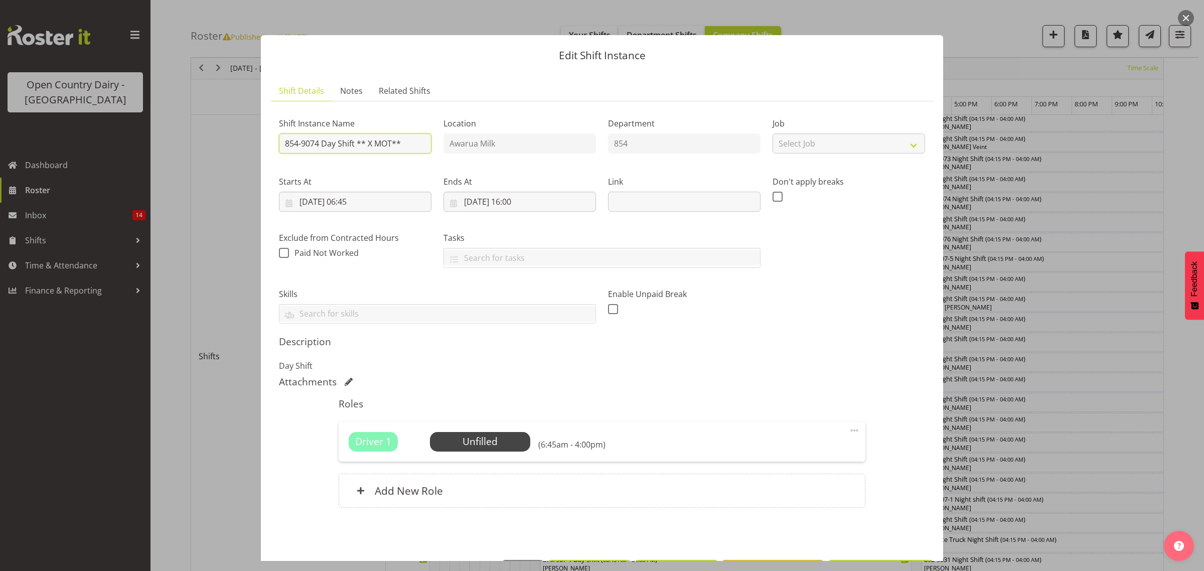
drag, startPoint x: 357, startPoint y: 144, endPoint x: 428, endPoint y: 147, distance: 71.3
click at [428, 147] on input "854-9074 Day Shift ** X MOT**" at bounding box center [355, 143] width 153 height 20
type input "854-9074 Day Shift"
click at [479, 453] on div "Driver 1 Unfilled Select Employee (6:45am - 4:00pm) Edit Cover Role Delete" at bounding box center [602, 441] width 526 height 39
click at [476, 442] on span "Select Employee" at bounding box center [480, 442] width 75 height 15
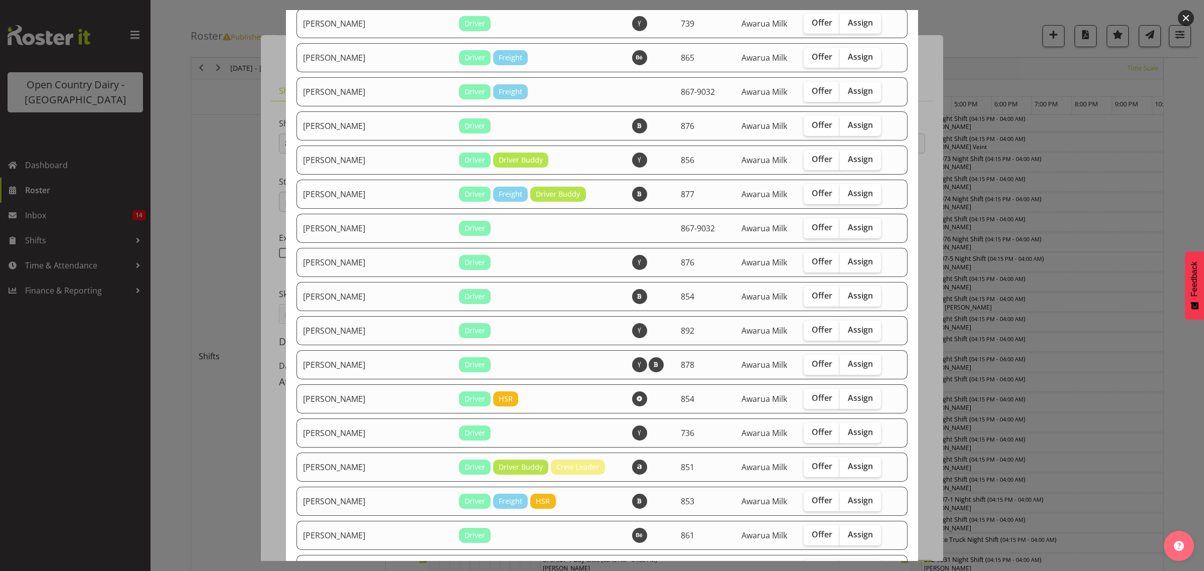
scroll to position [690, 0]
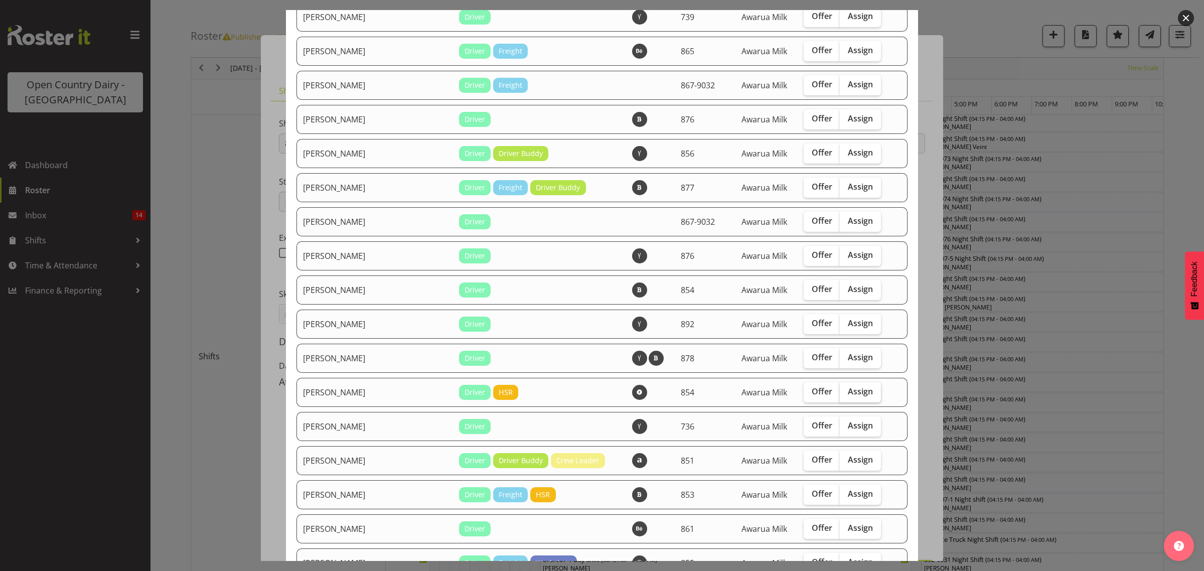
click at [848, 396] on span "Assign" at bounding box center [860, 391] width 25 height 10
click at [840, 395] on input "Assign" at bounding box center [843, 391] width 7 height 7
checkbox input "true"
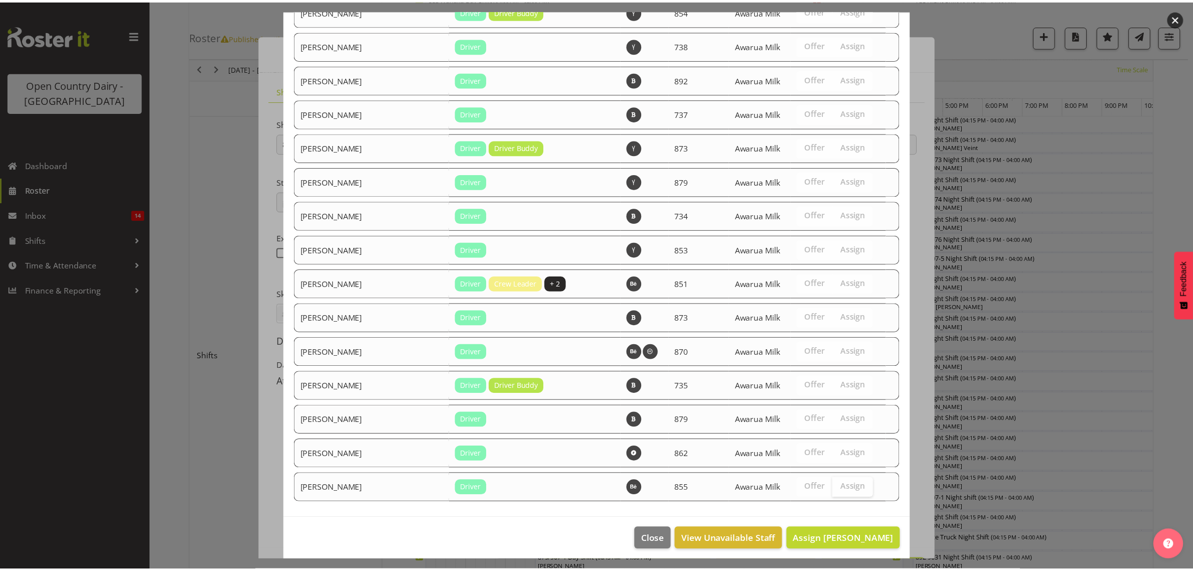
scroll to position [1498, 0]
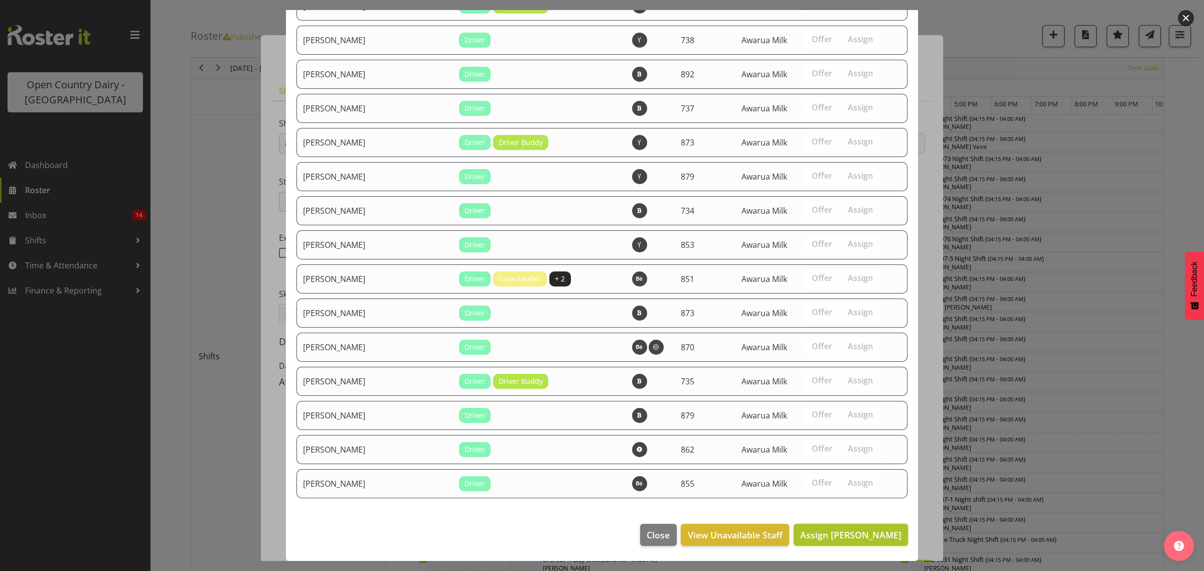
click at [845, 540] on span "Assign [PERSON_NAME]" at bounding box center [850, 535] width 101 height 12
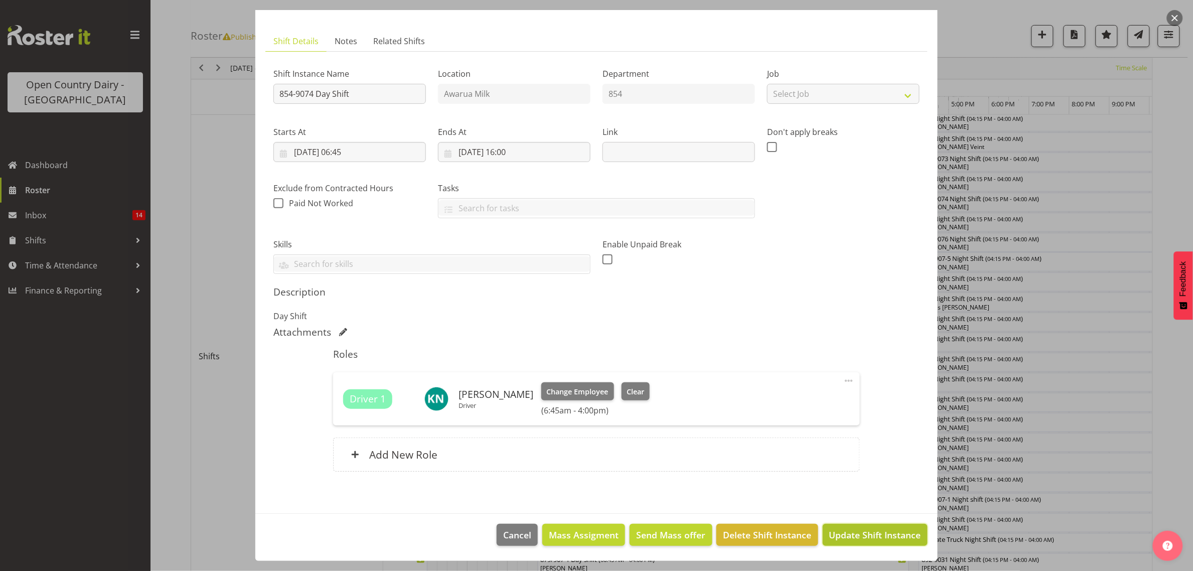
click at [851, 535] on span "Update Shift Instance" at bounding box center [875, 534] width 92 height 13
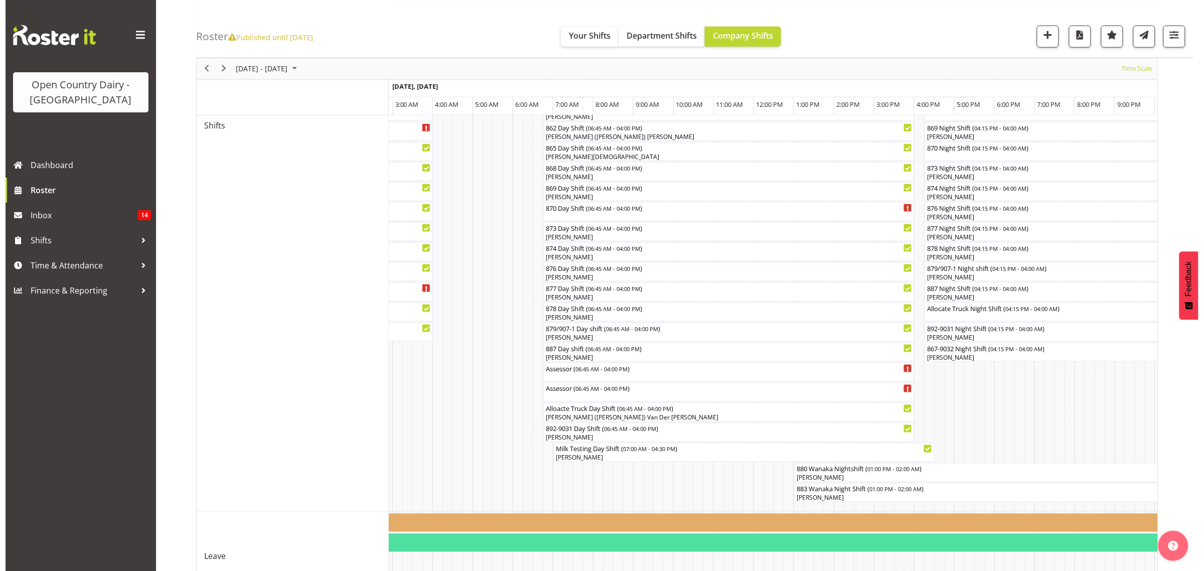
scroll to position [439, 0]
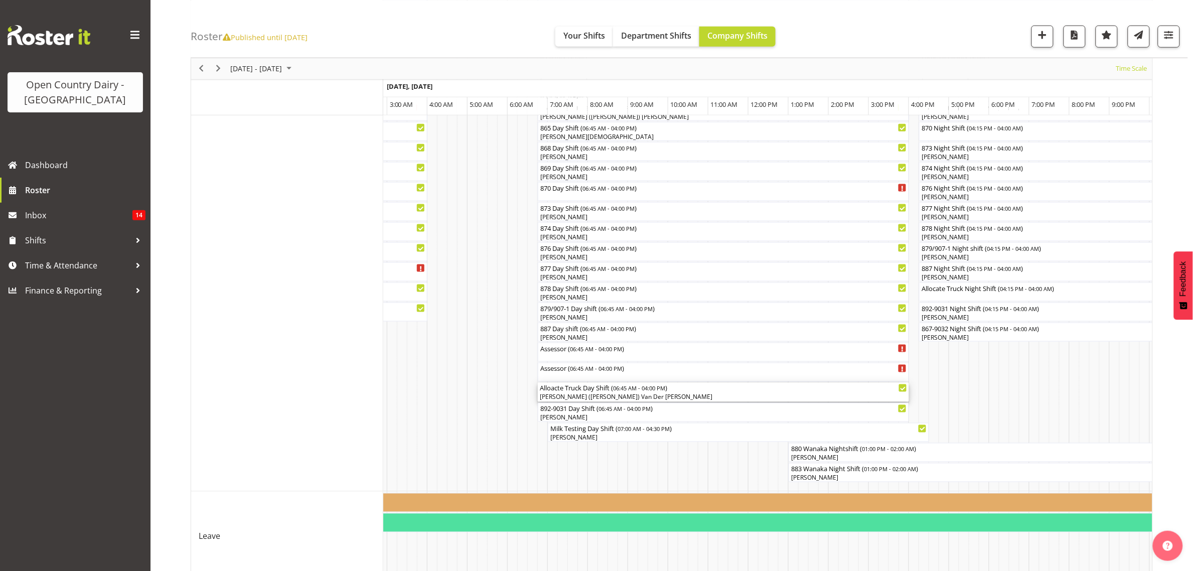
click at [590, 397] on div "[PERSON_NAME] ([PERSON_NAME]) Van Der [PERSON_NAME]" at bounding box center [723, 397] width 367 height 9
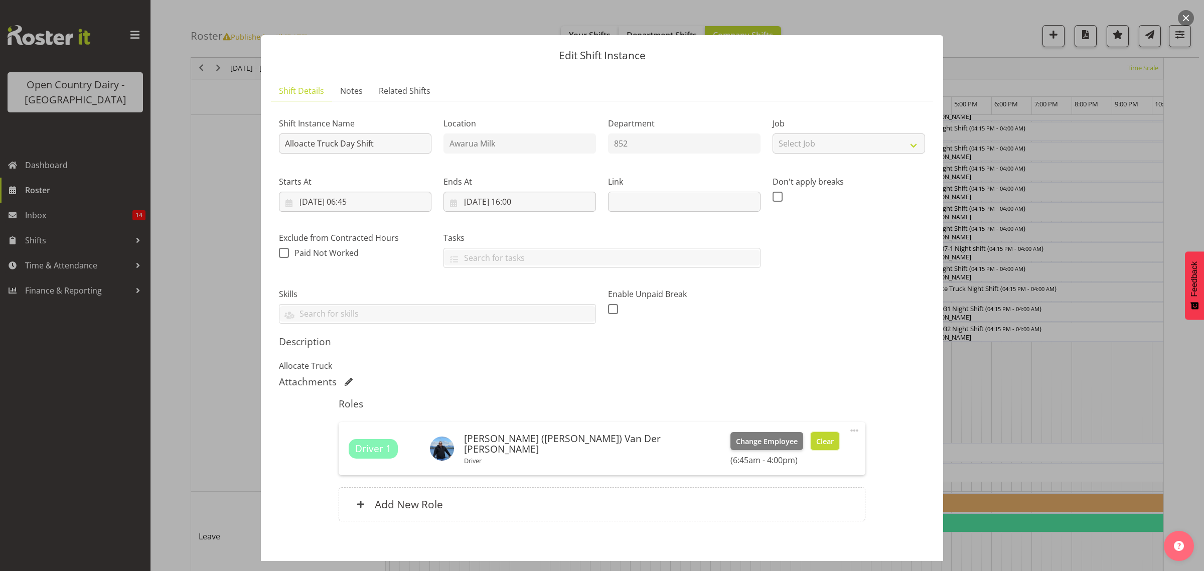
click at [816, 439] on span "Clear" at bounding box center [825, 441] width 18 height 11
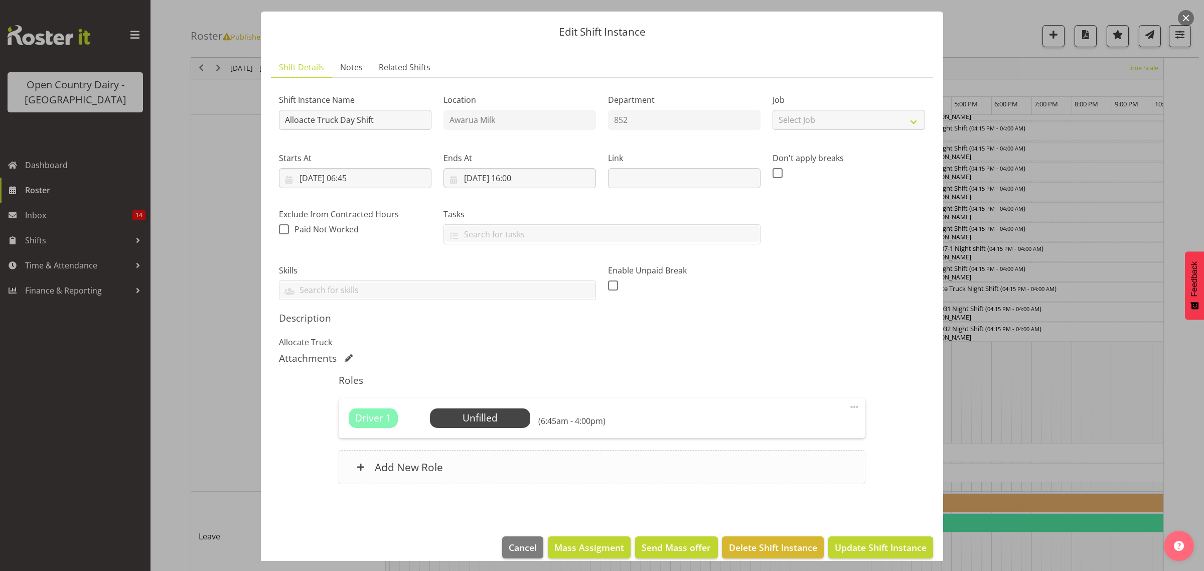
scroll to position [36, 0]
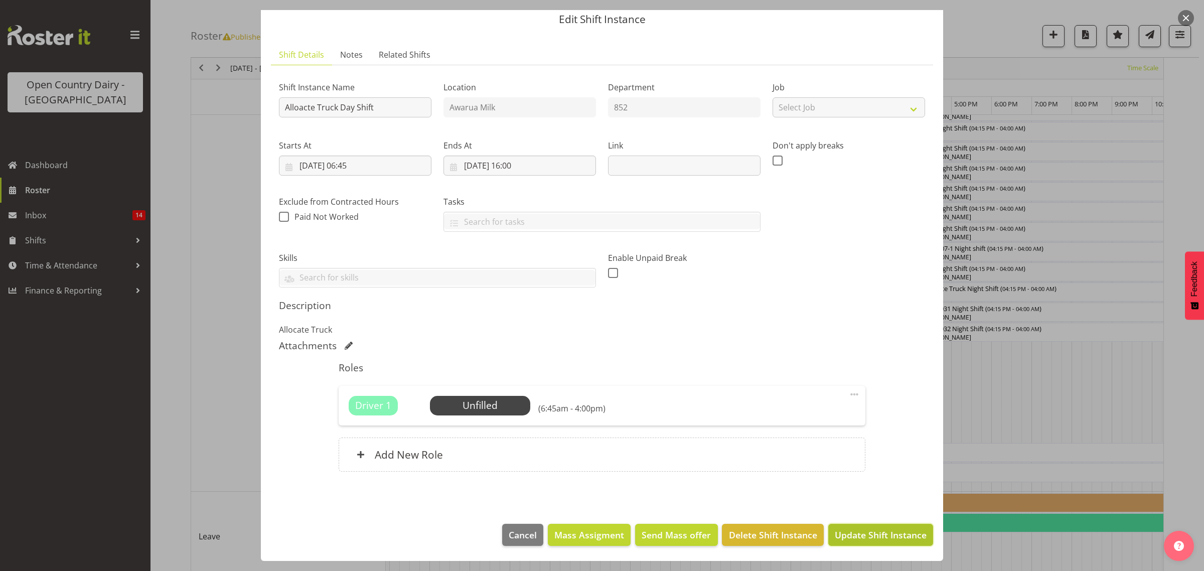
click at [853, 545] on button "Update Shift Instance" at bounding box center [880, 535] width 105 height 22
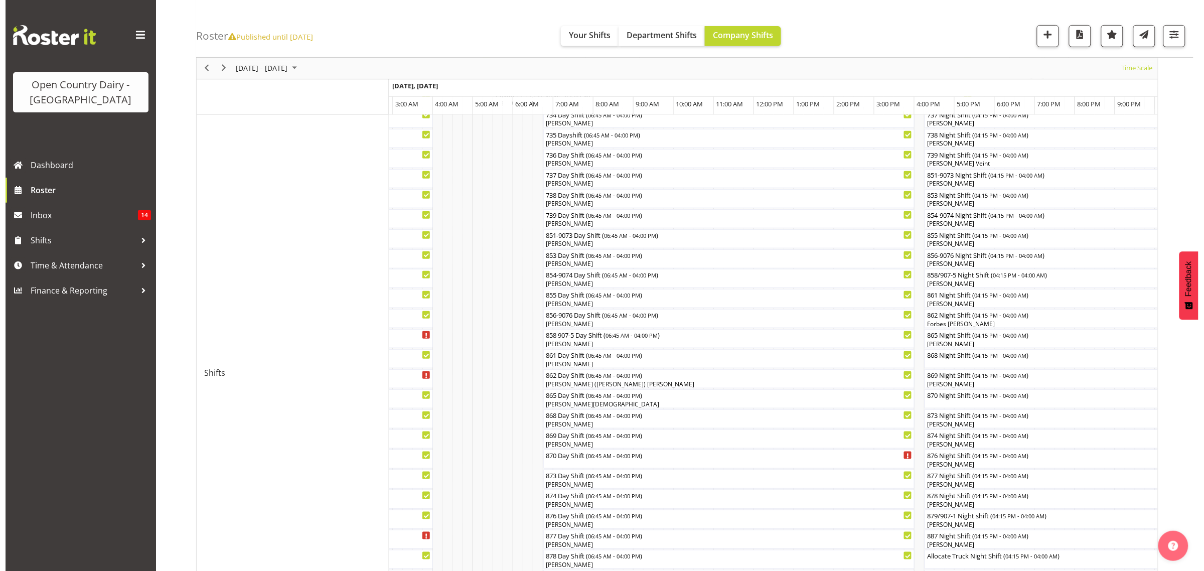
scroll to position [188, 0]
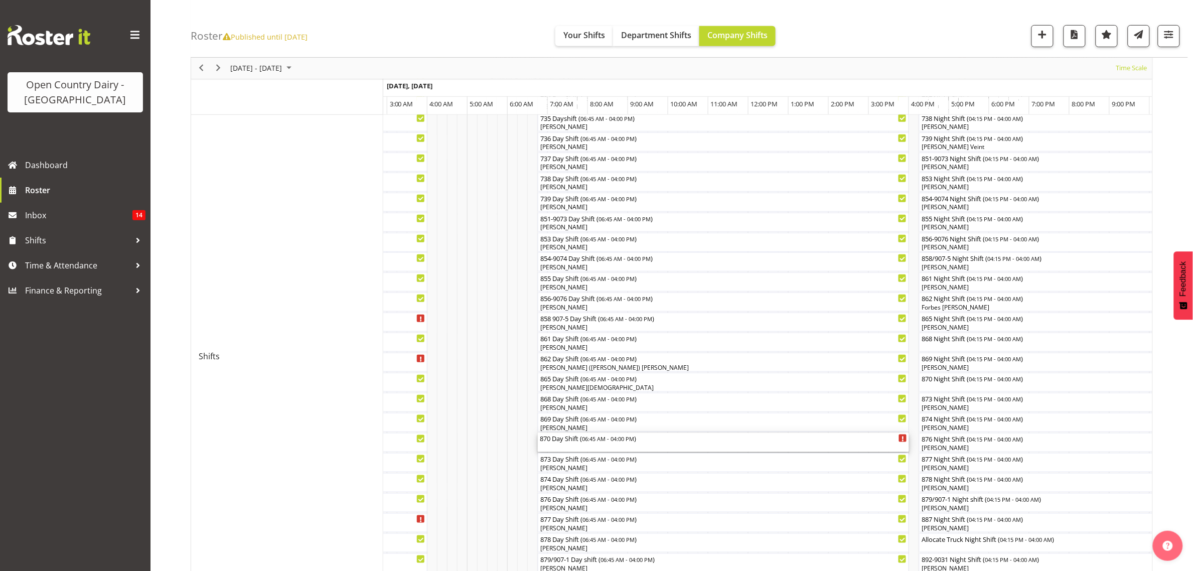
click at [563, 438] on div "870 Day Shift ( 06:45 AM - 04:00 PM )" at bounding box center [723, 438] width 367 height 10
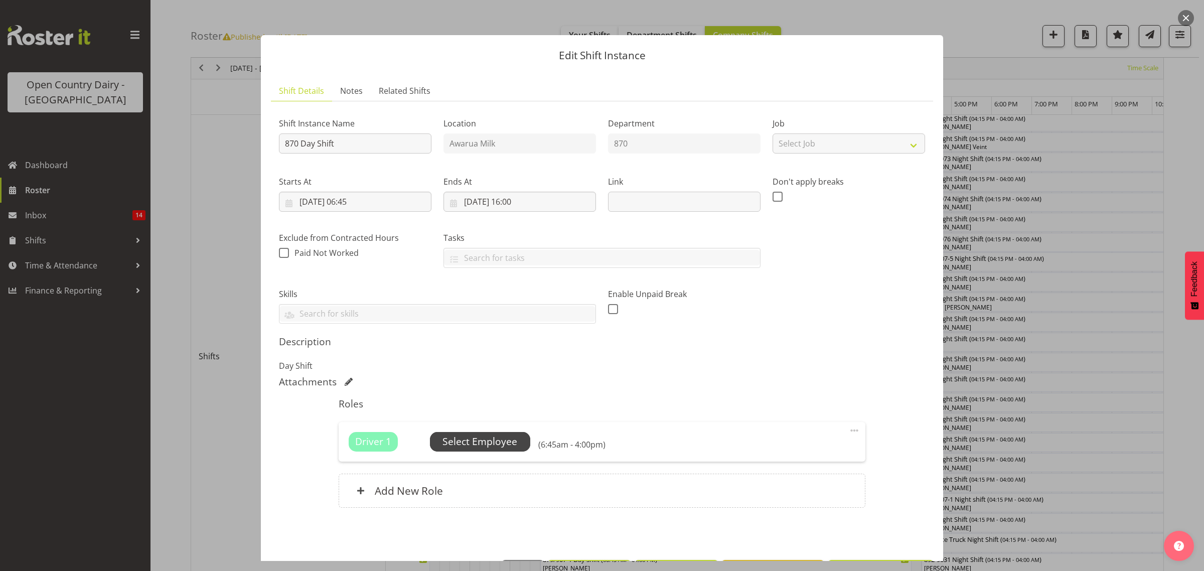
click at [483, 438] on span "Select Employee" at bounding box center [480, 442] width 75 height 15
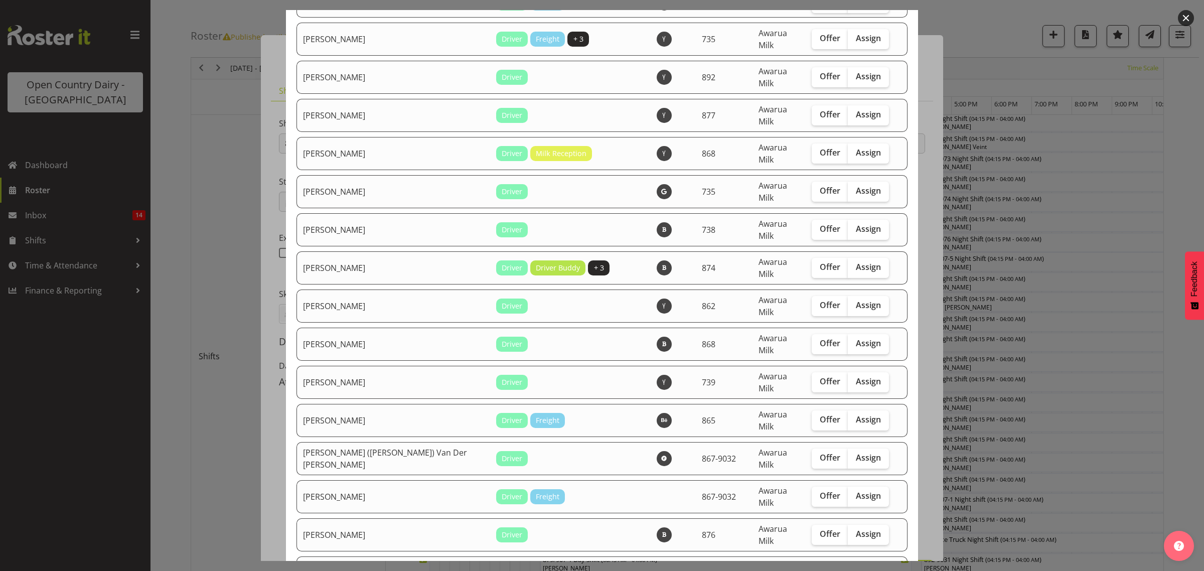
scroll to position [376, 0]
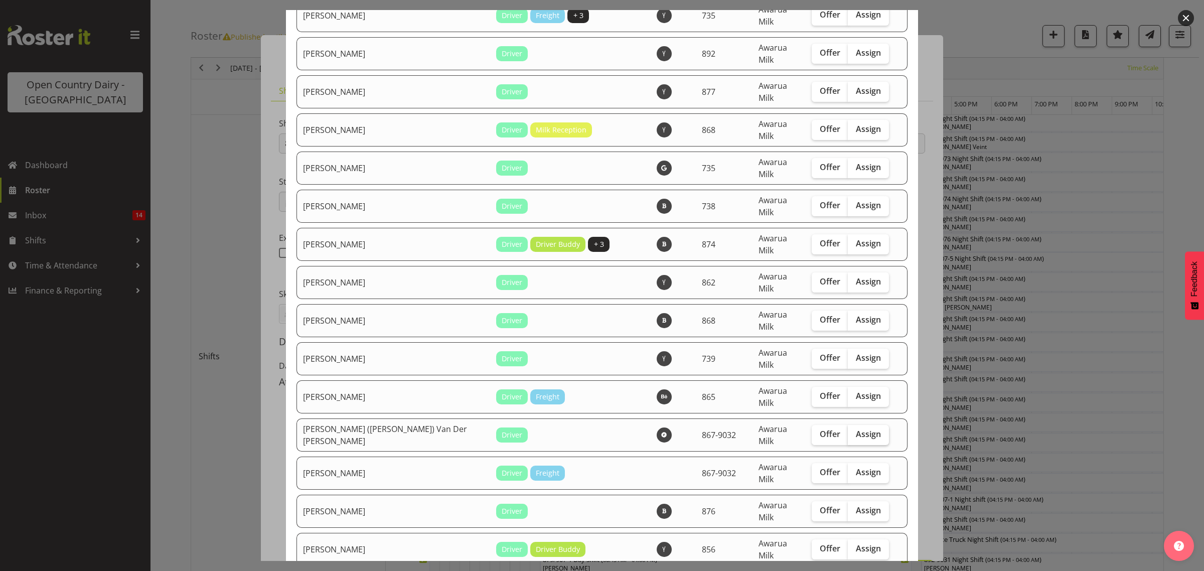
click at [856, 429] on span "Assign" at bounding box center [868, 434] width 25 height 10
click at [852, 431] on input "Assign" at bounding box center [851, 434] width 7 height 7
checkbox input "true"
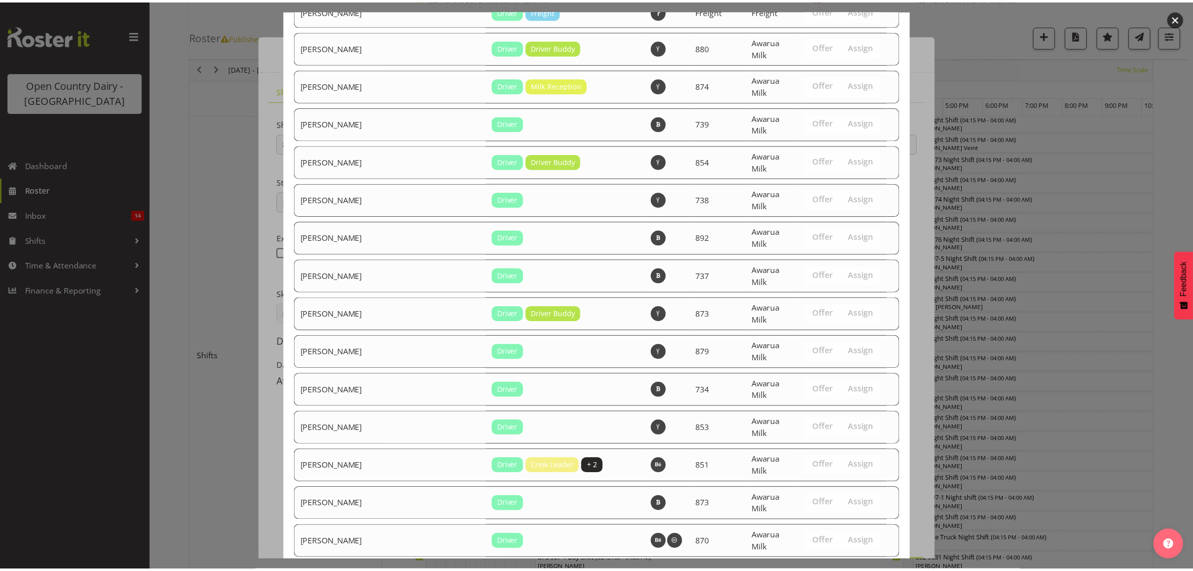
scroll to position [1464, 0]
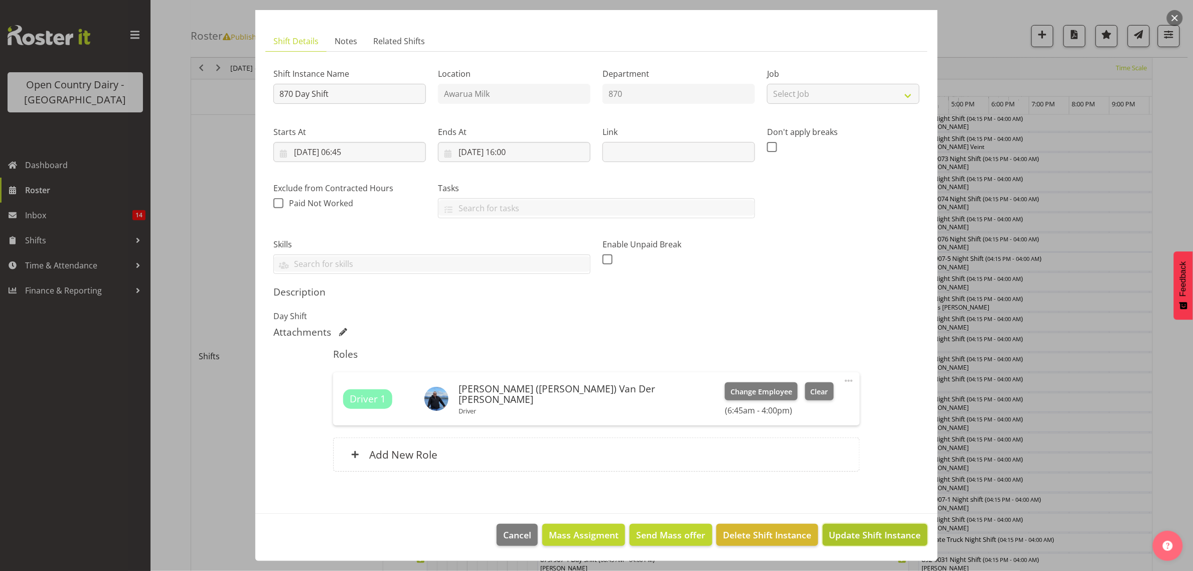
click at [857, 541] on span "Update Shift Instance" at bounding box center [875, 534] width 92 height 13
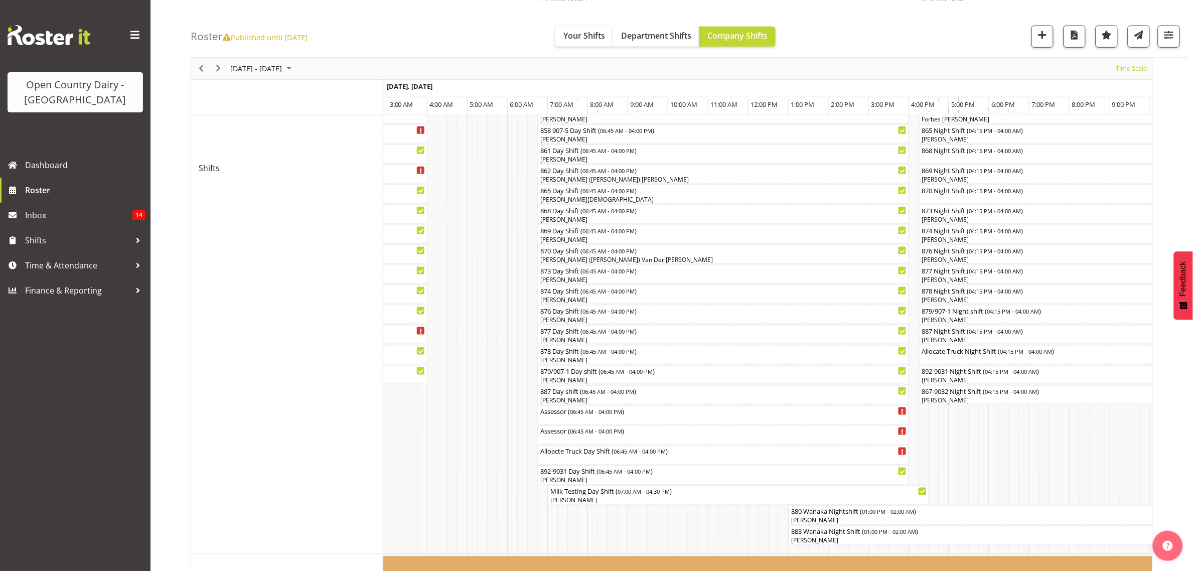
scroll to position [498, 0]
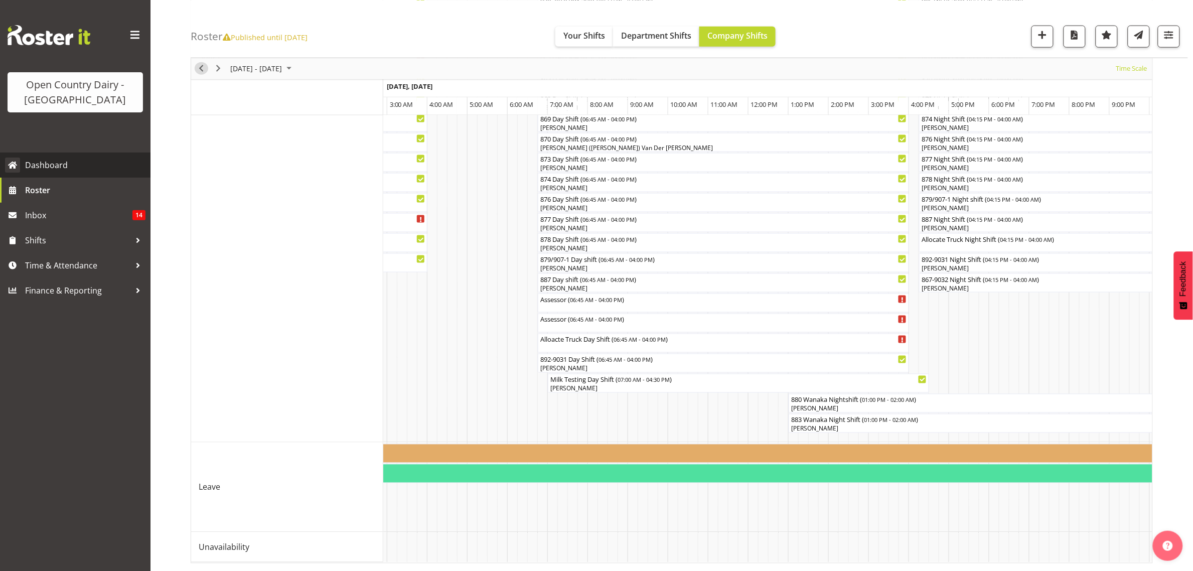
drag, startPoint x: 201, startPoint y: 67, endPoint x: 132, endPoint y: 171, distance: 124.6
click at [201, 67] on span "Previous" at bounding box center [201, 68] width 12 height 13
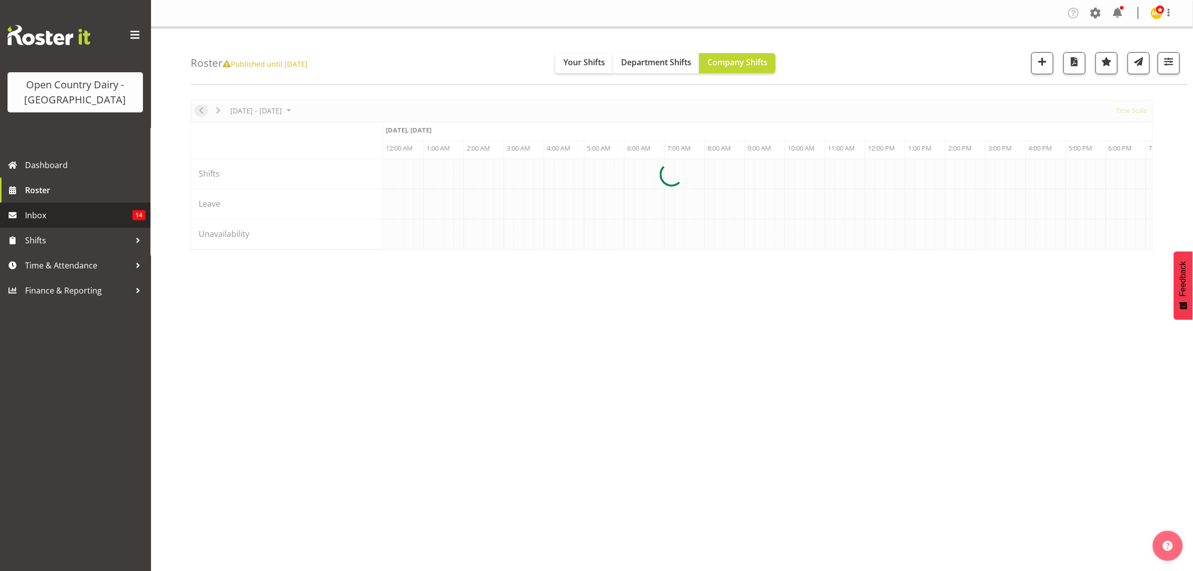
scroll to position [0, 3854]
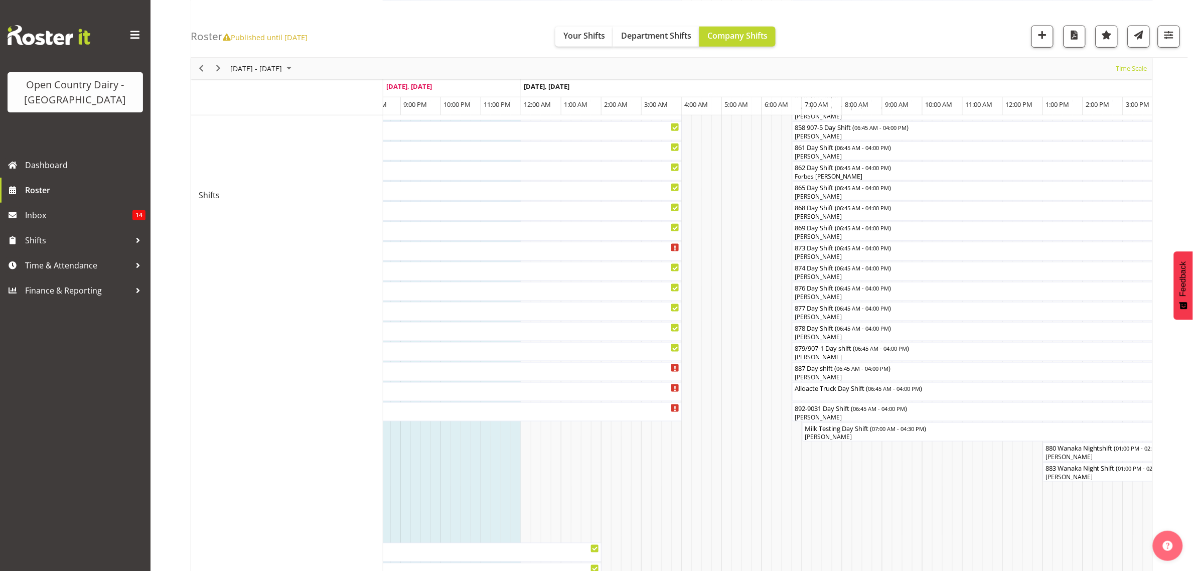
scroll to position [376, 0]
